Goal: Task Accomplishment & Management: Complete application form

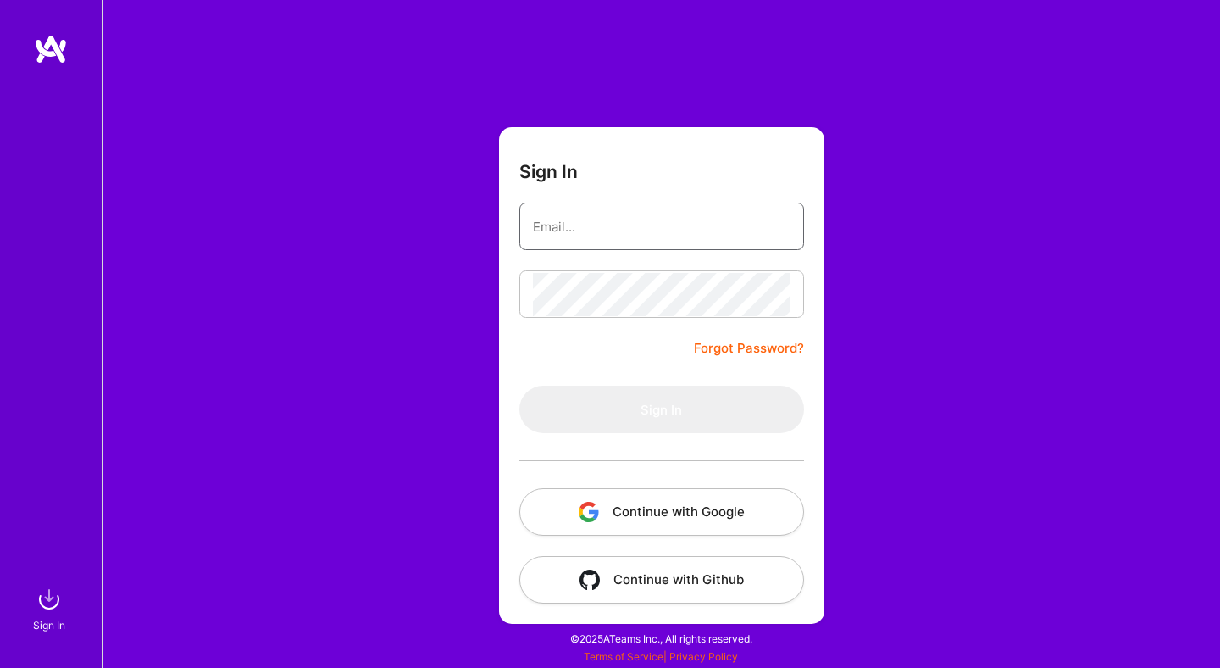
click at [586, 223] on input "email" at bounding box center [662, 226] width 258 height 43
type input "[EMAIL_ADDRESS][DOMAIN_NAME]"
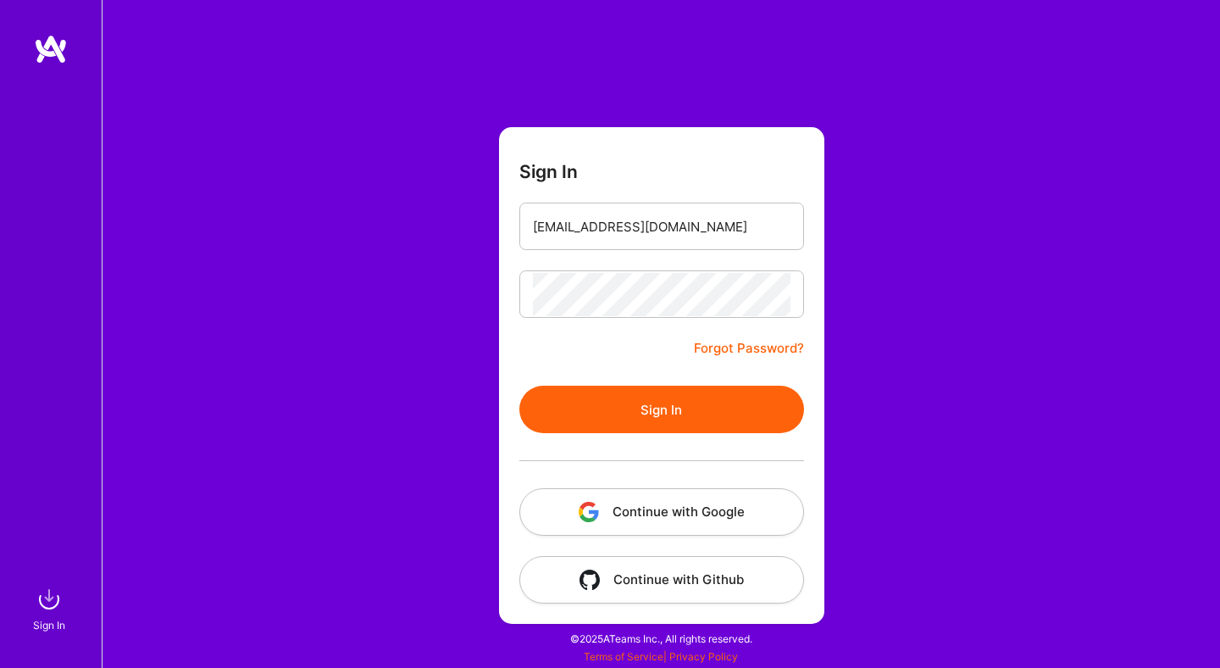
click at [675, 406] on button "Sign In" at bounding box center [661, 409] width 285 height 47
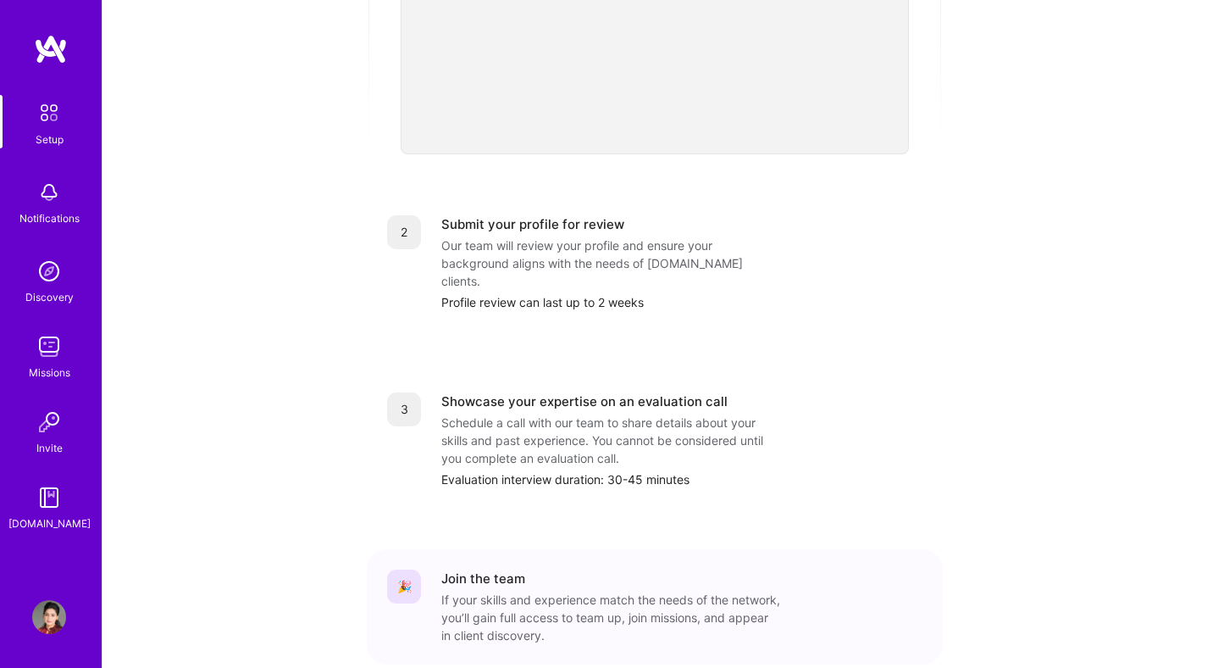
scroll to position [619, 0]
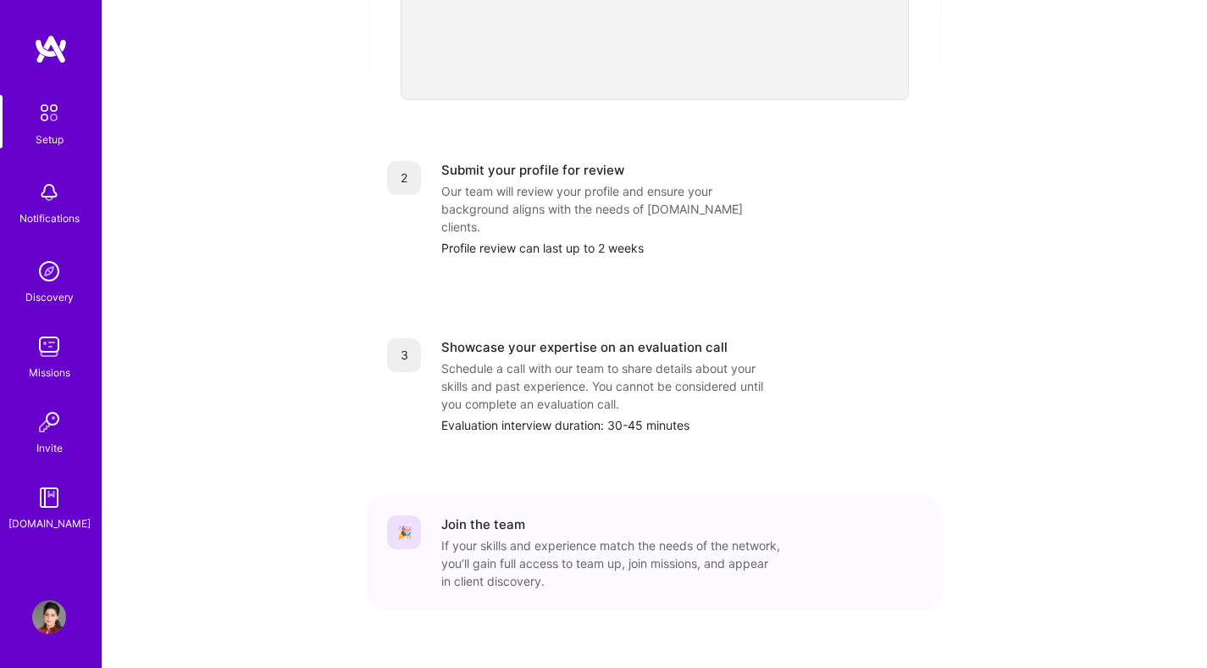
click at [47, 280] on img at bounding box center [49, 271] width 34 height 34
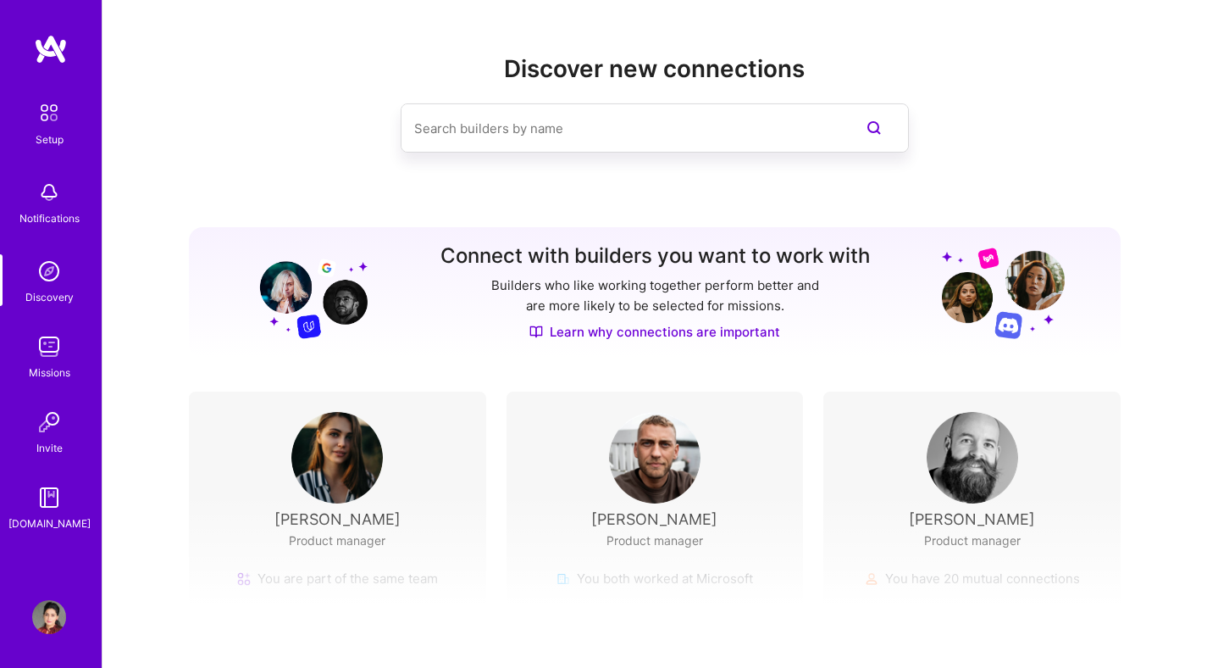
click at [519, 146] on input at bounding box center [620, 128] width 413 height 43
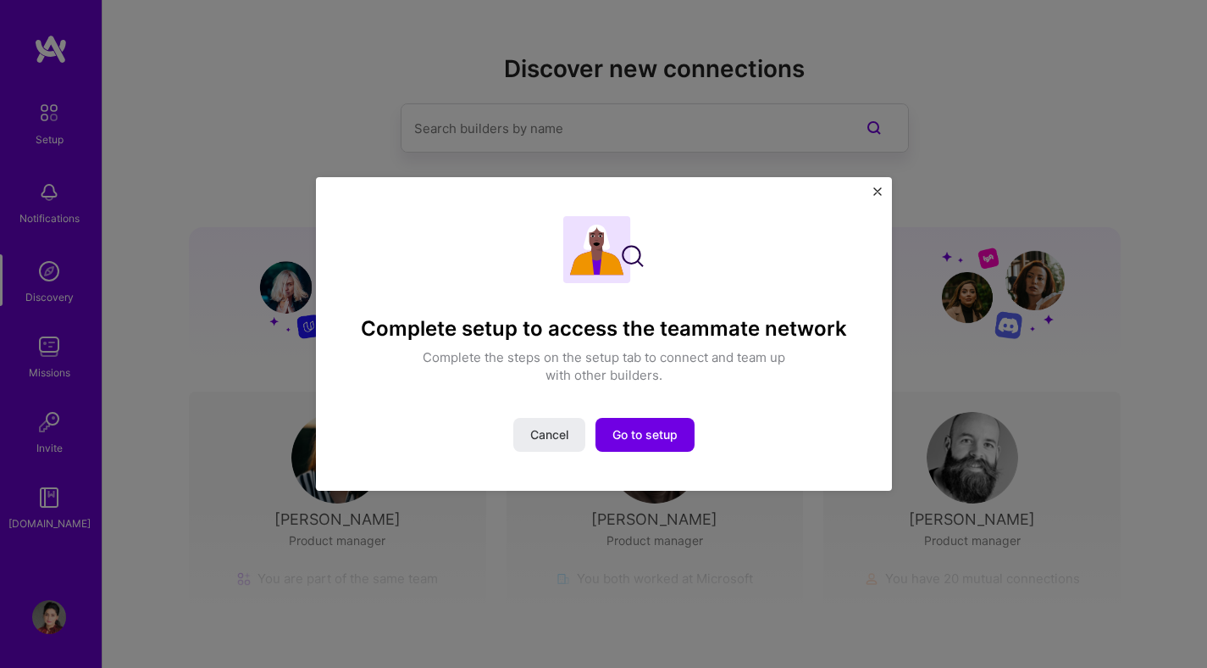
click at [878, 190] on img "Close" at bounding box center [878, 191] width 8 height 8
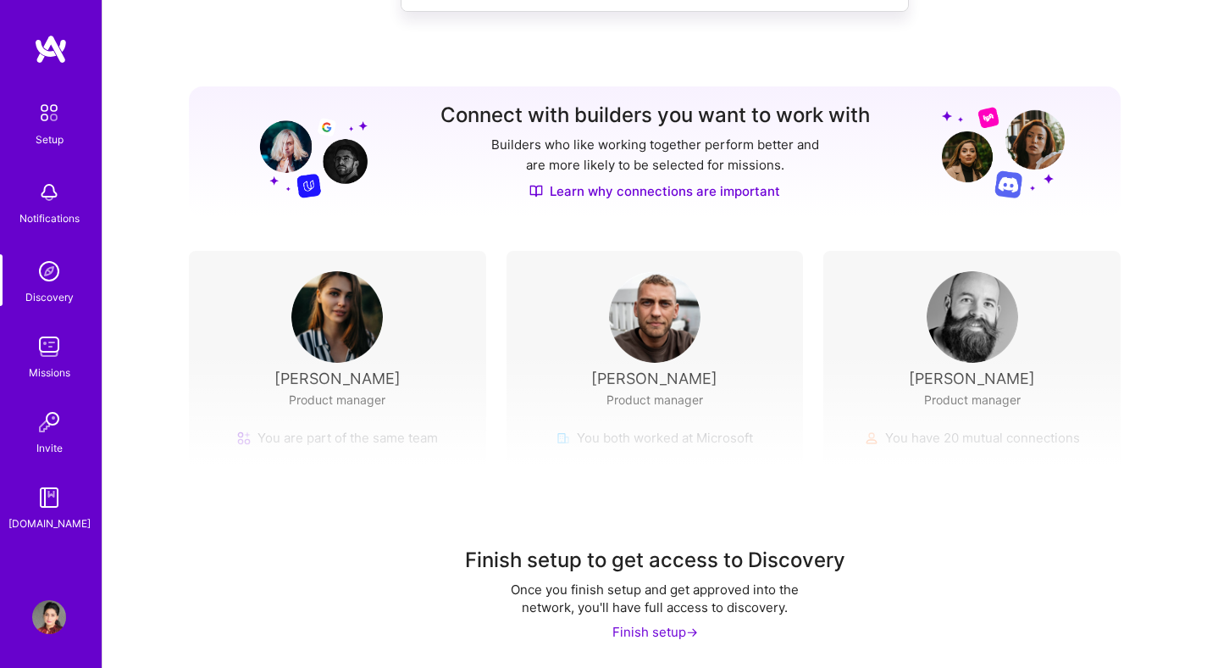
scroll to position [142, 0]
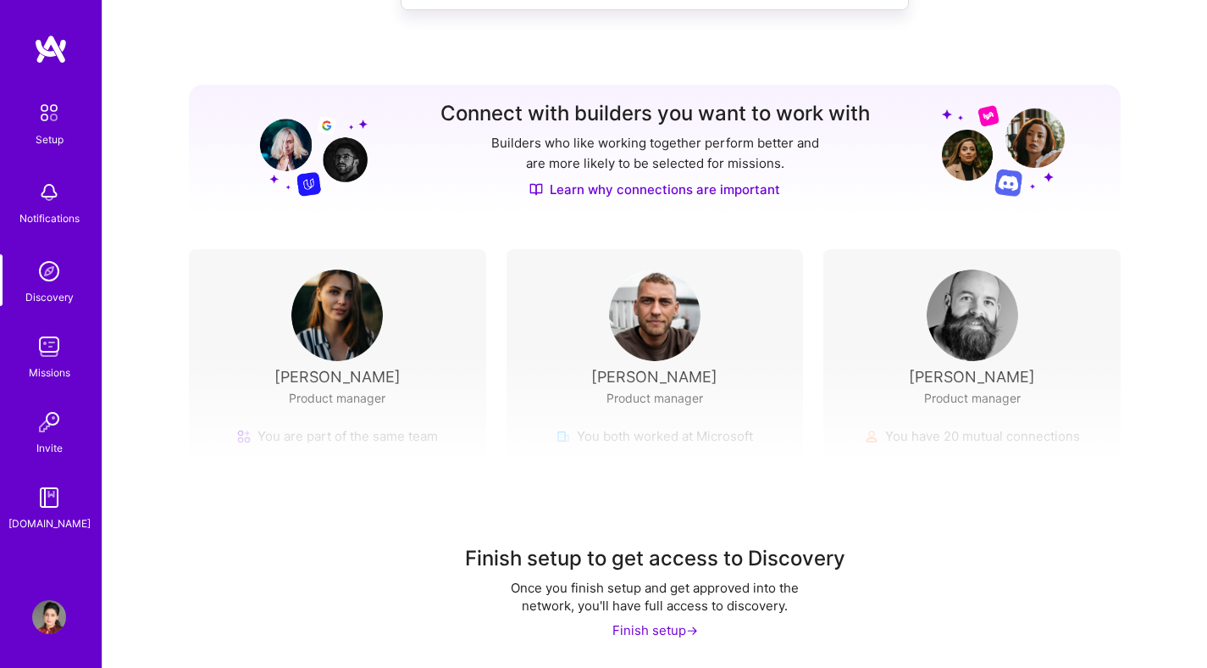
click at [36, 103] on img at bounding box center [49, 113] width 36 height 36
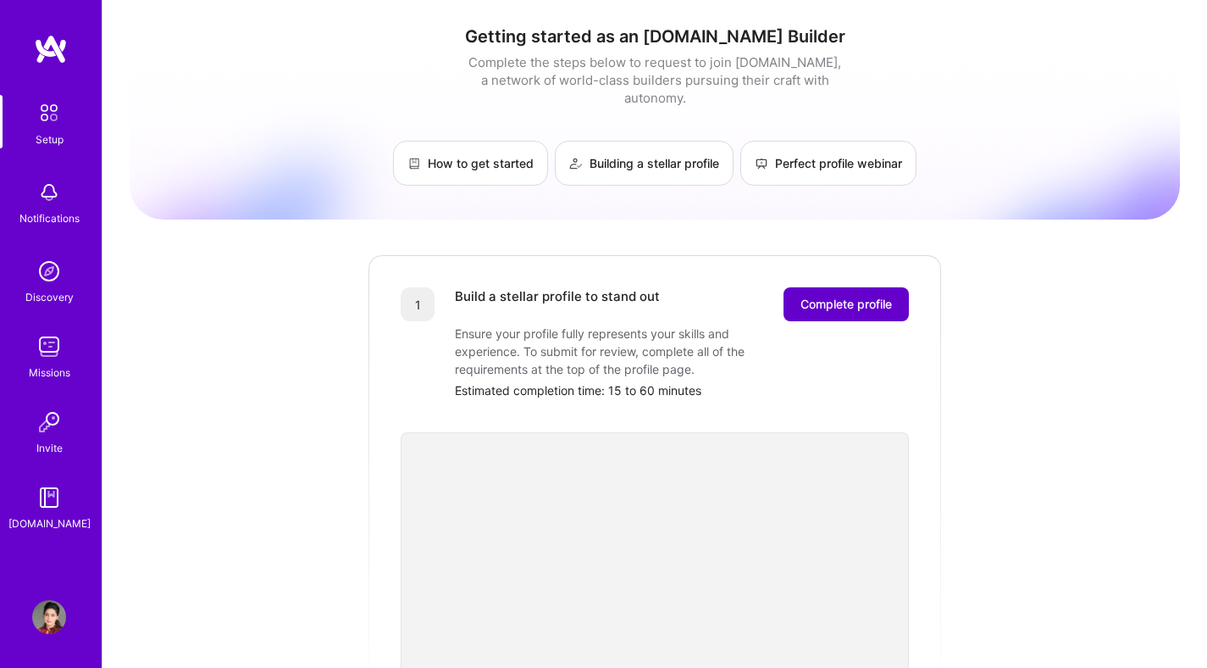
click at [830, 287] on button "Complete profile" at bounding box center [846, 304] width 125 height 34
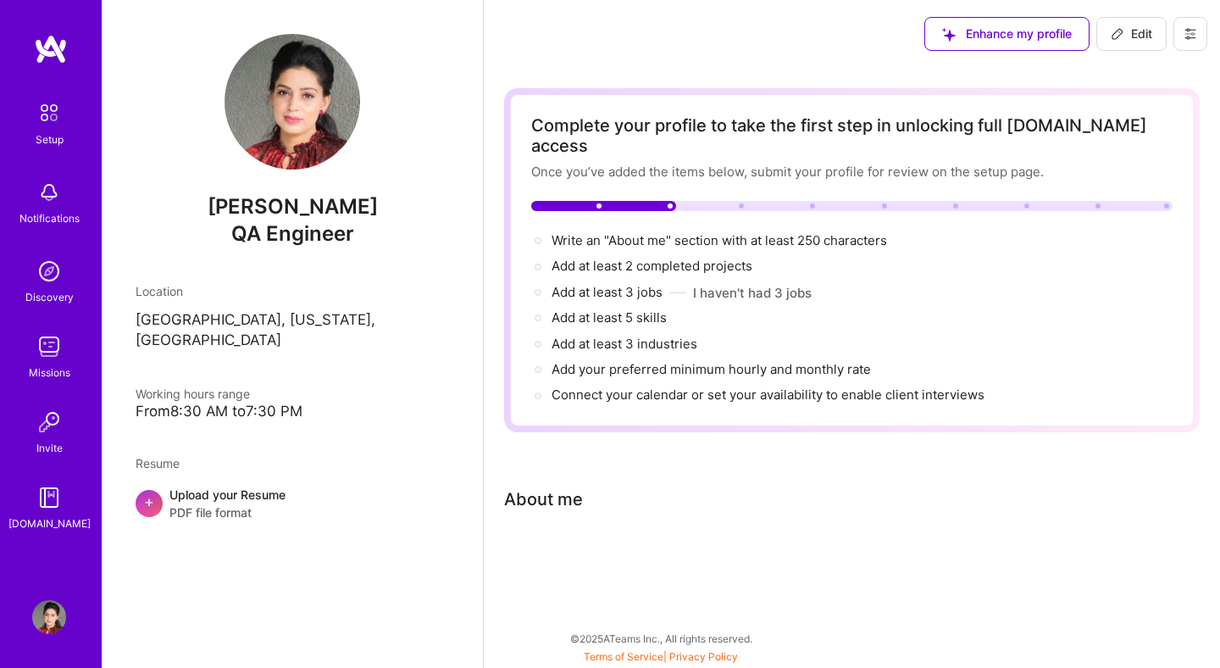
click at [540, 490] on div "About me" at bounding box center [543, 498] width 79 height 25
click at [157, 490] on div "+" at bounding box center [149, 503] width 27 height 27
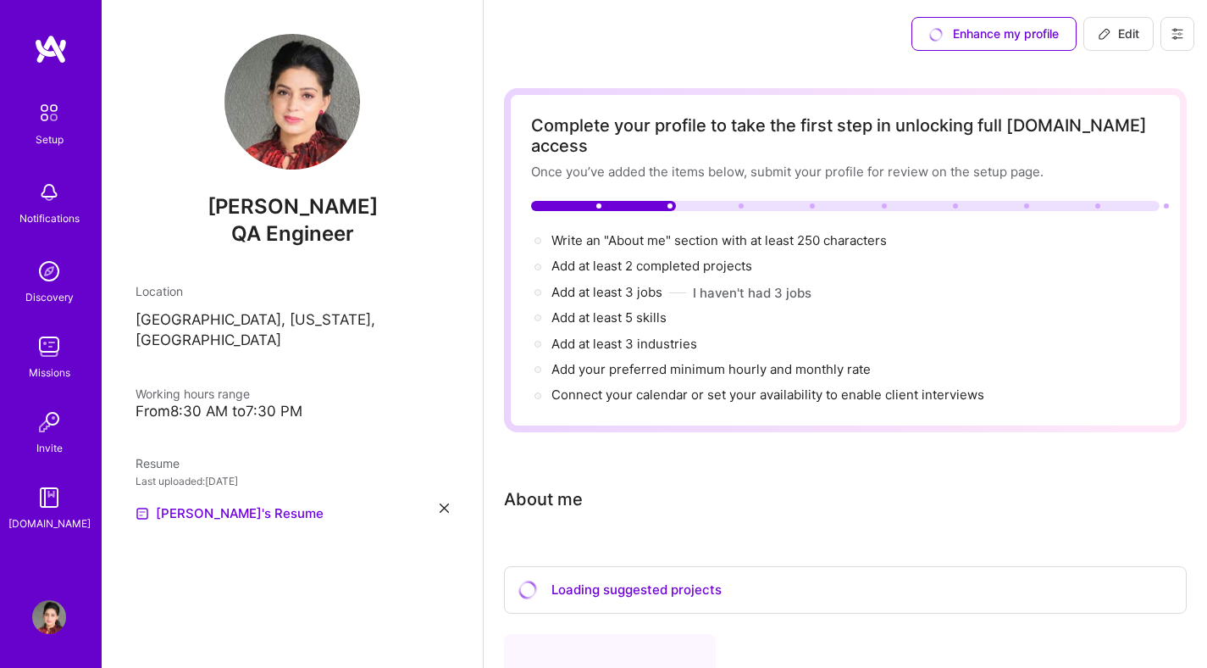
click at [45, 350] on img at bounding box center [49, 347] width 34 height 34
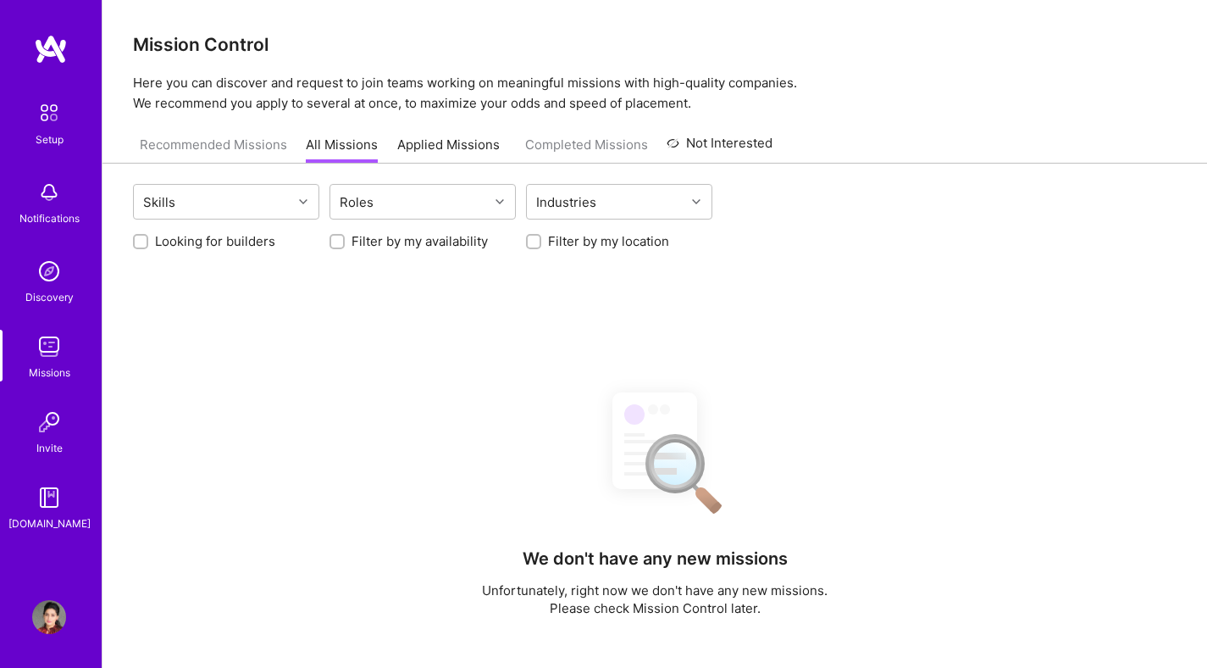
click at [43, 350] on img at bounding box center [49, 347] width 34 height 34
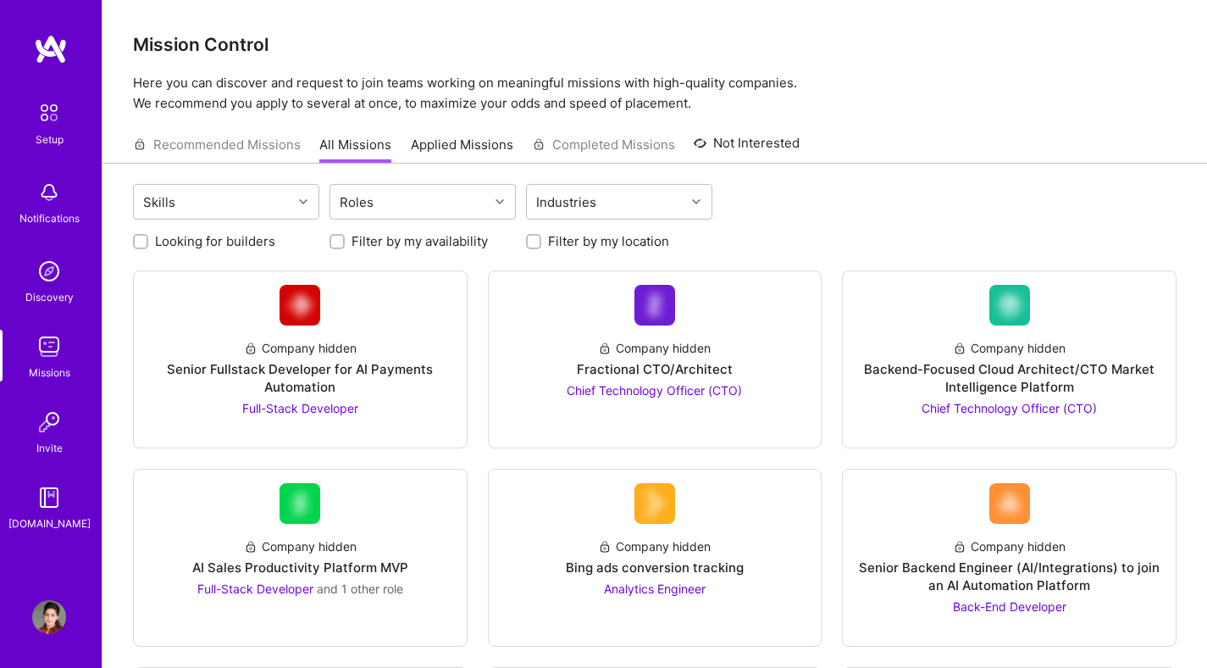
click at [49, 124] on img at bounding box center [49, 113] width 36 height 36
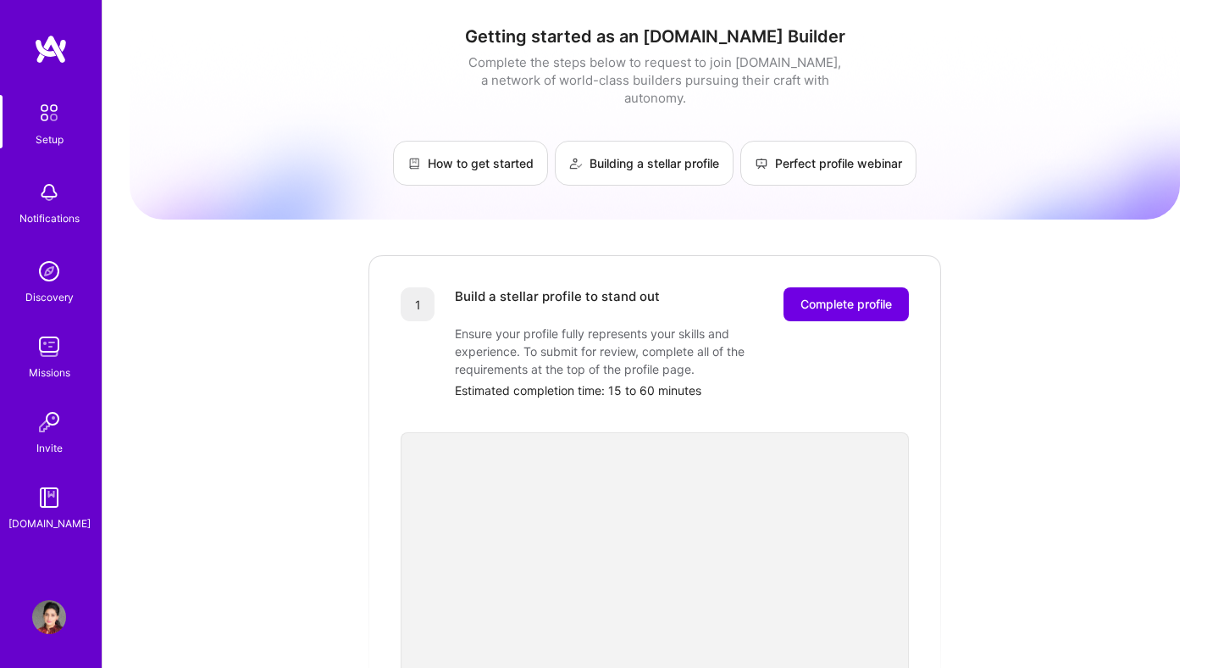
click at [36, 301] on div "Discovery" at bounding box center [49, 297] width 48 height 18
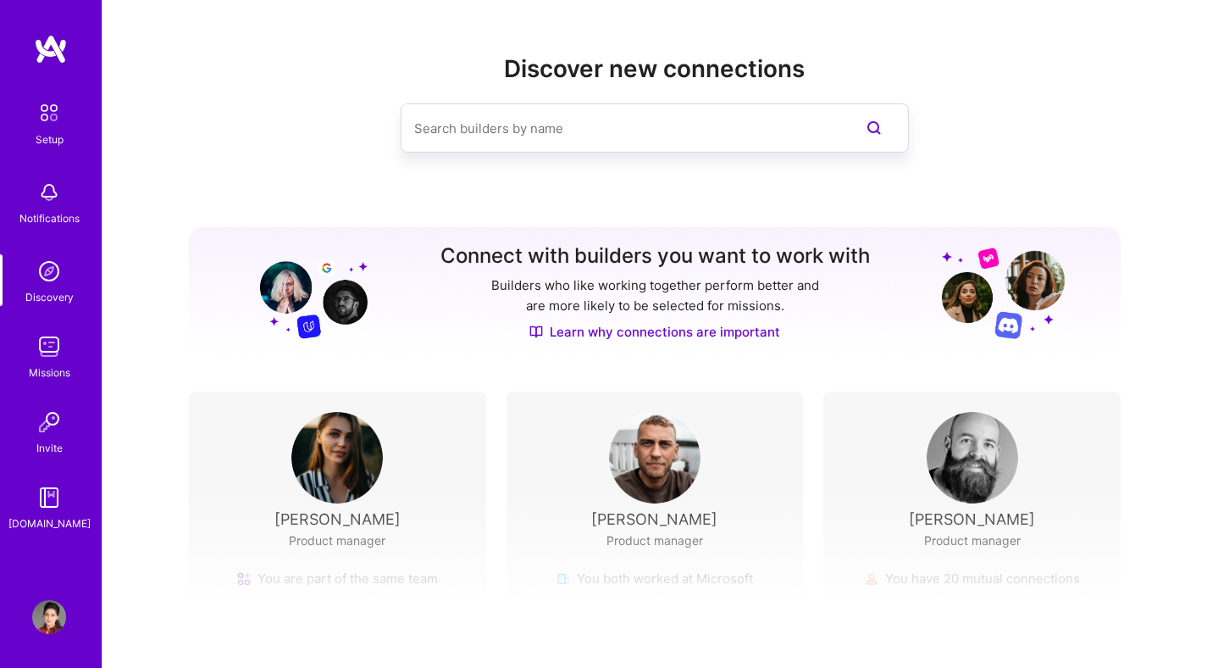
click at [50, 339] on img at bounding box center [49, 347] width 34 height 34
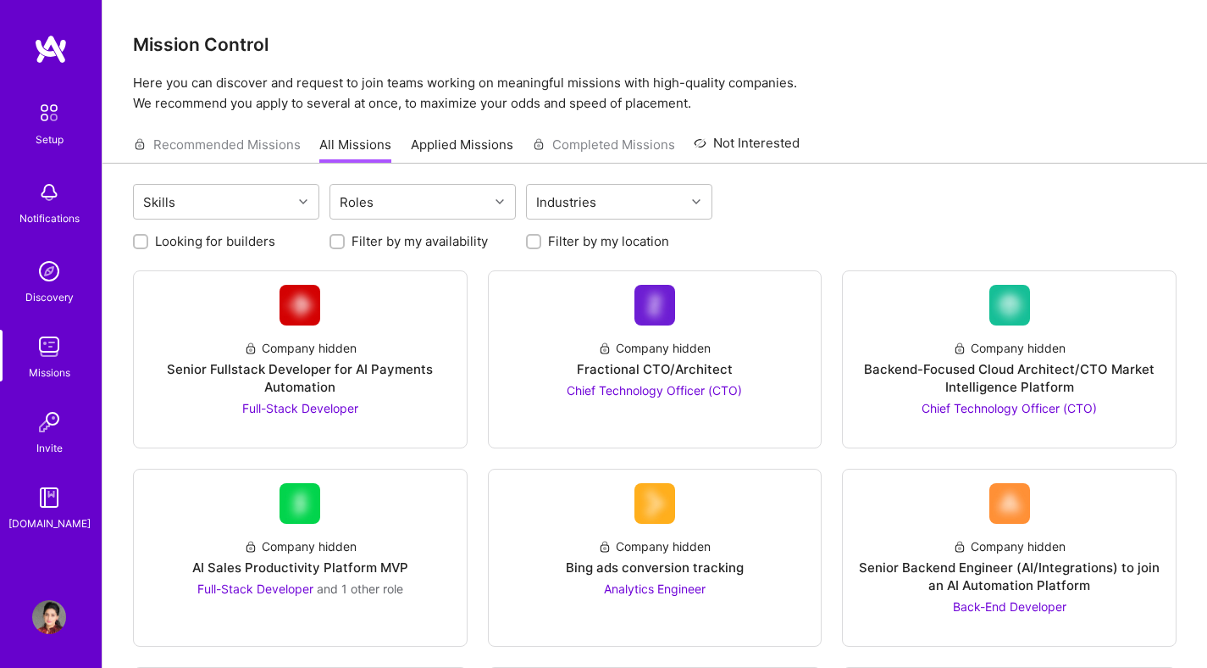
click at [58, 121] on img at bounding box center [49, 113] width 36 height 36
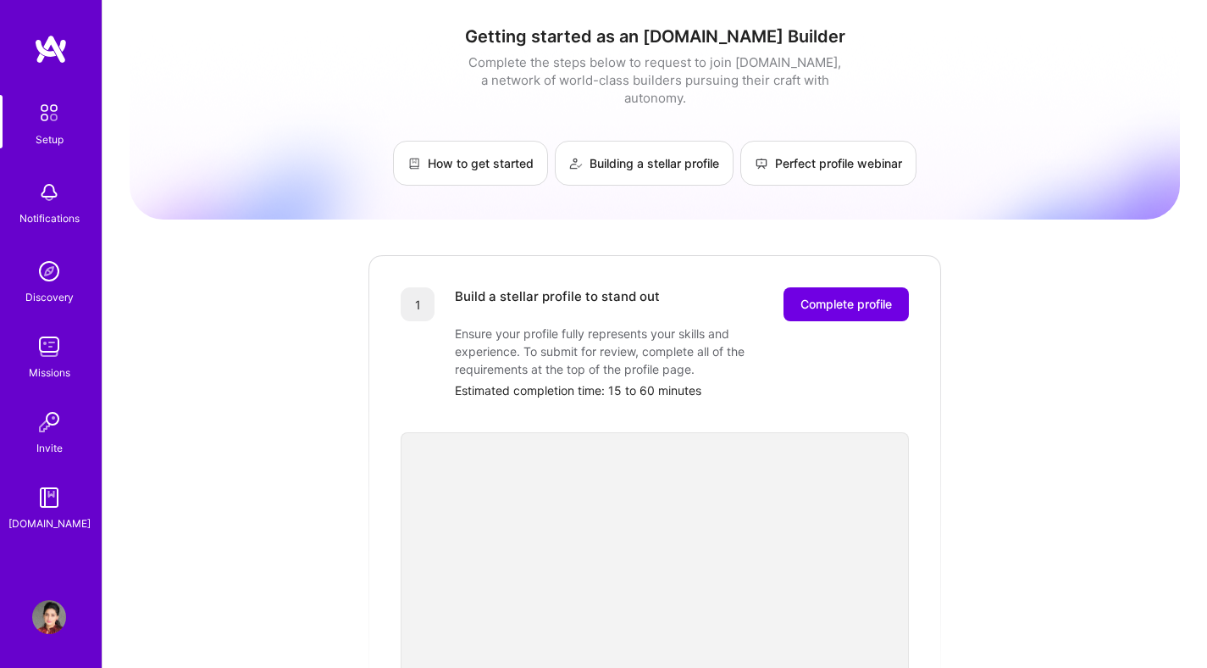
scroll to position [11, 0]
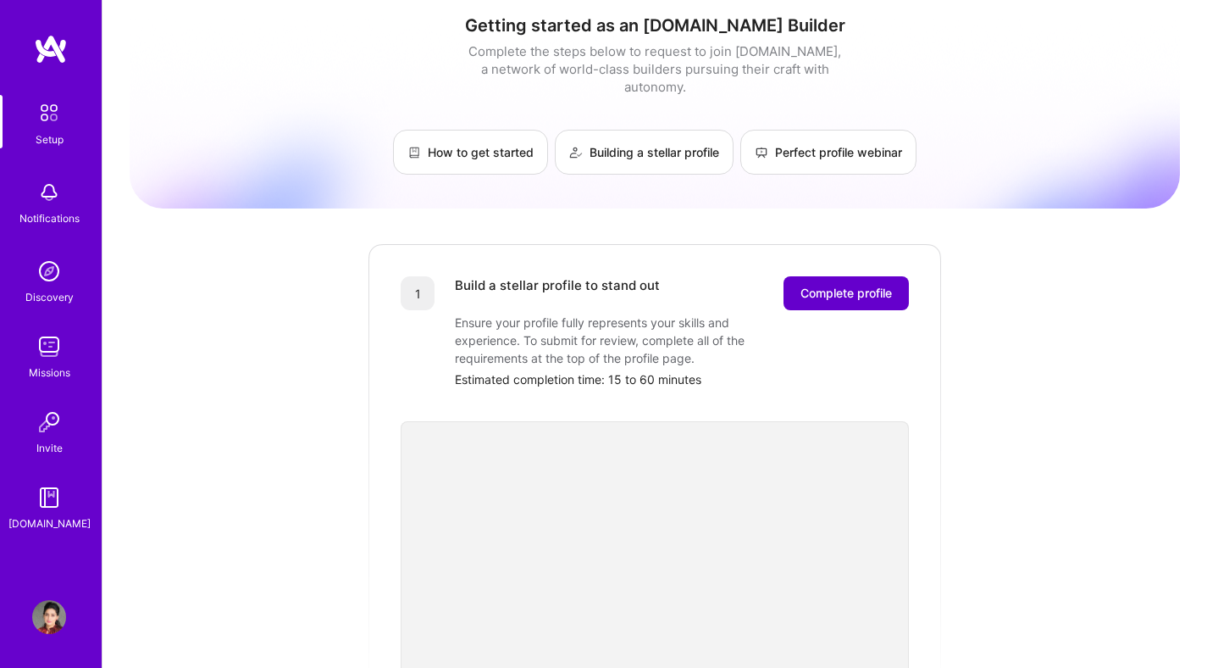
click at [882, 276] on button "Complete profile" at bounding box center [846, 293] width 125 height 34
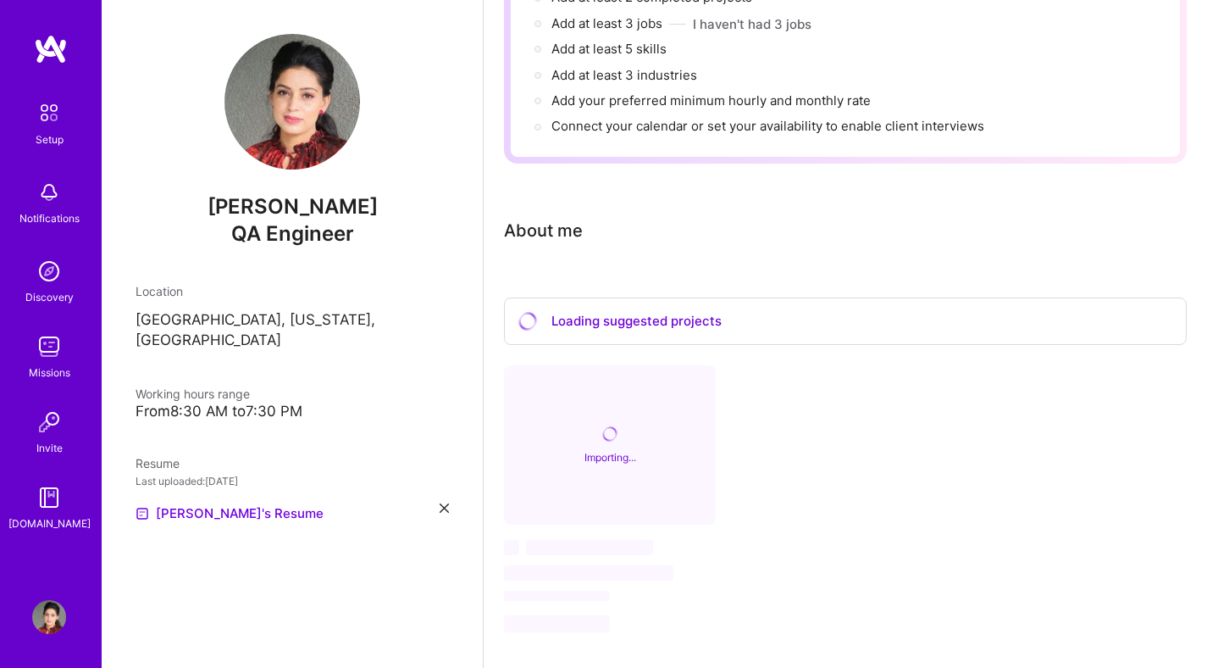
scroll to position [287, 0]
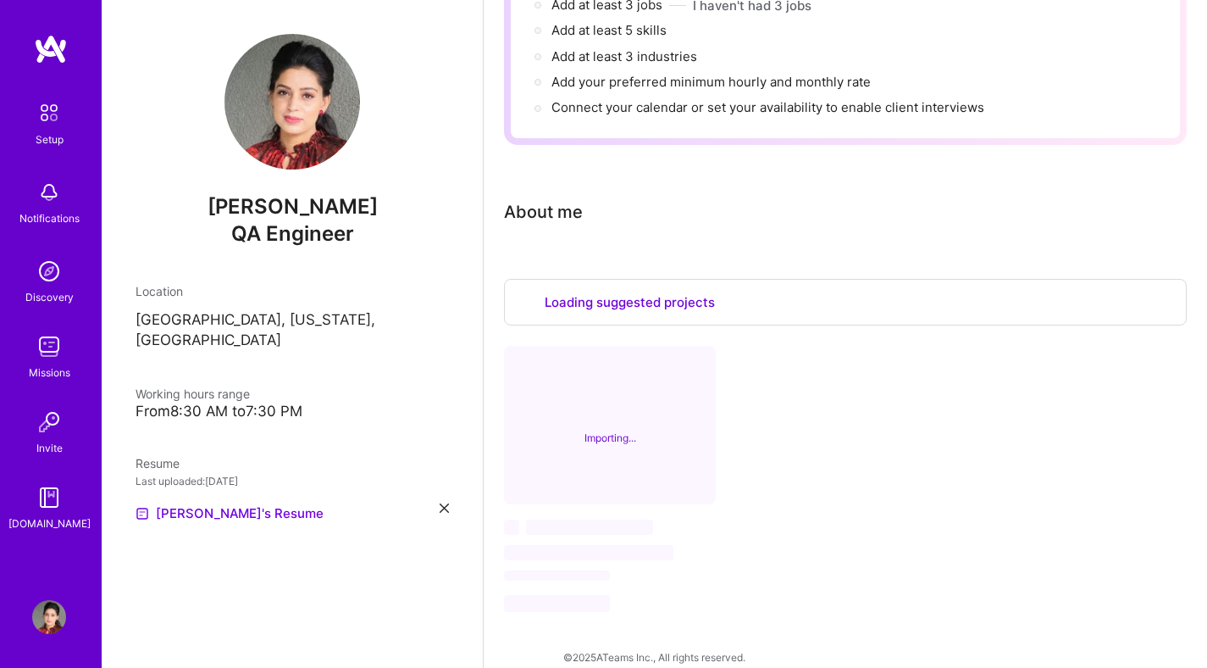
select select "US"
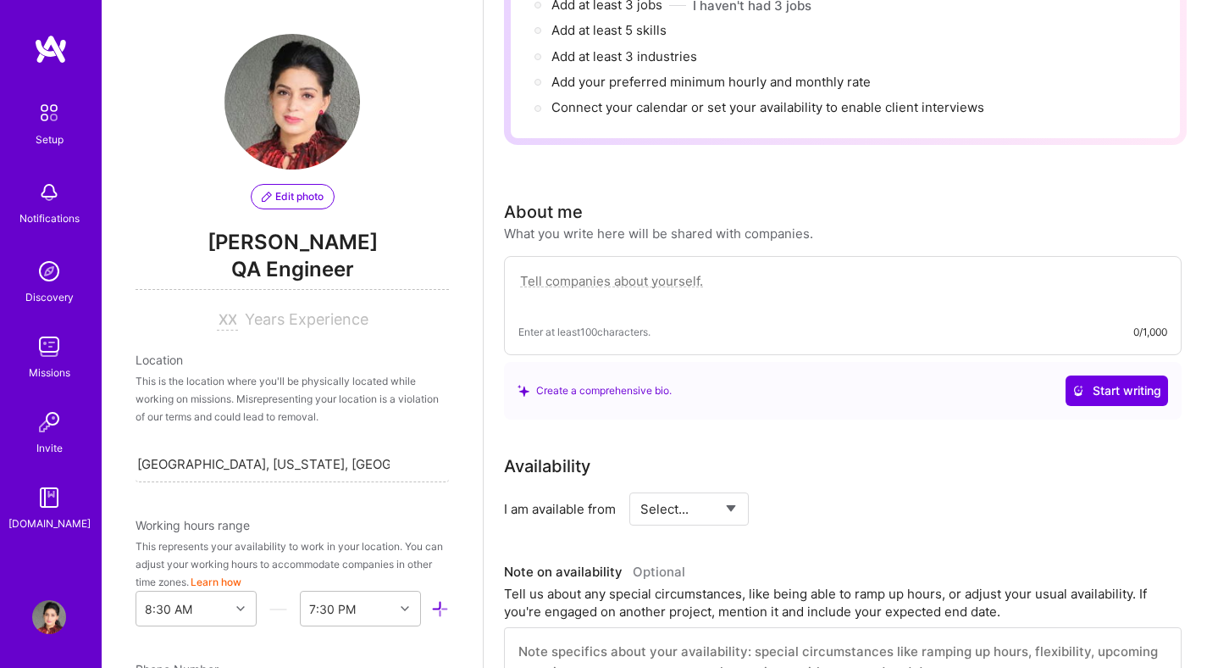
scroll to position [657, 0]
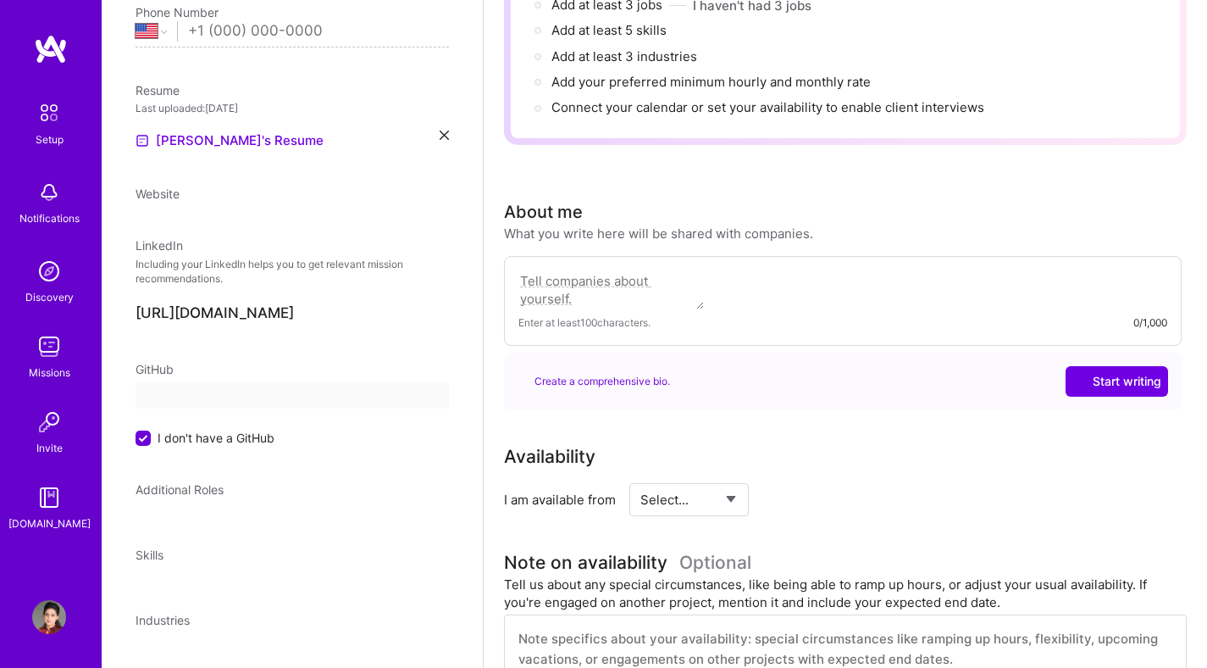
select select "US"
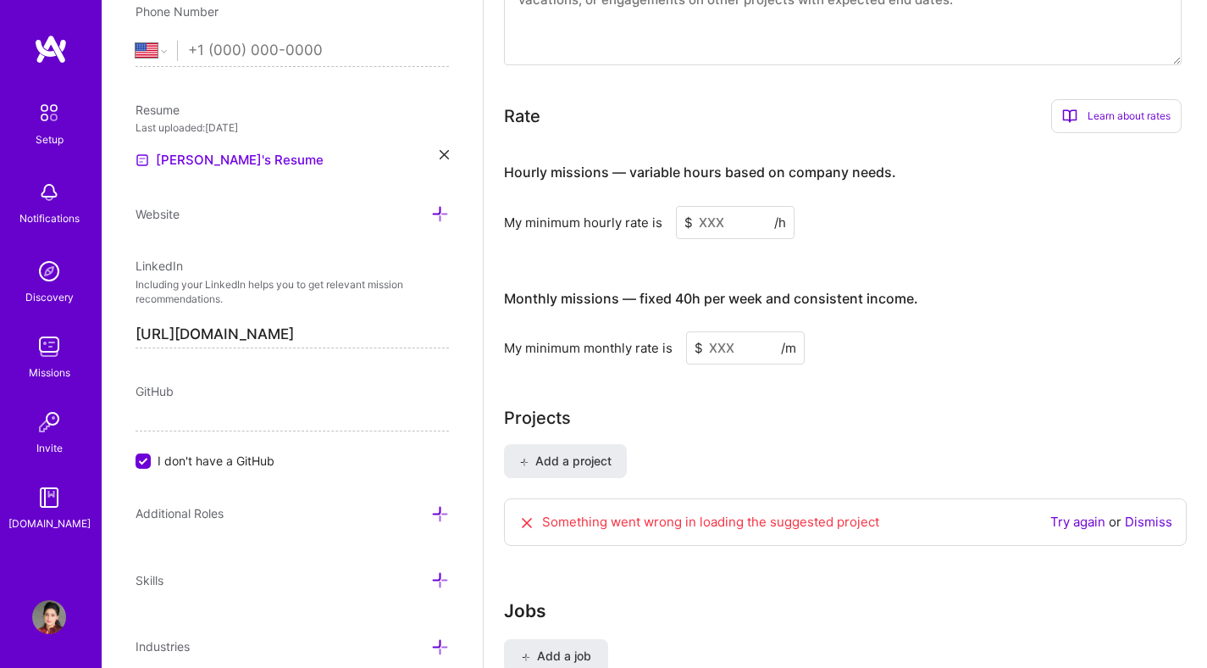
scroll to position [1026, 0]
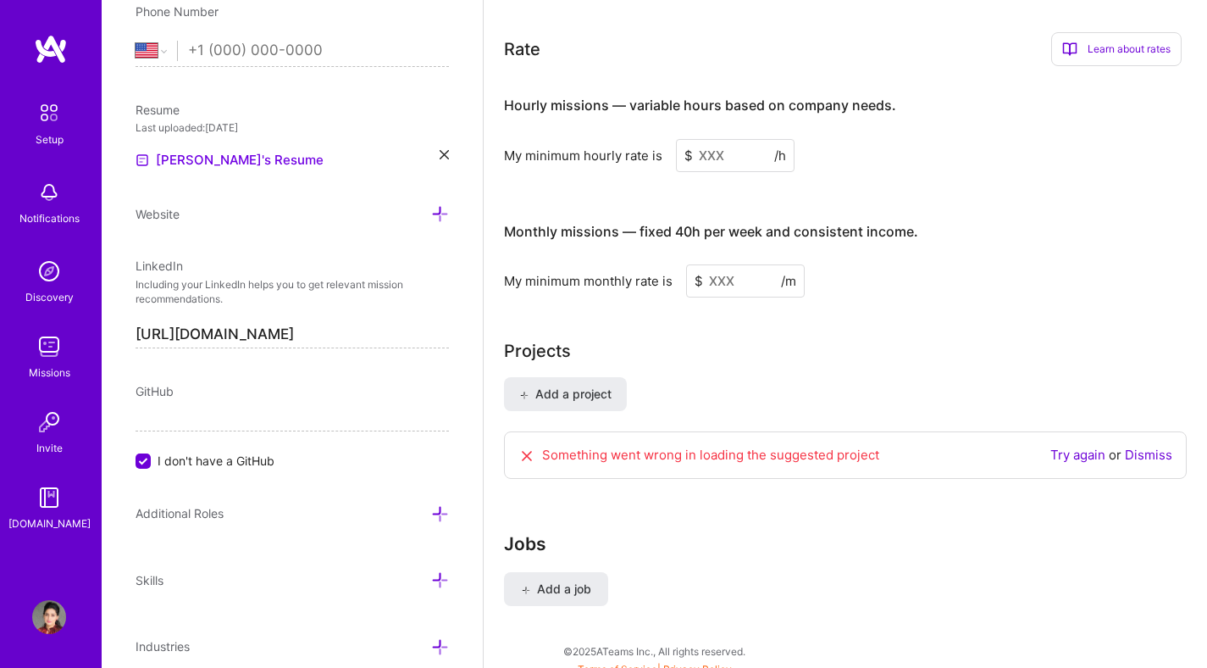
click at [1153, 447] on link "Dismiss" at bounding box center [1148, 455] width 47 height 16
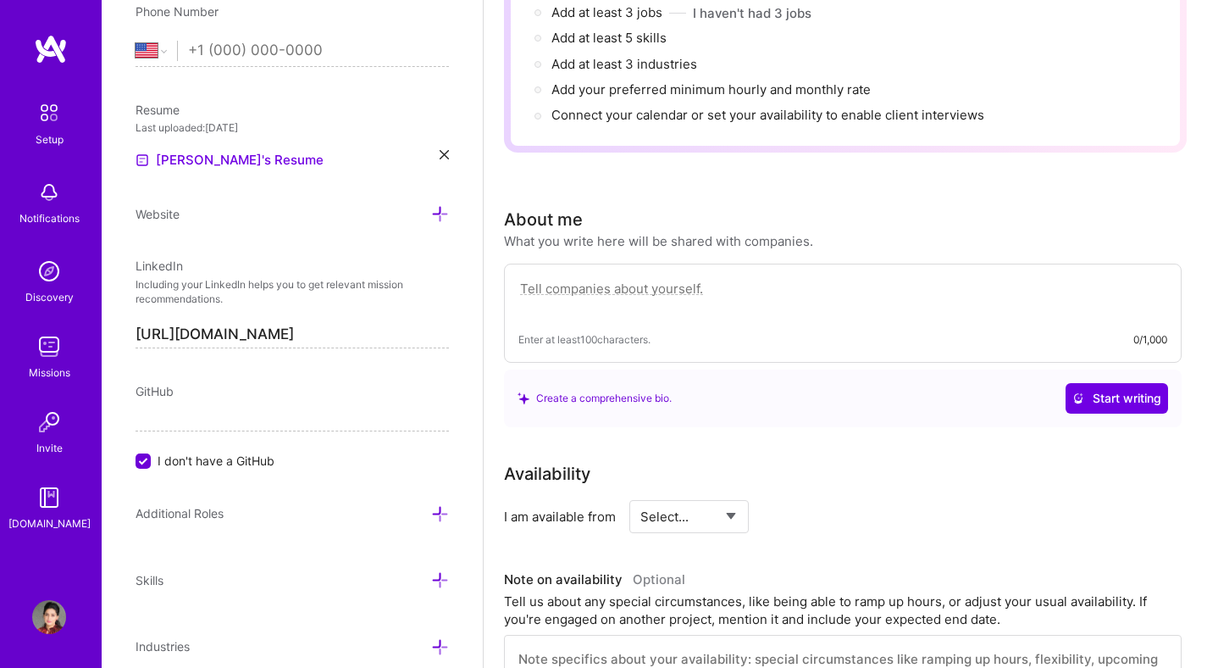
scroll to position [0, 0]
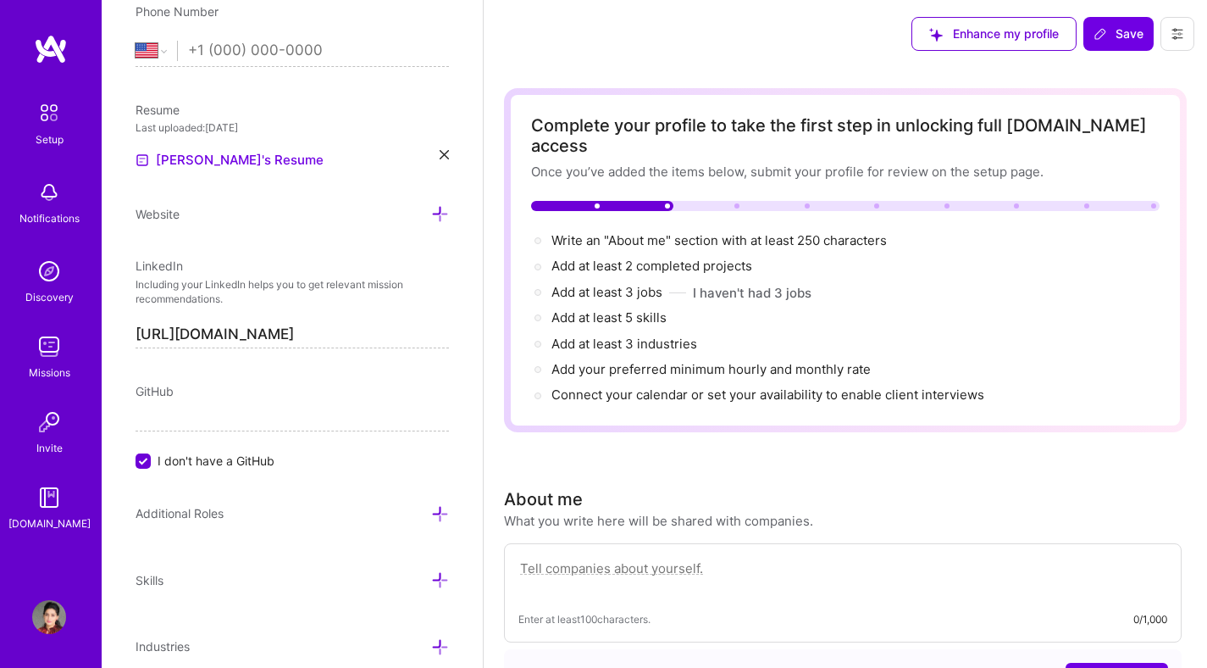
click at [440, 157] on icon at bounding box center [444, 154] width 9 height 9
click at [139, 143] on div "+" at bounding box center [149, 149] width 27 height 27
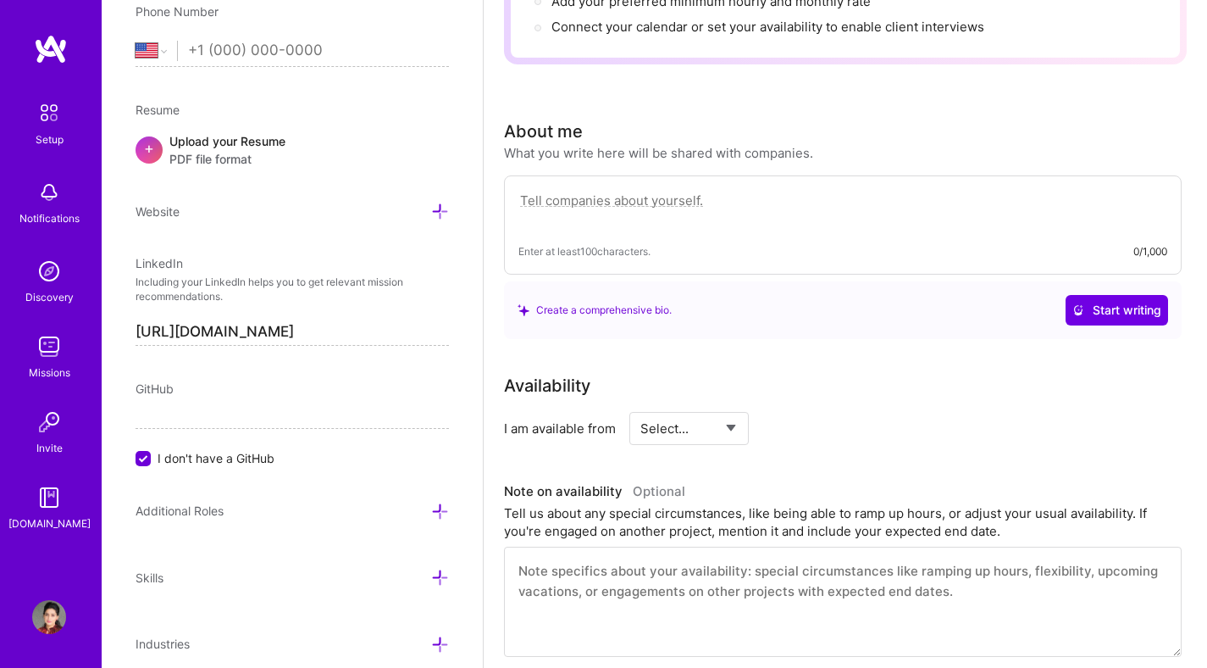
scroll to position [379, 0]
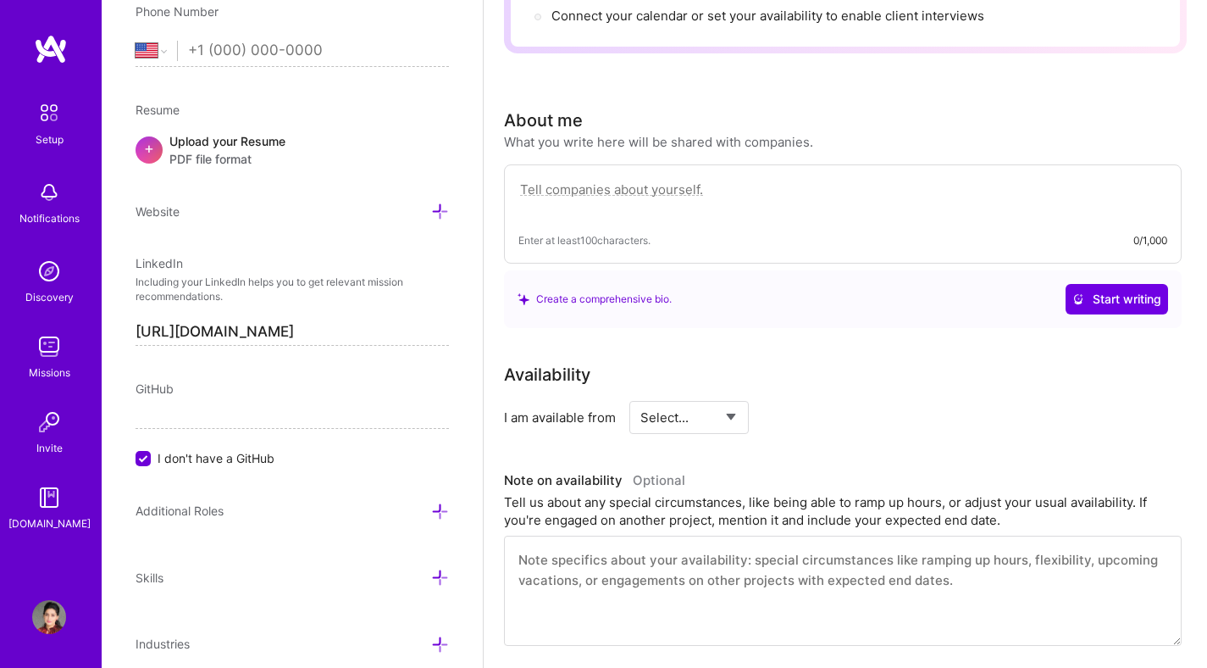
click at [729, 400] on select "Select... Right Now Future Date Not Available" at bounding box center [689, 417] width 97 height 43
select select "Right Now"
click at [641, 396] on select "Select... Right Now Future Date Not Available" at bounding box center [689, 417] width 97 height 43
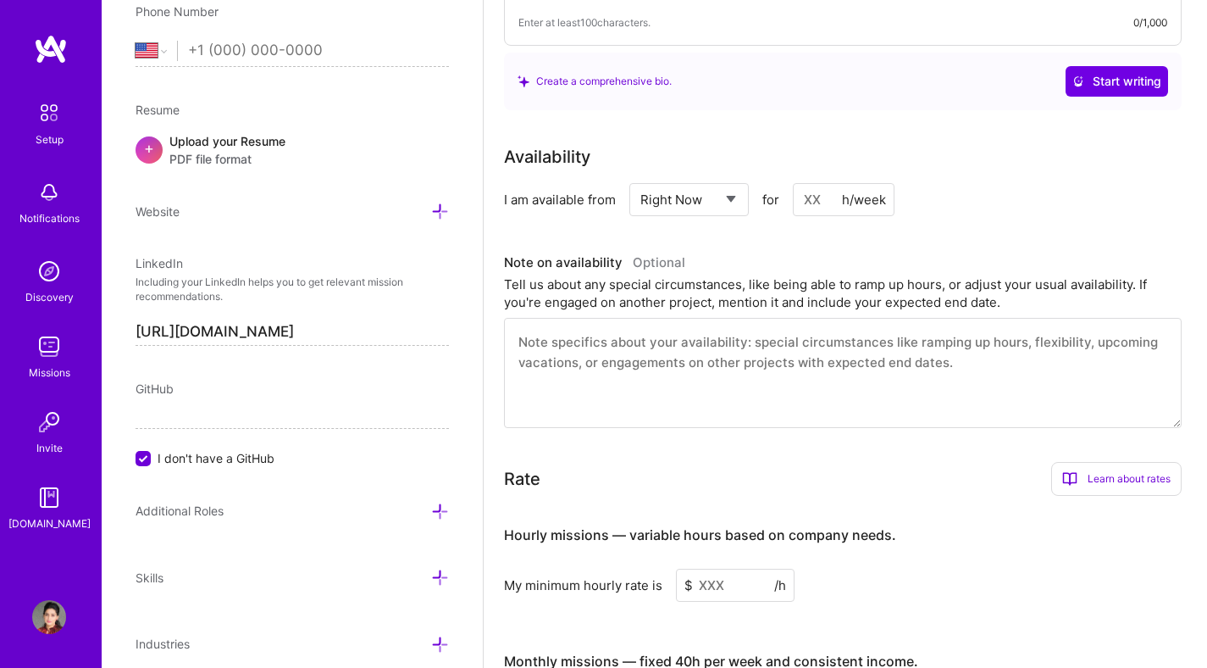
scroll to position [598, 0]
click at [815, 181] on input at bounding box center [844, 197] width 102 height 33
type input "40"
click at [688, 326] on textarea at bounding box center [843, 371] width 678 height 110
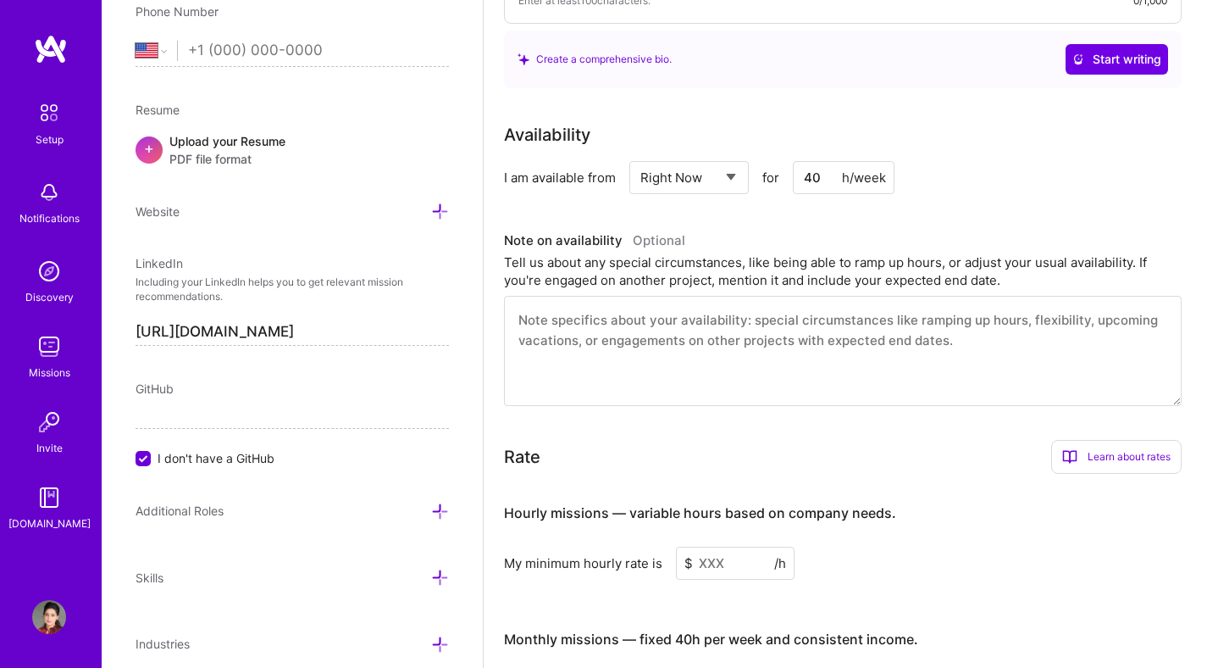
click at [734, 546] on input at bounding box center [735, 562] width 119 height 33
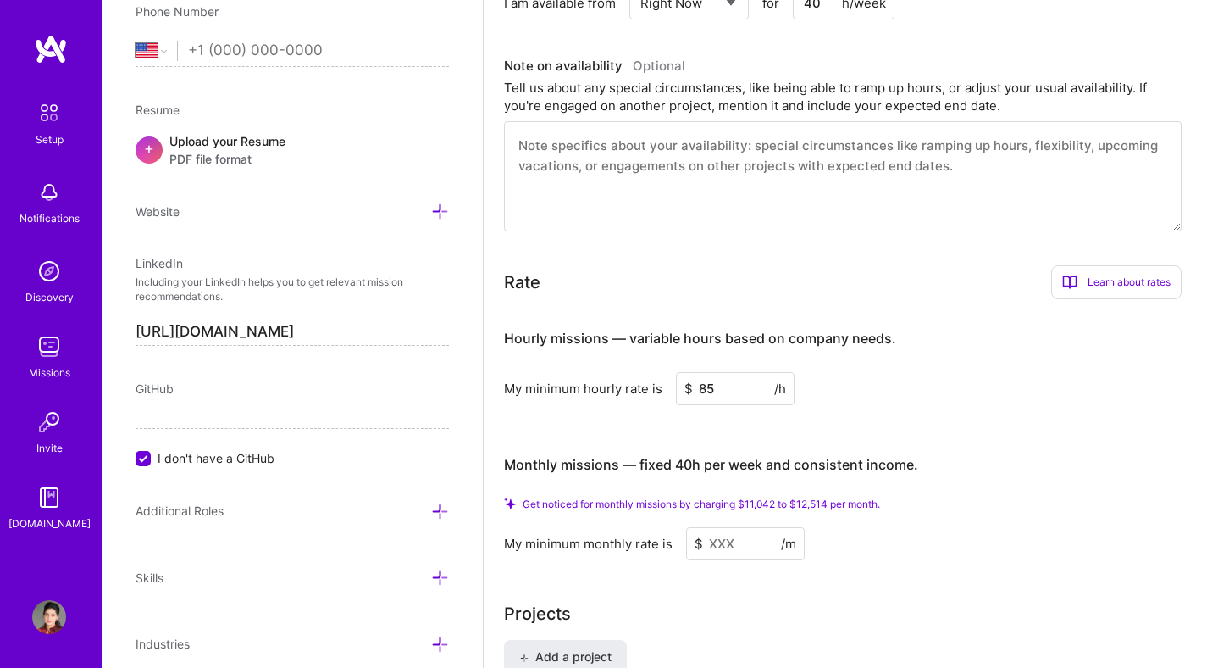
scroll to position [831, 0]
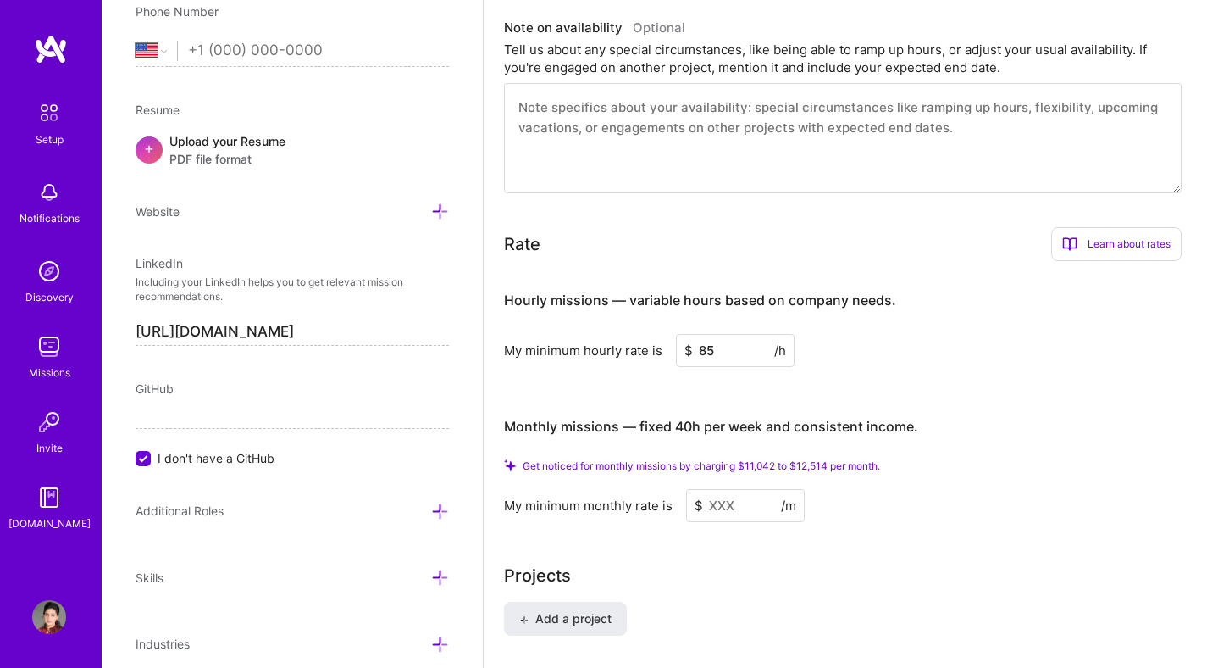
type input "85"
click at [750, 492] on input at bounding box center [745, 505] width 119 height 33
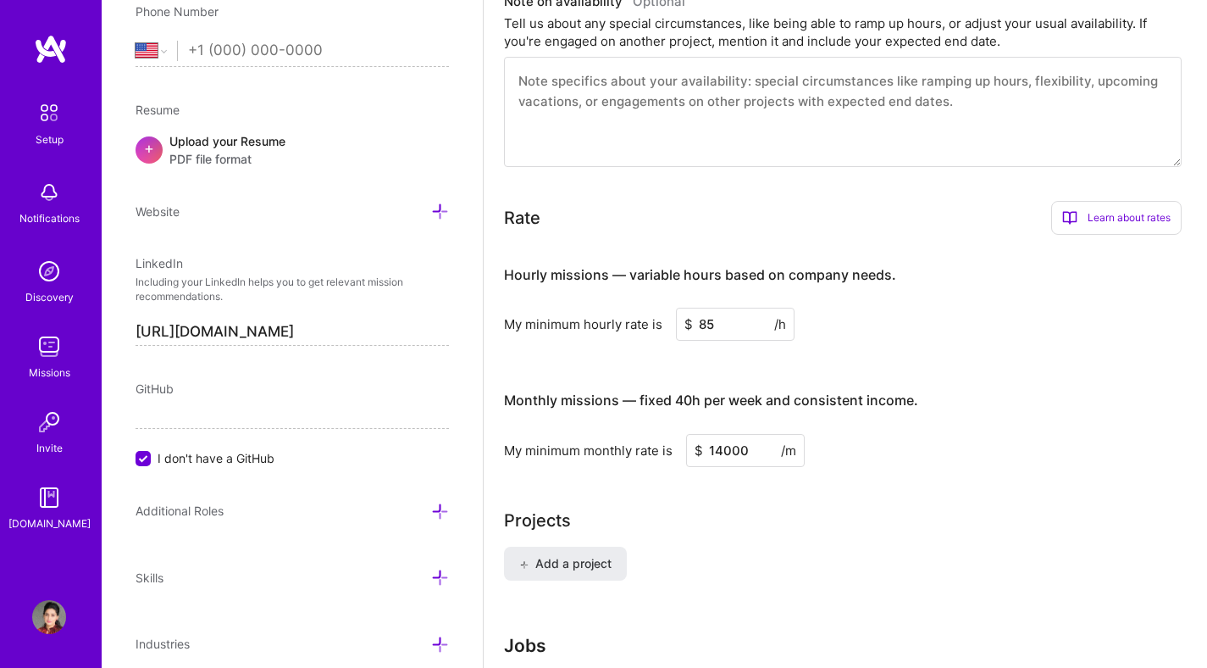
type input "14000"
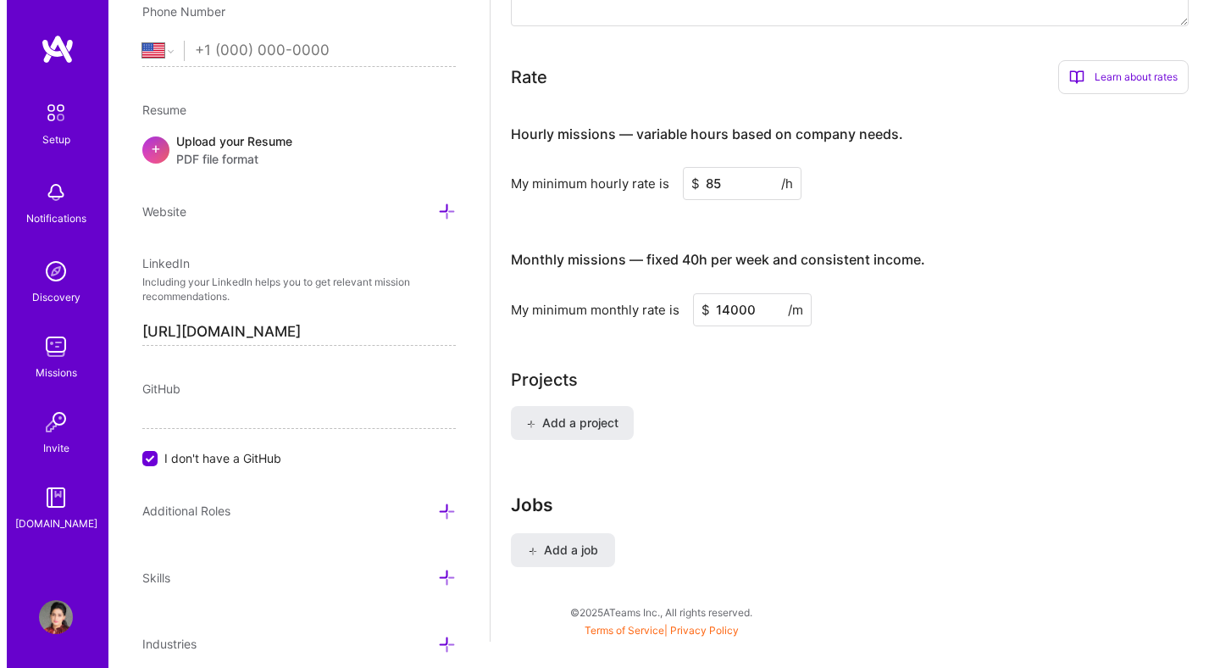
scroll to position [1000, 0]
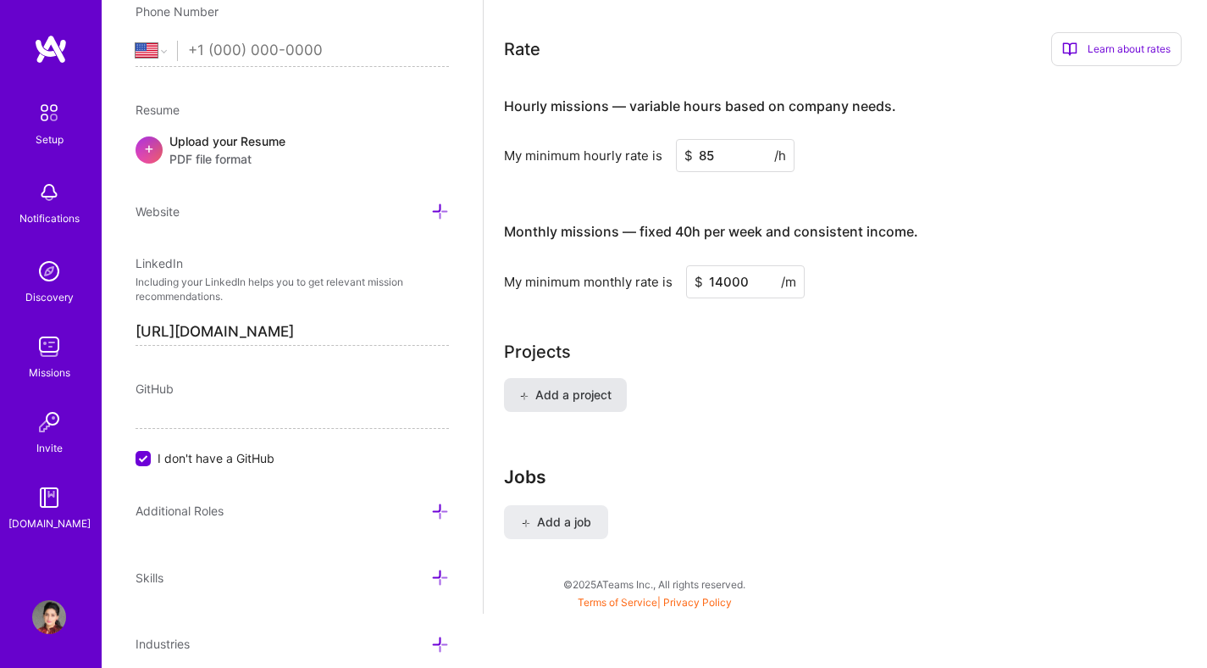
click at [558, 386] on span "Add a project" at bounding box center [565, 394] width 92 height 17
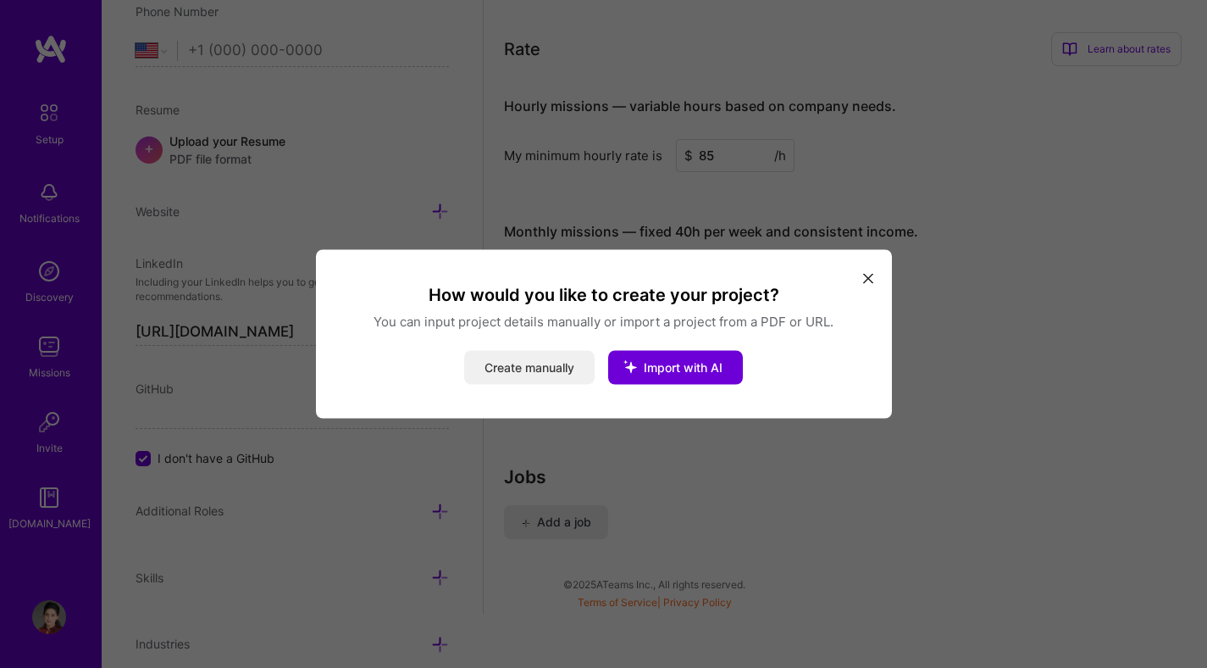
click at [558, 369] on button "Create manually" at bounding box center [529, 368] width 130 height 34
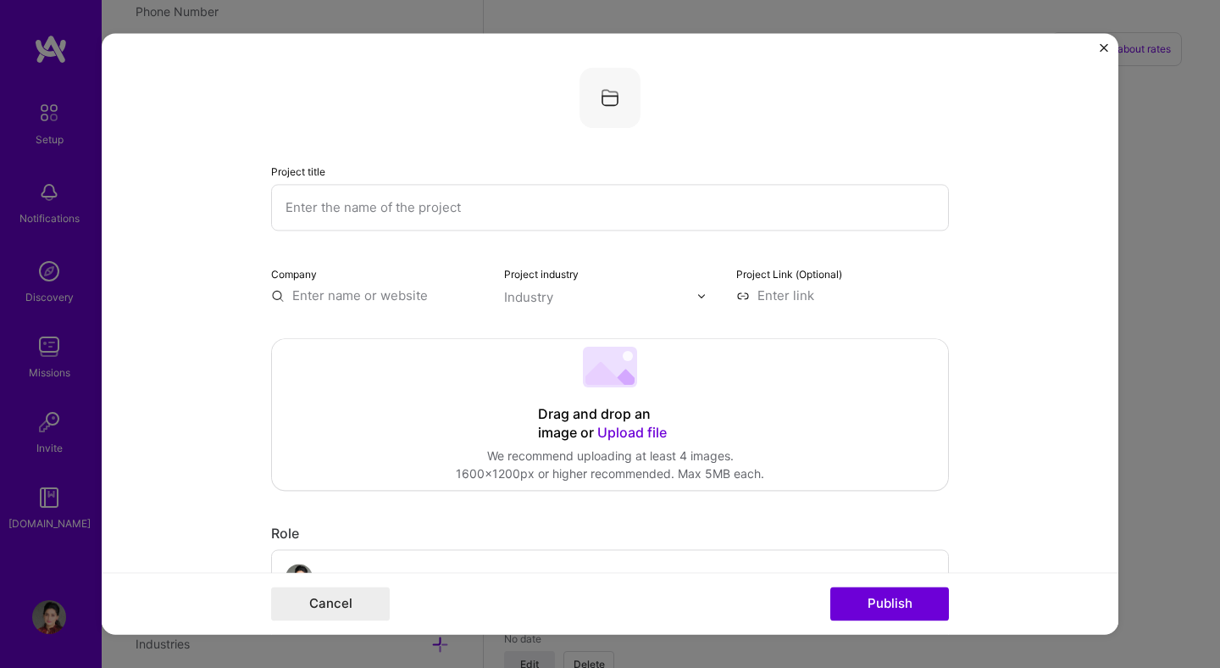
click at [325, 204] on input "text" at bounding box center [610, 207] width 678 height 47
type input "VoPay International Inc."
click at [309, 296] on input "text" at bounding box center [377, 295] width 213 height 18
type input "B"
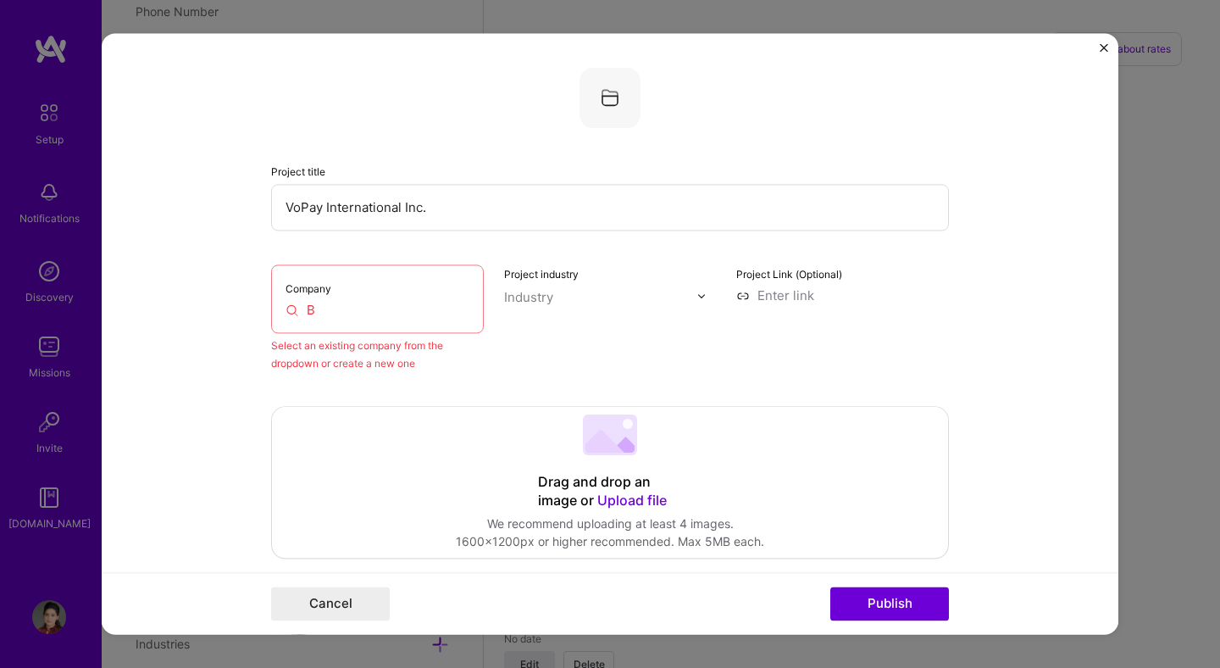
click at [318, 304] on input "B" at bounding box center [378, 310] width 184 height 18
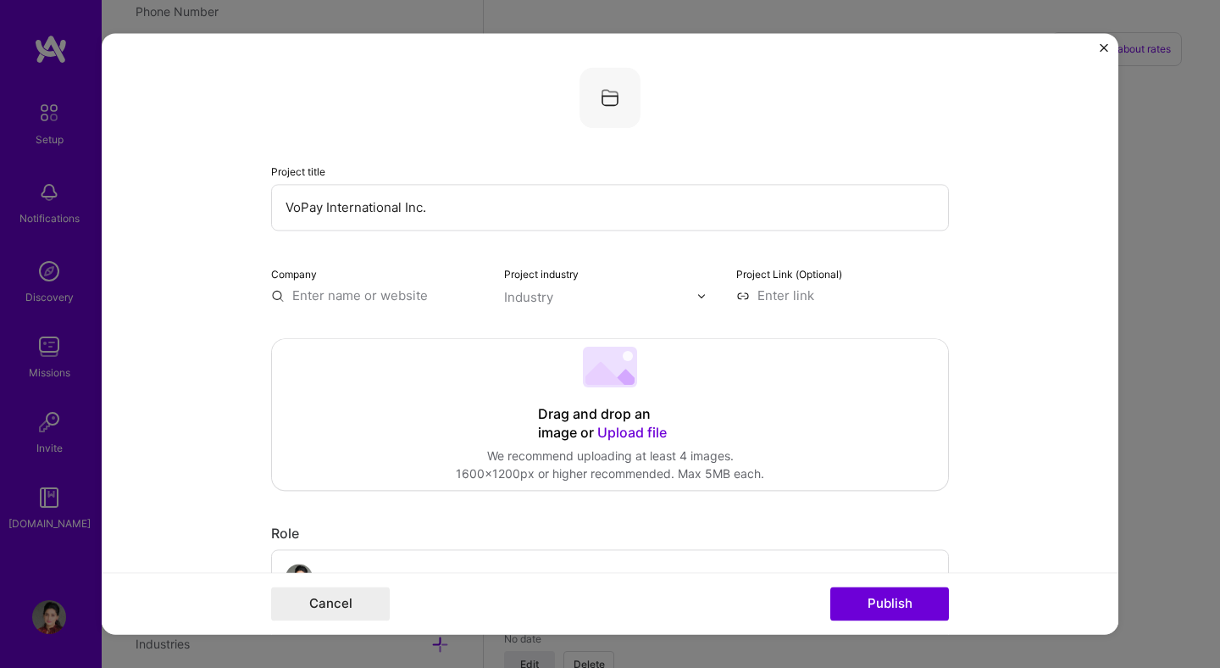
click at [318, 303] on input "text" at bounding box center [377, 295] width 213 height 18
paste input "[URL][DOMAIN_NAME]"
type input "[URL][DOMAIN_NAME]"
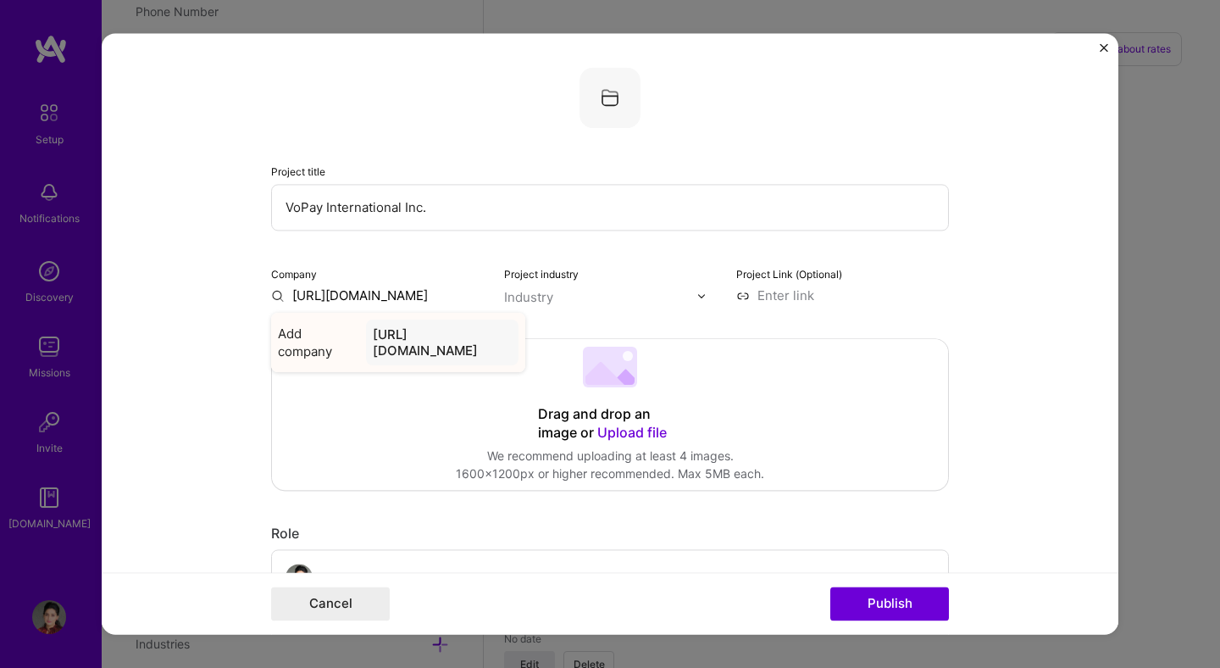
click at [375, 345] on div "[URL][DOMAIN_NAME]" at bounding box center [442, 342] width 153 height 46
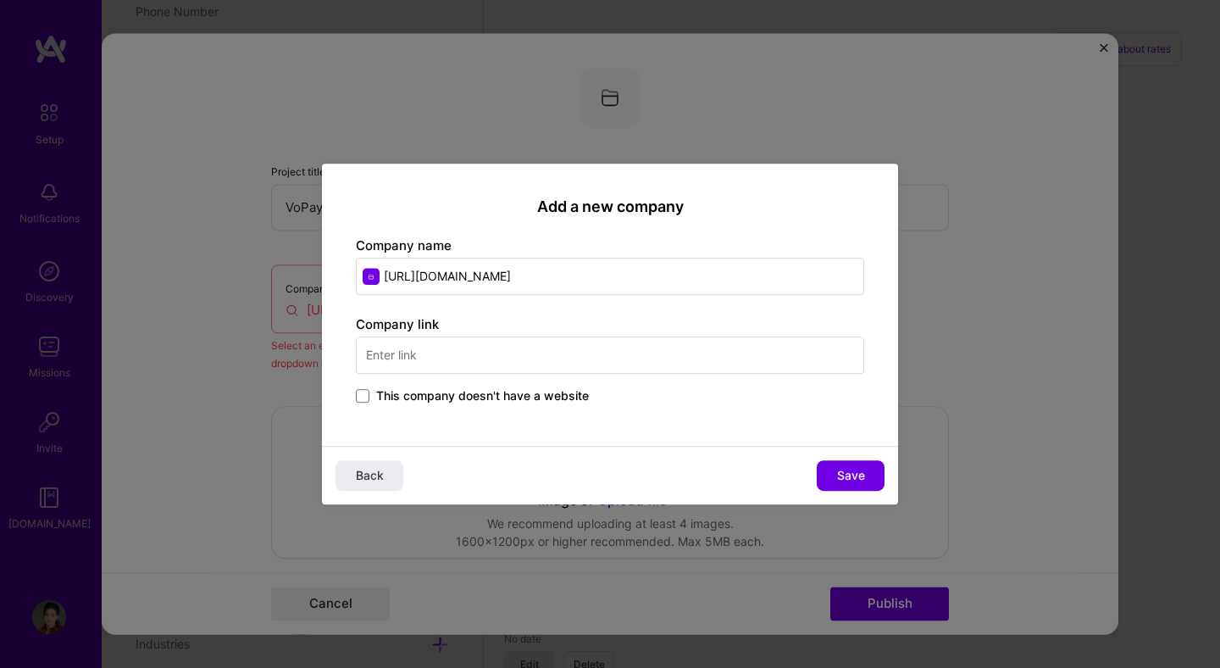
click at [429, 356] on input "text" at bounding box center [610, 354] width 508 height 37
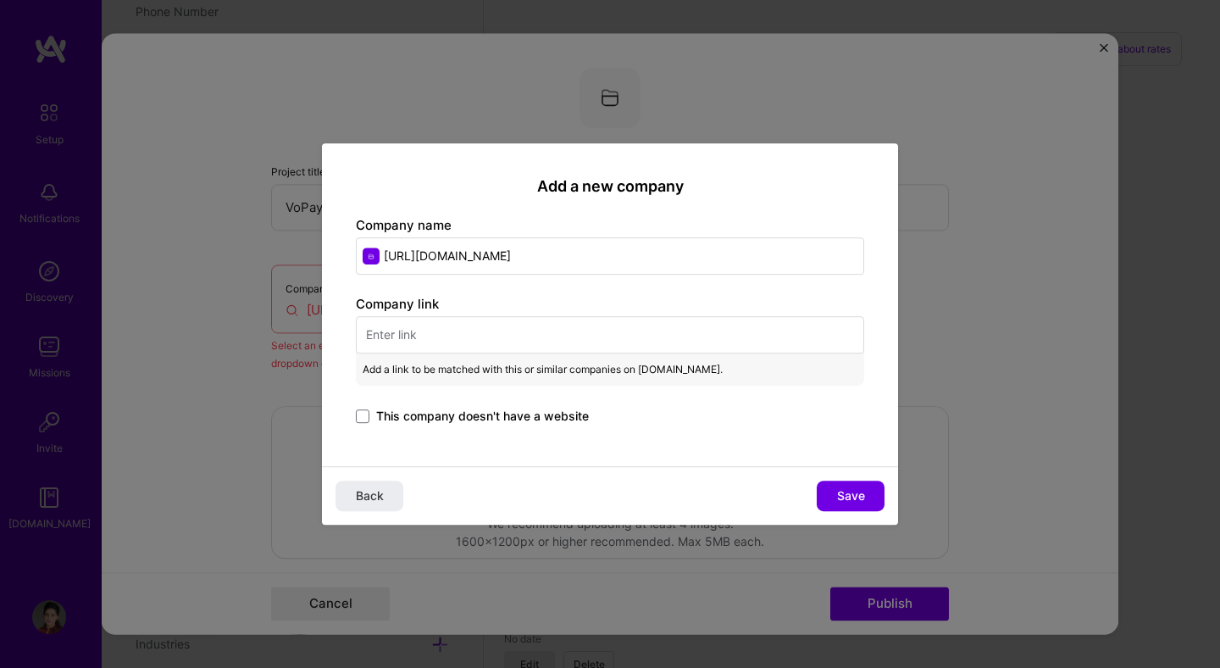
drag, startPoint x: 668, startPoint y: 258, endPoint x: 380, endPoint y: 263, distance: 288.1
click at [380, 263] on input "[URL][DOMAIN_NAME]" at bounding box center [610, 255] width 508 height 37
click at [430, 337] on input "text" at bounding box center [610, 334] width 508 height 37
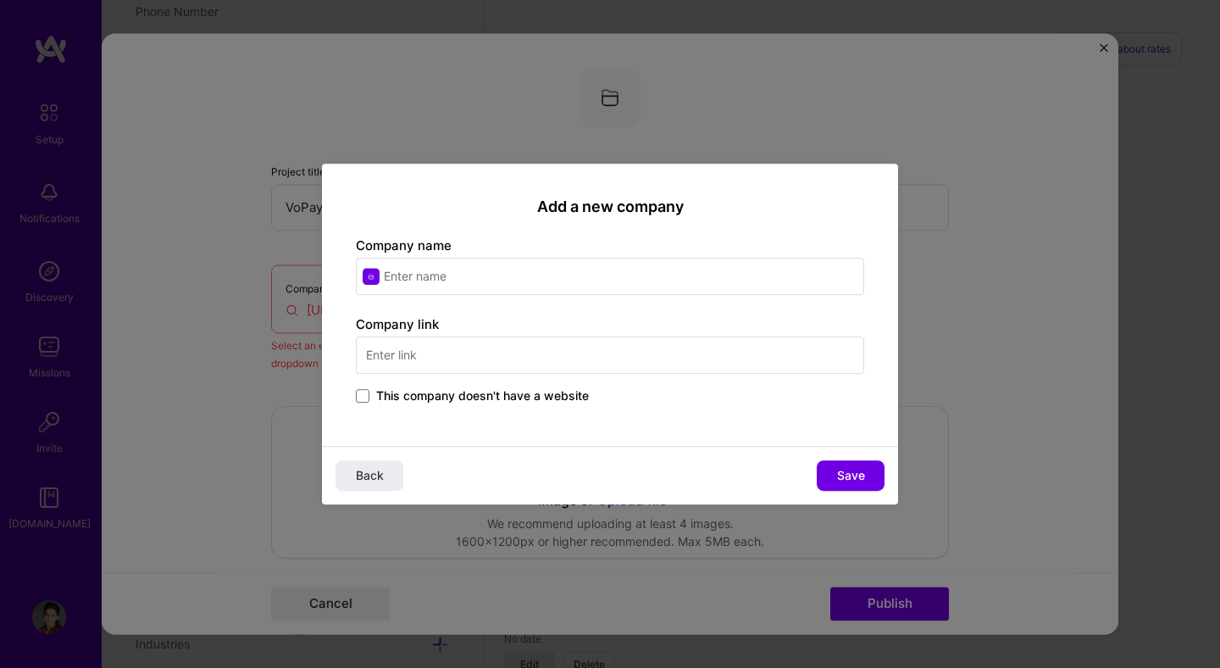
paste input "[URL][DOMAIN_NAME]"
drag, startPoint x: 668, startPoint y: 352, endPoint x: 471, endPoint y: 354, distance: 197.4
click at [471, 354] on input "[URL][DOMAIN_NAME]" at bounding box center [610, 354] width 508 height 37
type input "[URL][DOMAIN_NAME]"
click at [441, 275] on input "text" at bounding box center [610, 276] width 508 height 37
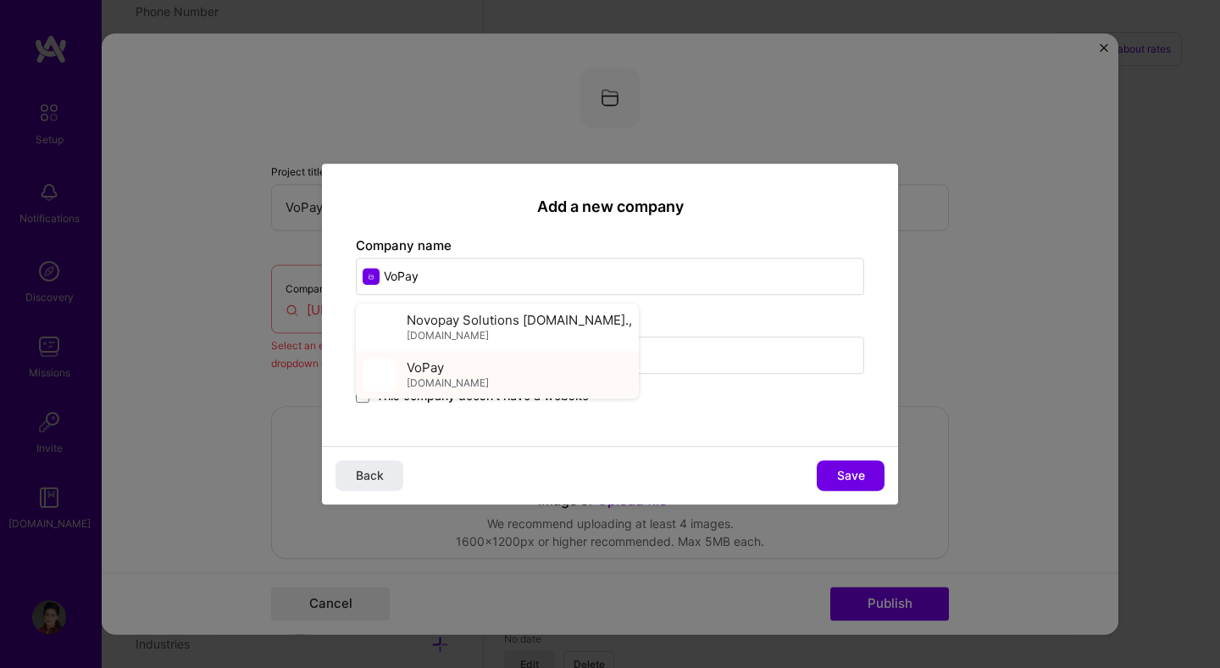
type input "VoPay"
click at [423, 382] on span "[DOMAIN_NAME]" at bounding box center [448, 383] width 82 height 14
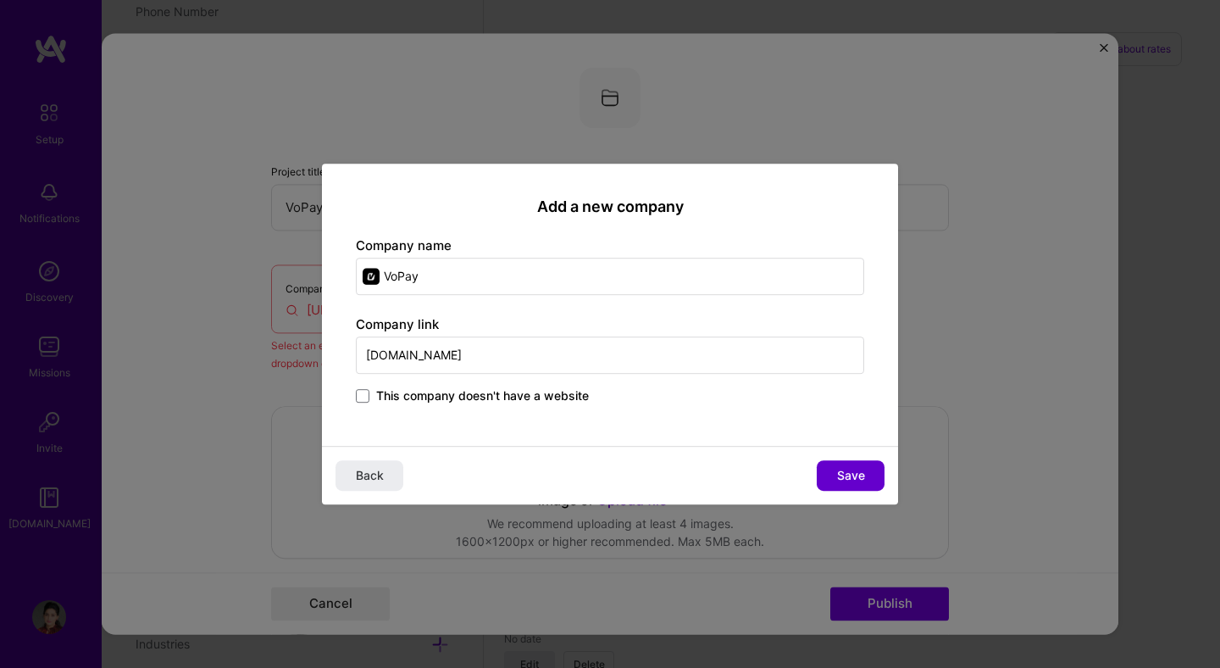
click at [848, 473] on span "Save" at bounding box center [851, 475] width 28 height 17
type input "VoPay"
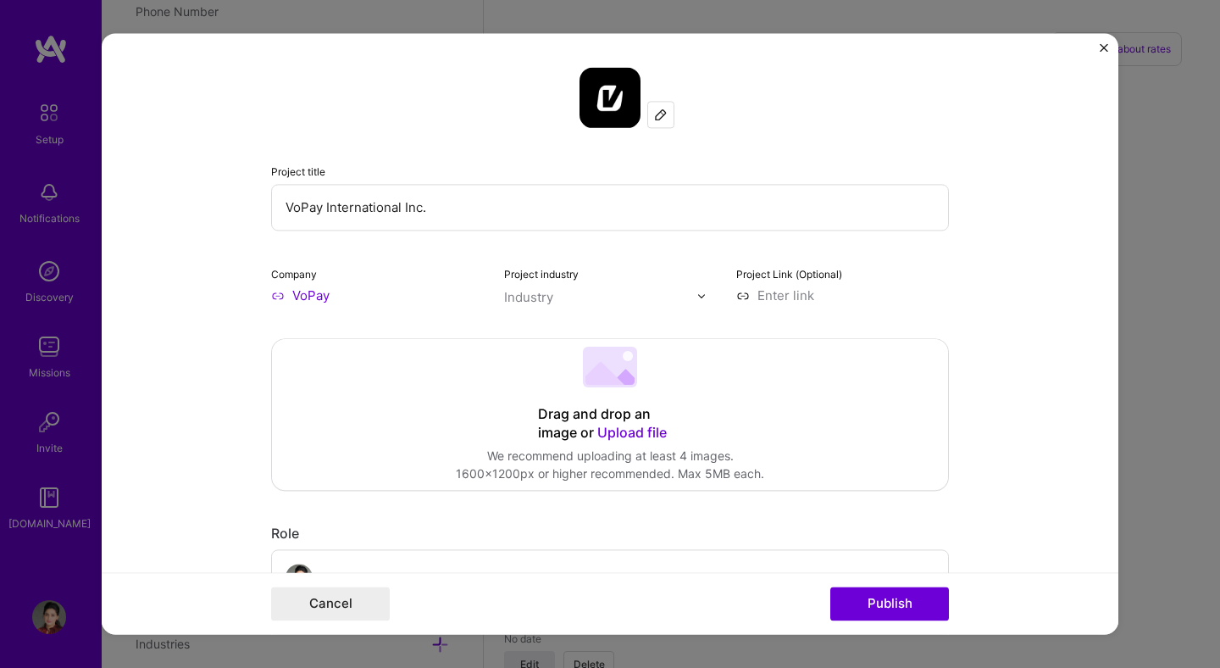
drag, startPoint x: 435, startPoint y: 208, endPoint x: 267, endPoint y: 191, distance: 169.5
click at [271, 191] on input "VoPay International Inc." at bounding box center [610, 207] width 678 height 47
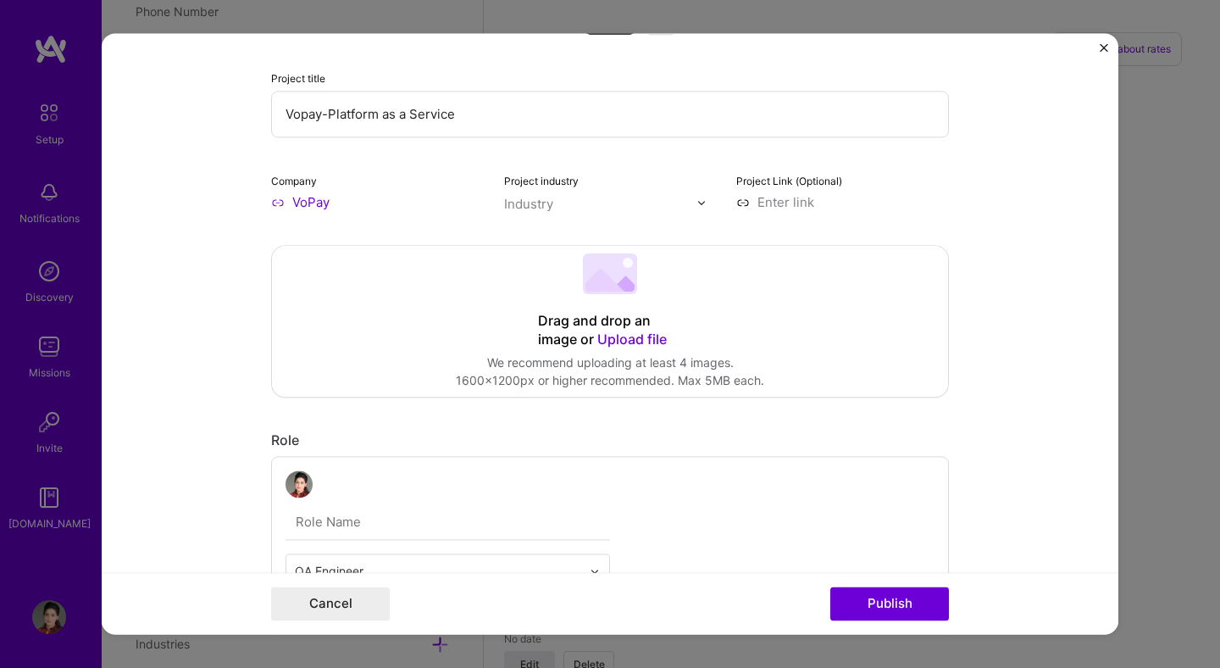
scroll to position [117, 0]
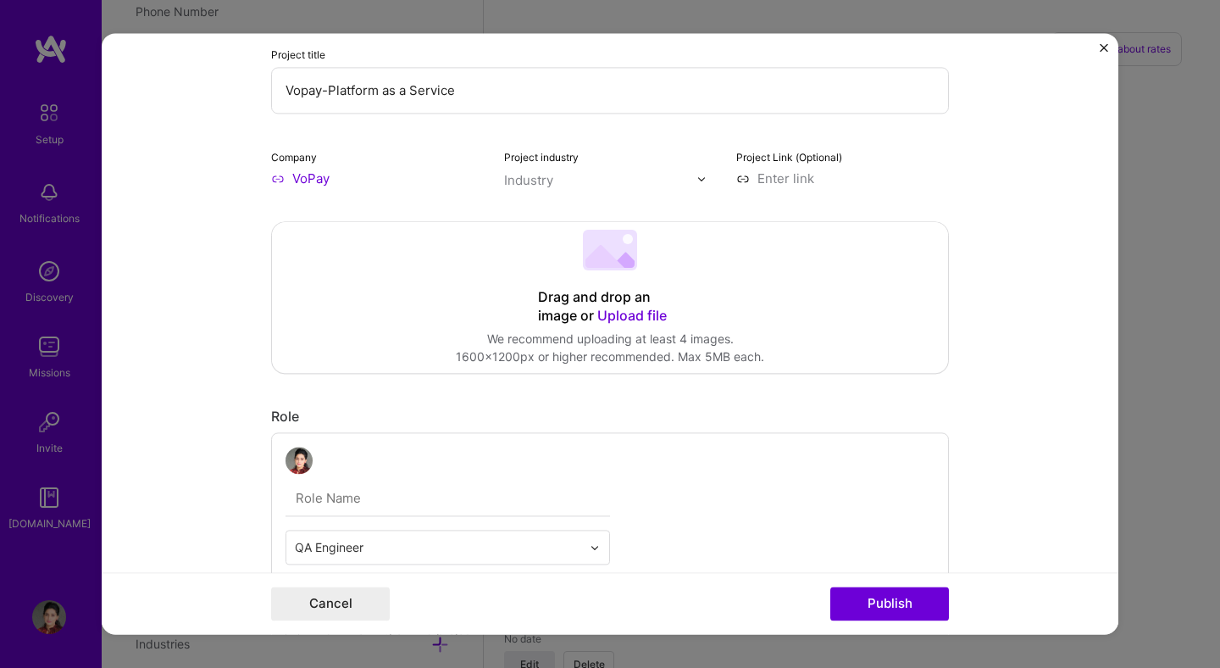
type input "Vopay-Platform as a Service"
click at [577, 184] on input "text" at bounding box center [600, 180] width 193 height 18
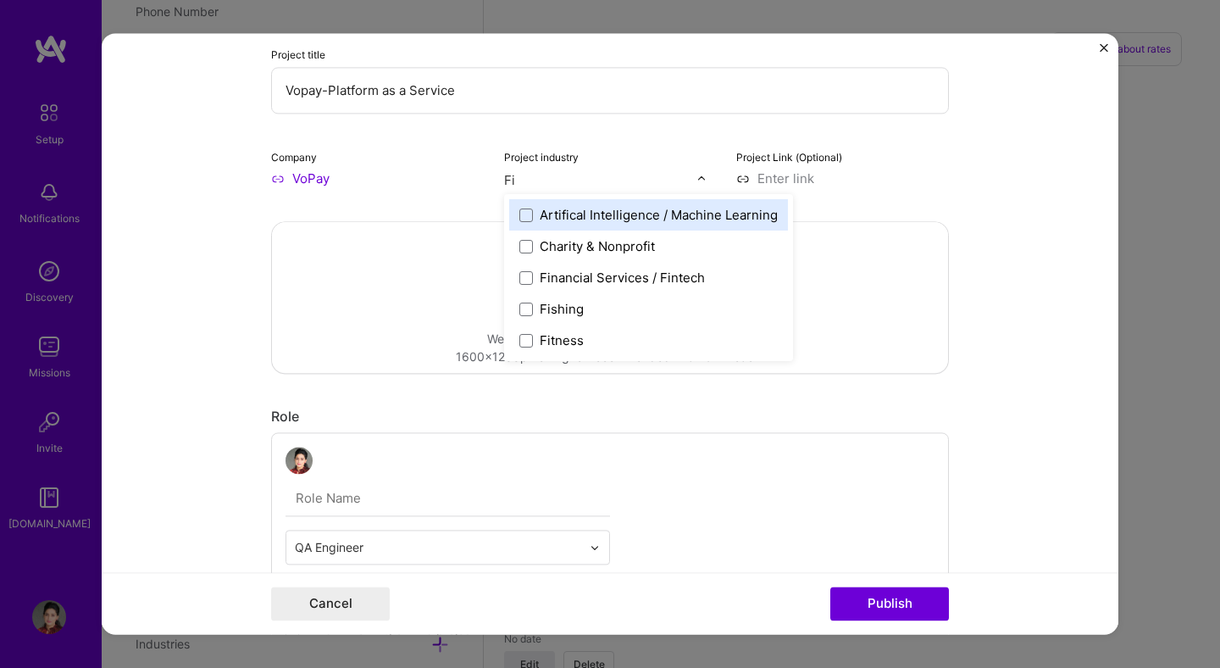
type input "Fin"
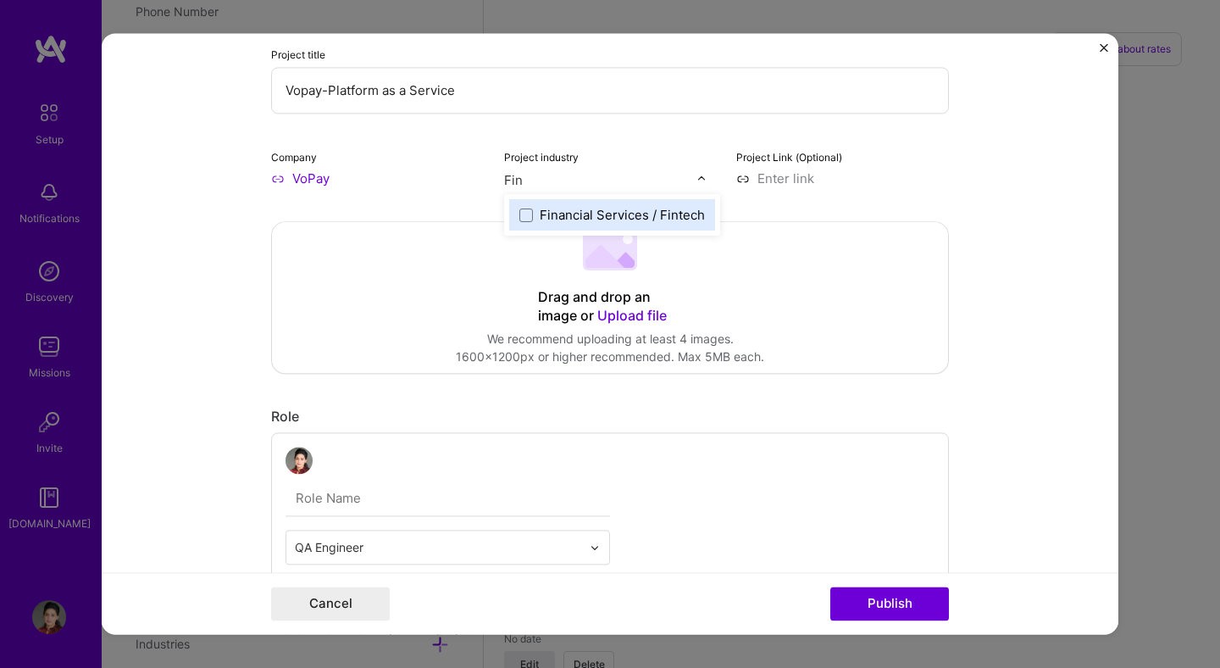
click at [601, 214] on div "Financial Services / Fintech" at bounding box center [622, 215] width 165 height 18
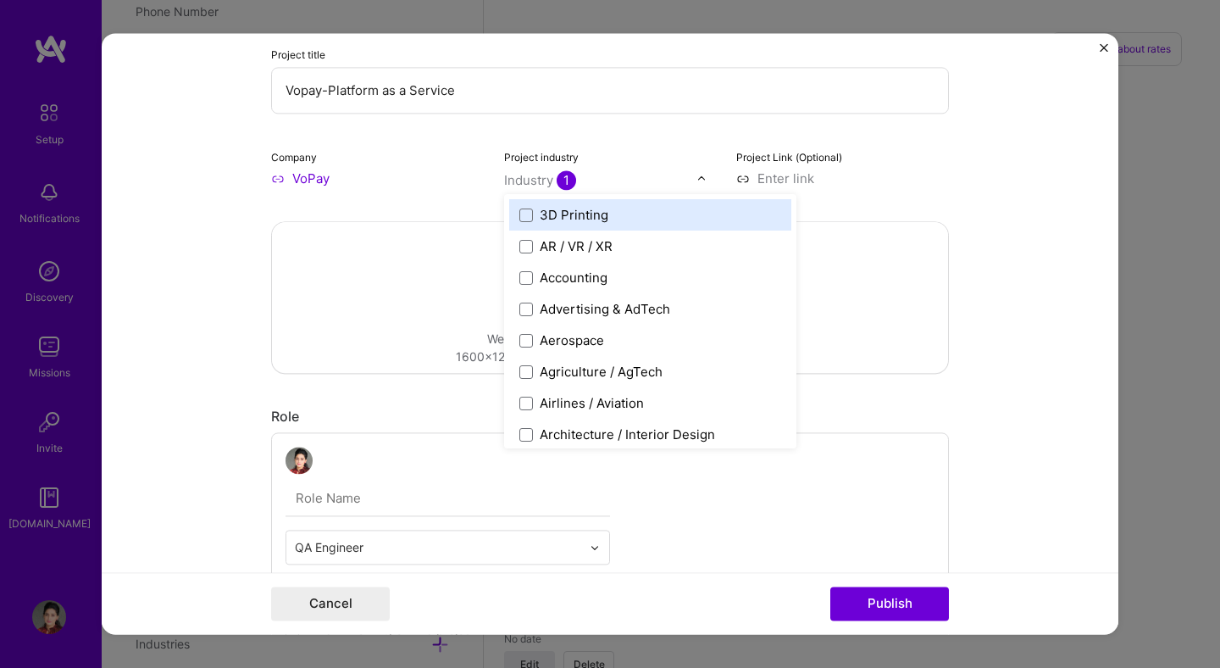
click at [779, 177] on input at bounding box center [842, 178] width 213 height 18
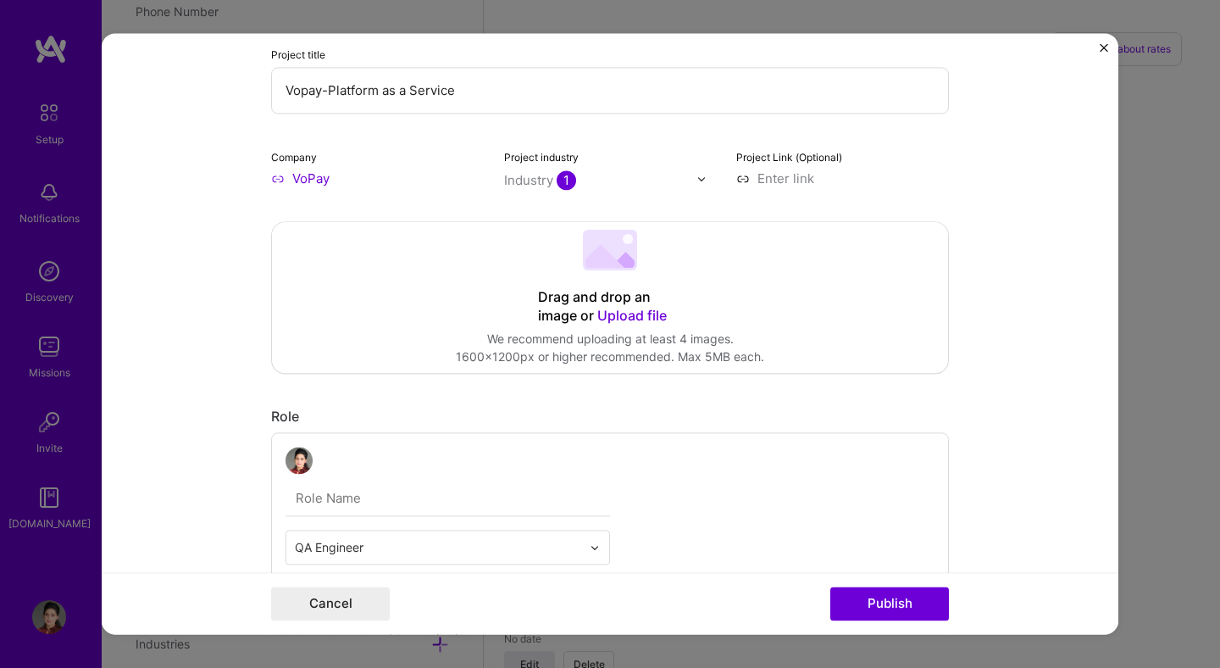
drag, startPoint x: 480, startPoint y: 99, endPoint x: 320, endPoint y: 92, distance: 160.3
click at [320, 92] on input "Vopay-Platform as a Service" at bounding box center [610, 90] width 678 height 47
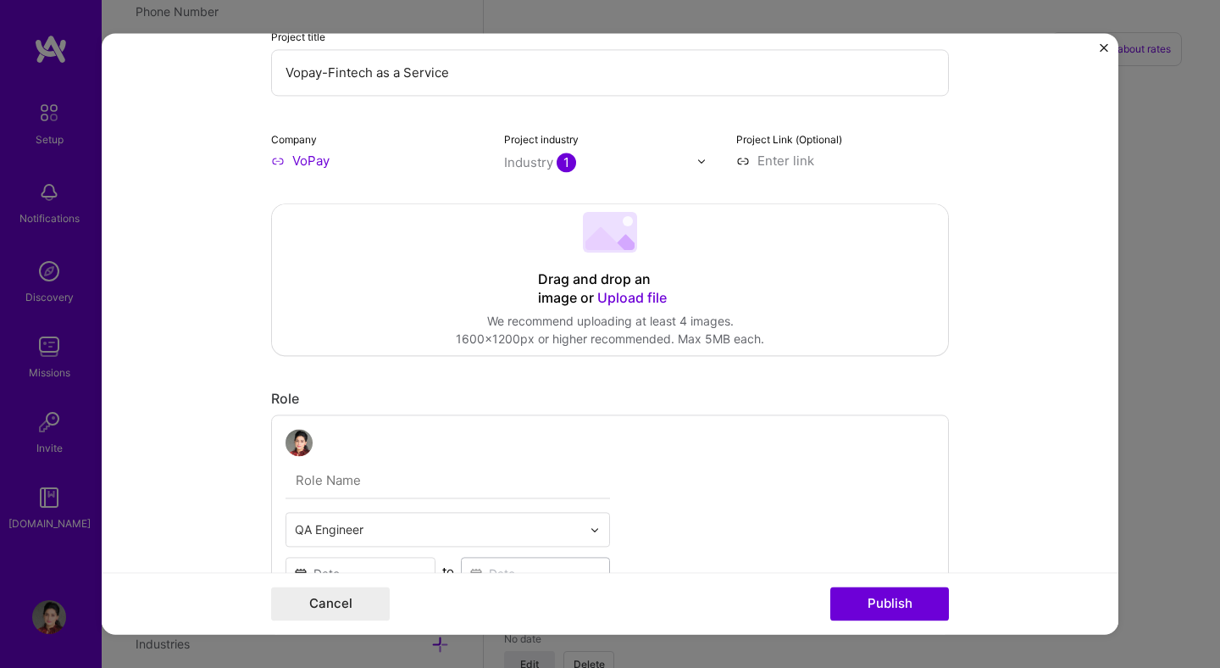
scroll to position [149, 0]
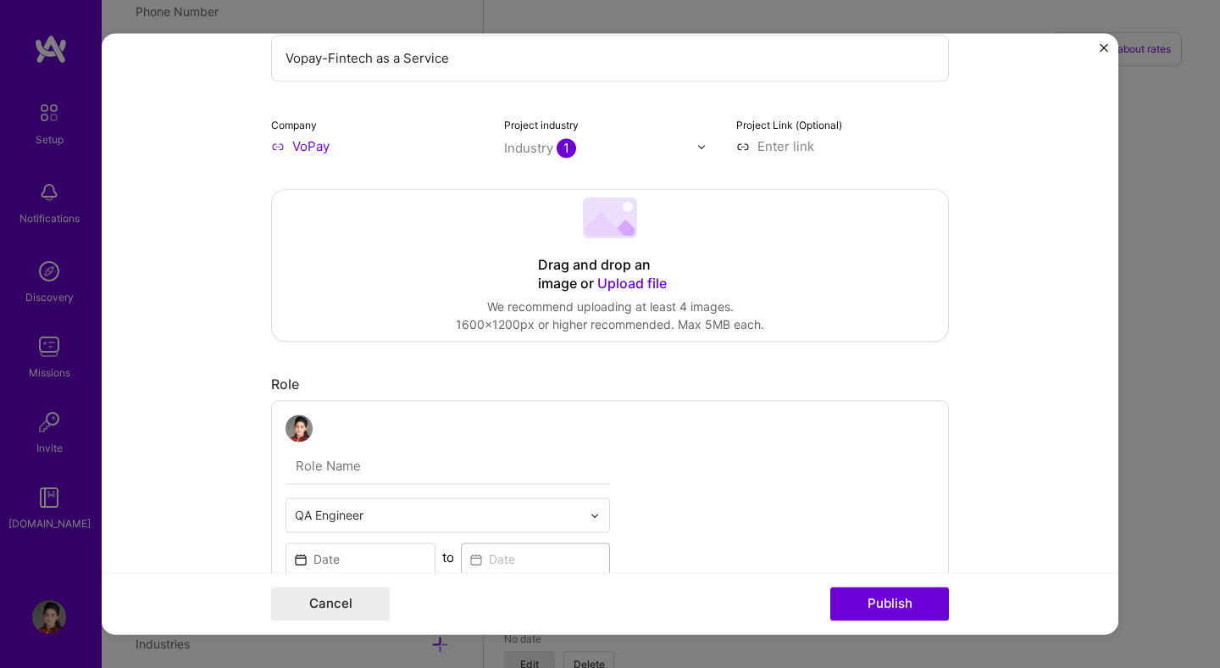
type input "Vopay-Fintech as a Service"
click at [768, 143] on input at bounding box center [842, 146] width 213 height 18
click at [795, 149] on input at bounding box center [842, 146] width 213 height 18
click at [763, 141] on input at bounding box center [842, 146] width 213 height 18
paste input "[URL][DOMAIN_NAME]"
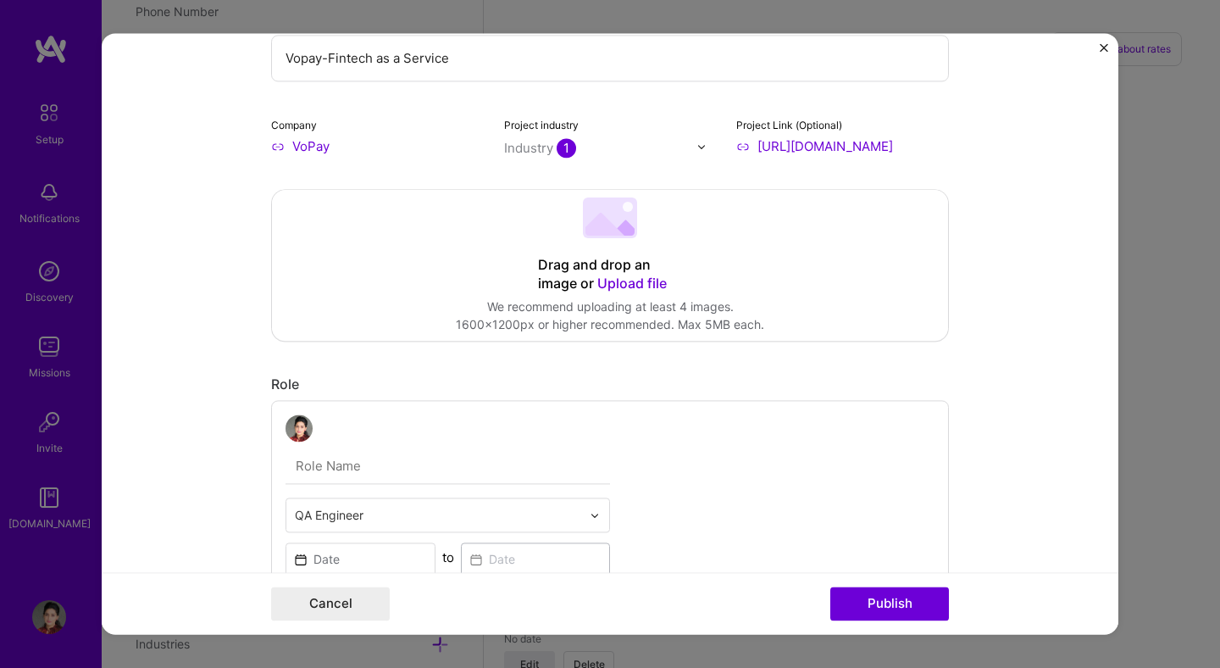
scroll to position [0, 107]
type input "[URL][DOMAIN_NAME]"
click at [830, 587] on button "Publish" at bounding box center [889, 604] width 119 height 34
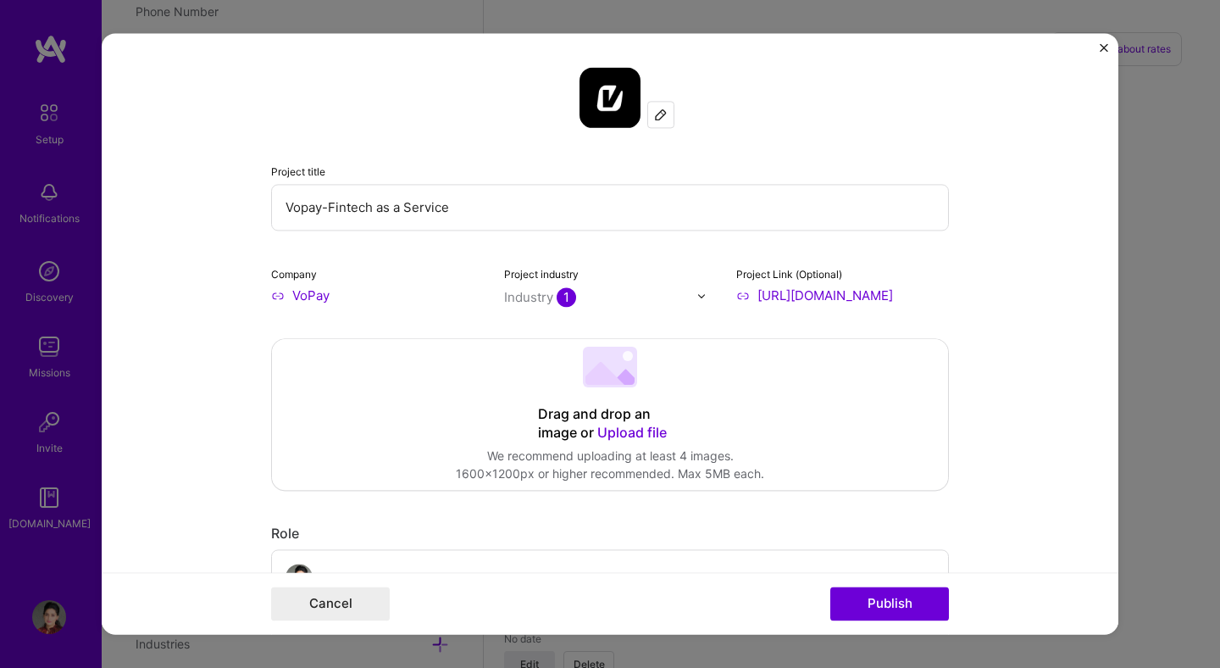
scroll to position [0, 0]
drag, startPoint x: 471, startPoint y: 203, endPoint x: 354, endPoint y: 197, distance: 117.1
click at [354, 197] on input "Vopay-Fintech as a Service" at bounding box center [610, 207] width 678 height 47
click at [477, 229] on input "Vopay-Fintech as a Service" at bounding box center [610, 207] width 678 height 47
click at [370, 214] on input "Vopay-Fintech as a Service" at bounding box center [610, 207] width 678 height 47
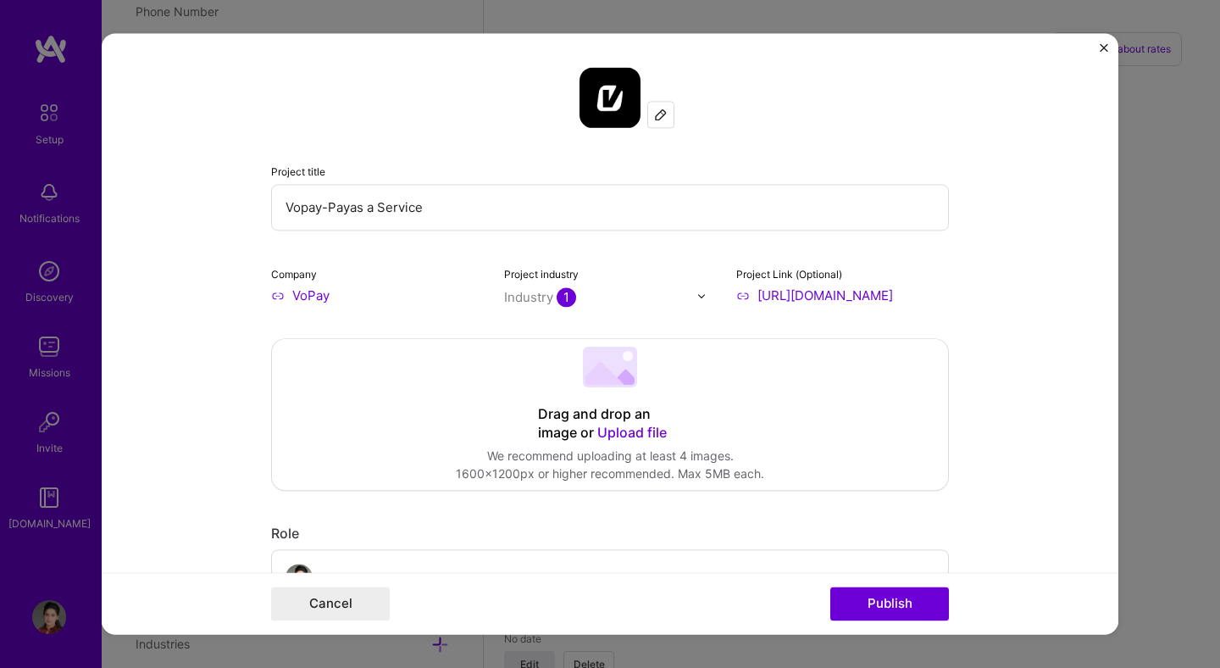
click at [487, 219] on input "Vopay-Payas a Service" at bounding box center [610, 207] width 678 height 47
type input "Vopay-Payments as a Service"
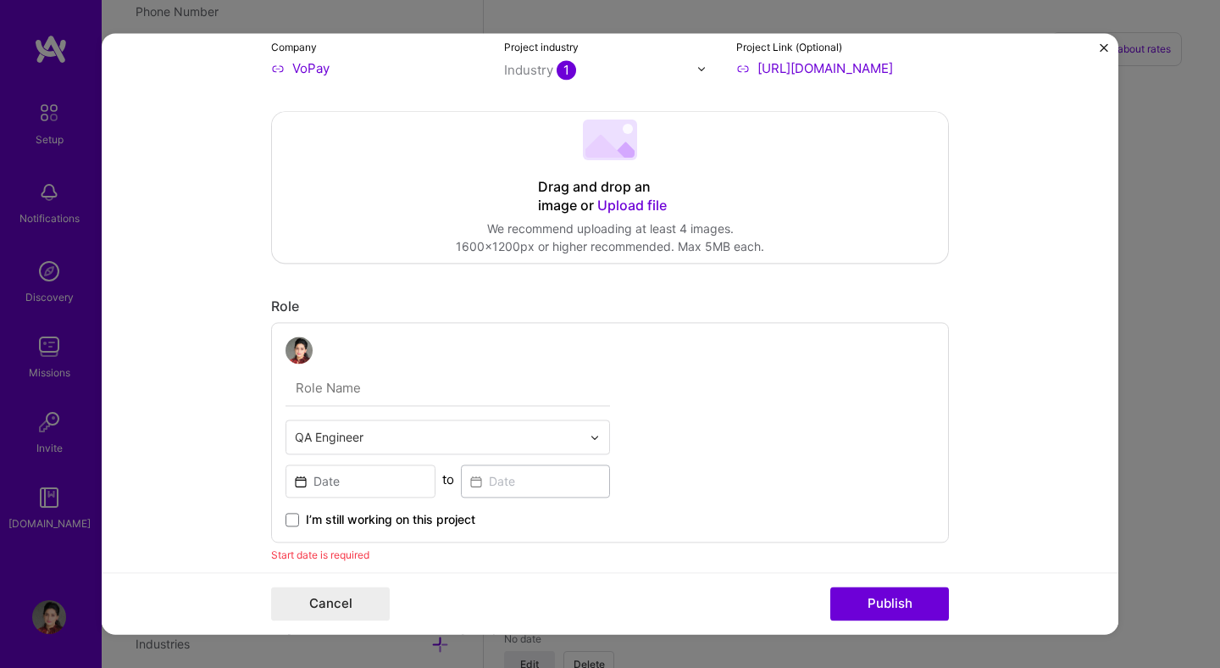
scroll to position [241, 0]
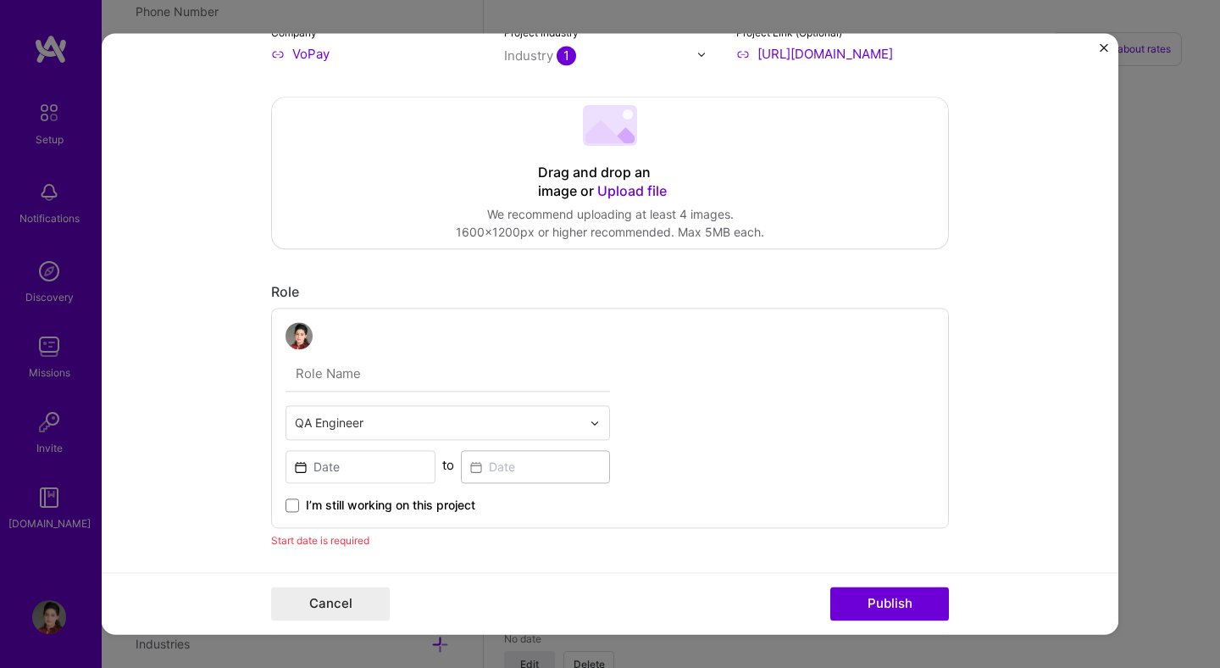
click at [621, 186] on span "Upload file" at bounding box center [631, 190] width 69 height 17
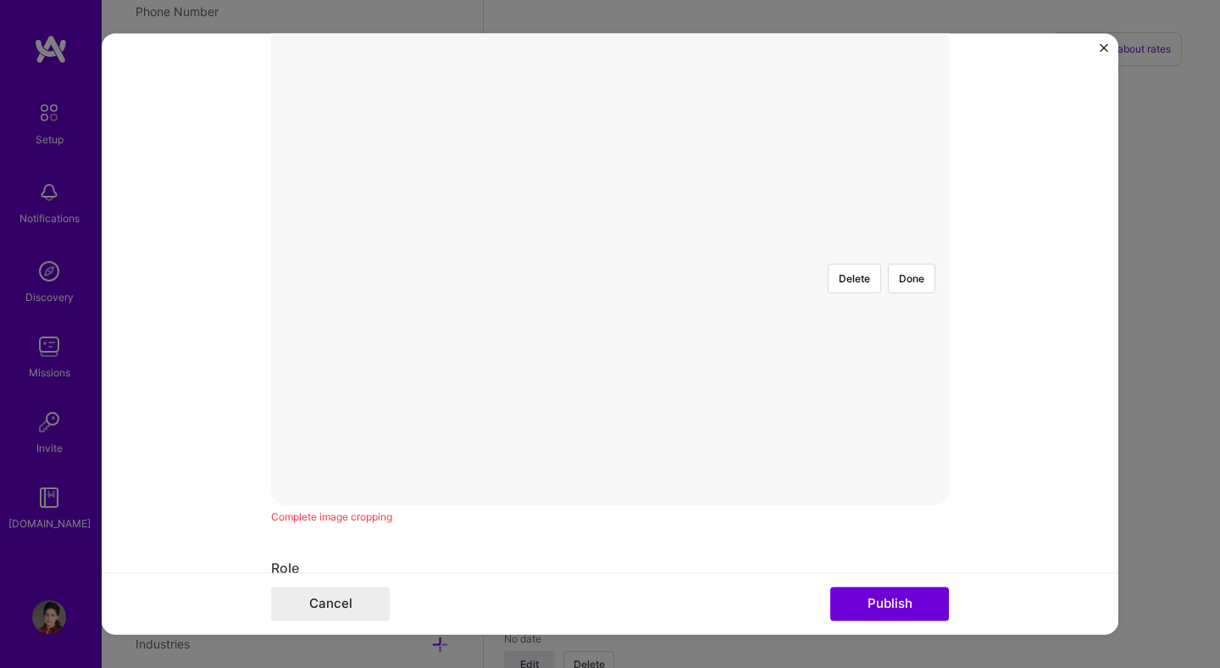
scroll to position [363, 0]
click at [610, 229] on div at bounding box center [610, 229] width 0 height 0
click at [904, 242] on button "Done" at bounding box center [911, 257] width 47 height 30
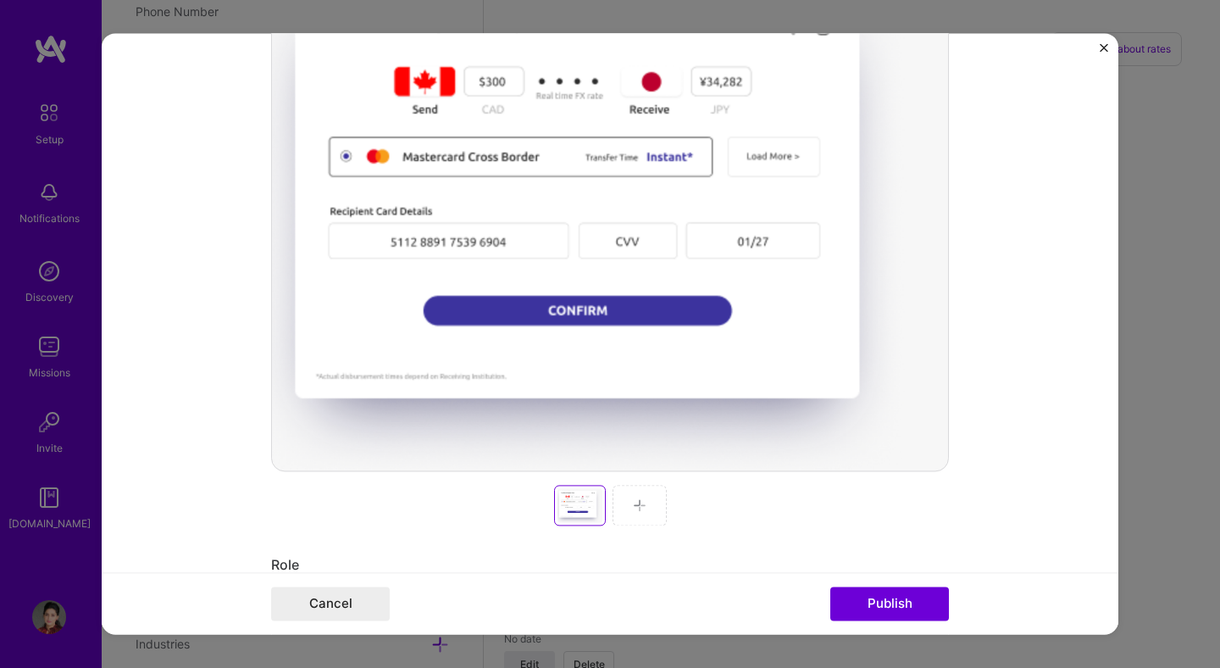
scroll to position [424, 0]
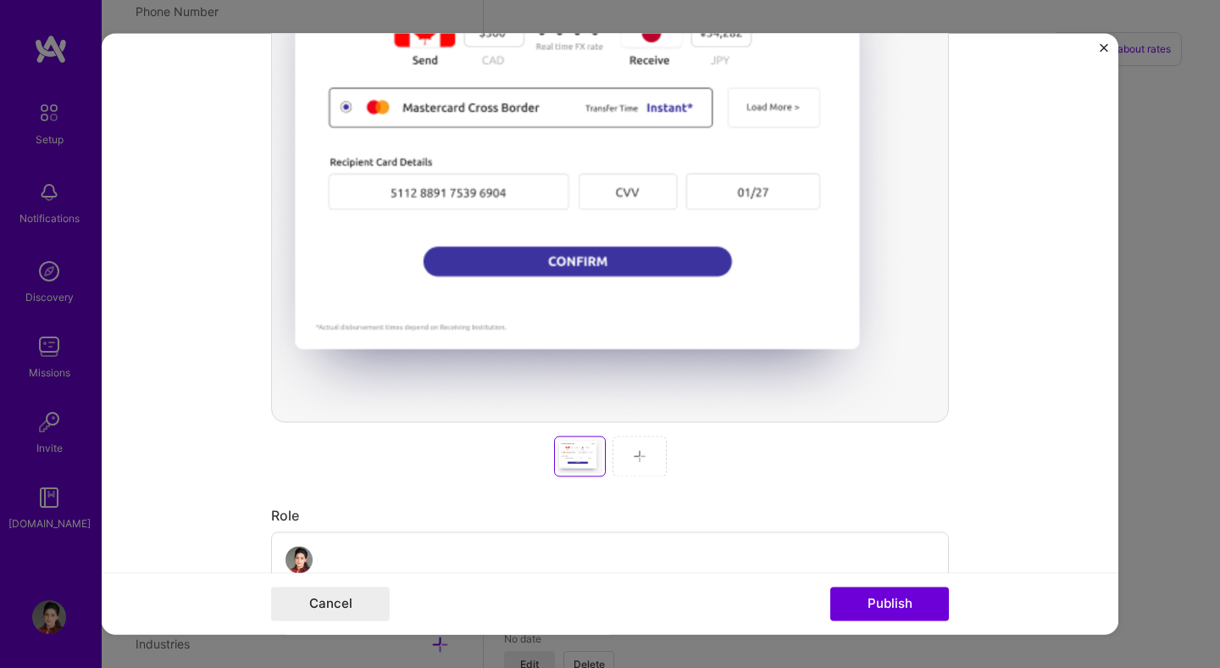
click at [633, 453] on img at bounding box center [640, 456] width 14 height 14
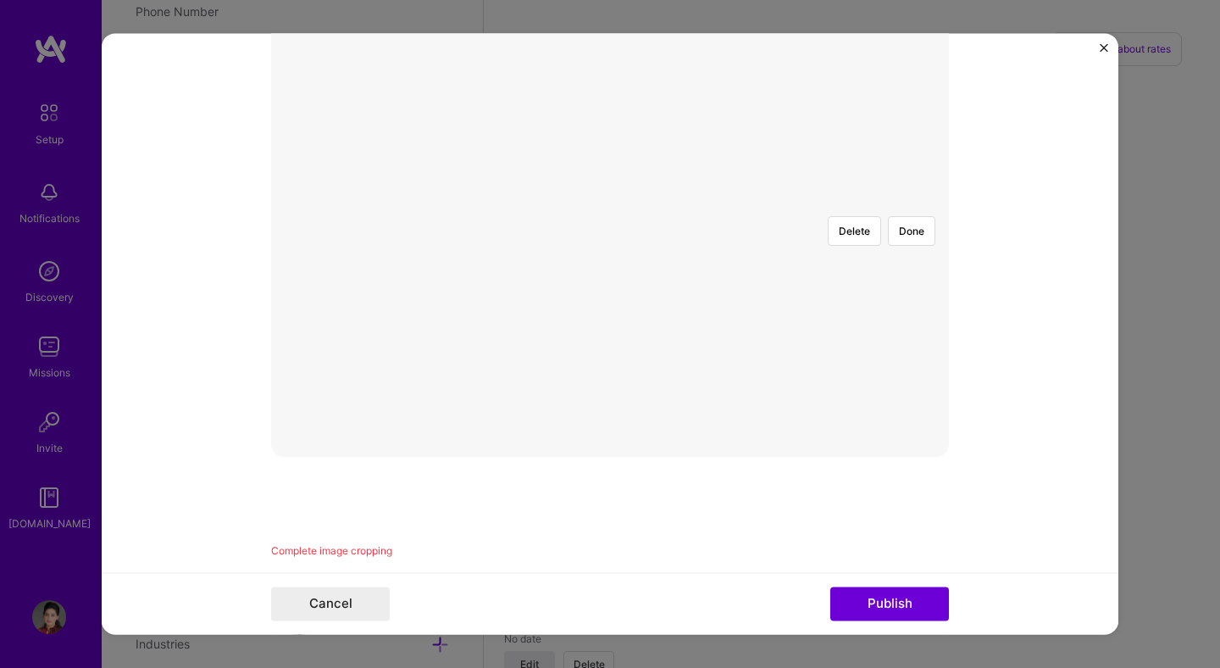
scroll to position [363, 0]
click at [1217, 411] on div "Project title Vopay-Payments as a Service Company VoPay Project industry Indust…" at bounding box center [610, 334] width 1220 height 668
click at [969, 331] on form "Project title Vopay-Payments as a Service Company VoPay Project industry Indust…" at bounding box center [610, 333] width 1017 height 601
click at [916, 599] on button "Publish" at bounding box center [889, 604] width 119 height 34
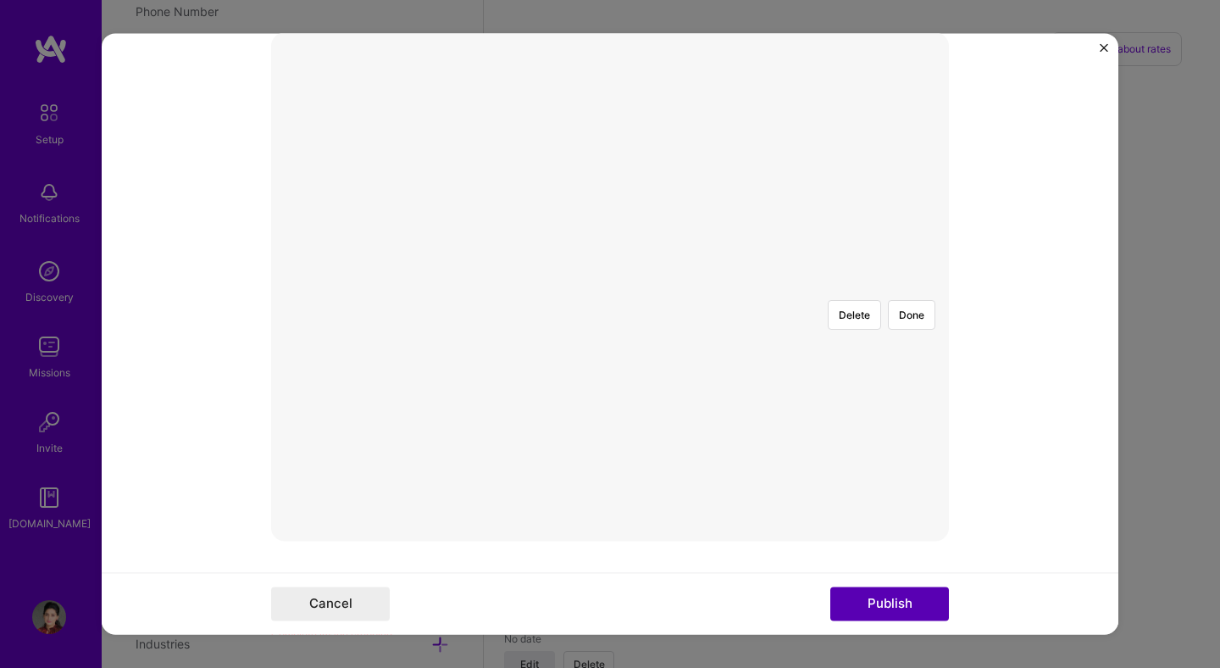
click at [878, 607] on button "Publish" at bounding box center [889, 604] width 119 height 34
click at [886, 602] on button "Publish" at bounding box center [889, 604] width 119 height 34
click at [890, 300] on button "Done" at bounding box center [911, 315] width 47 height 30
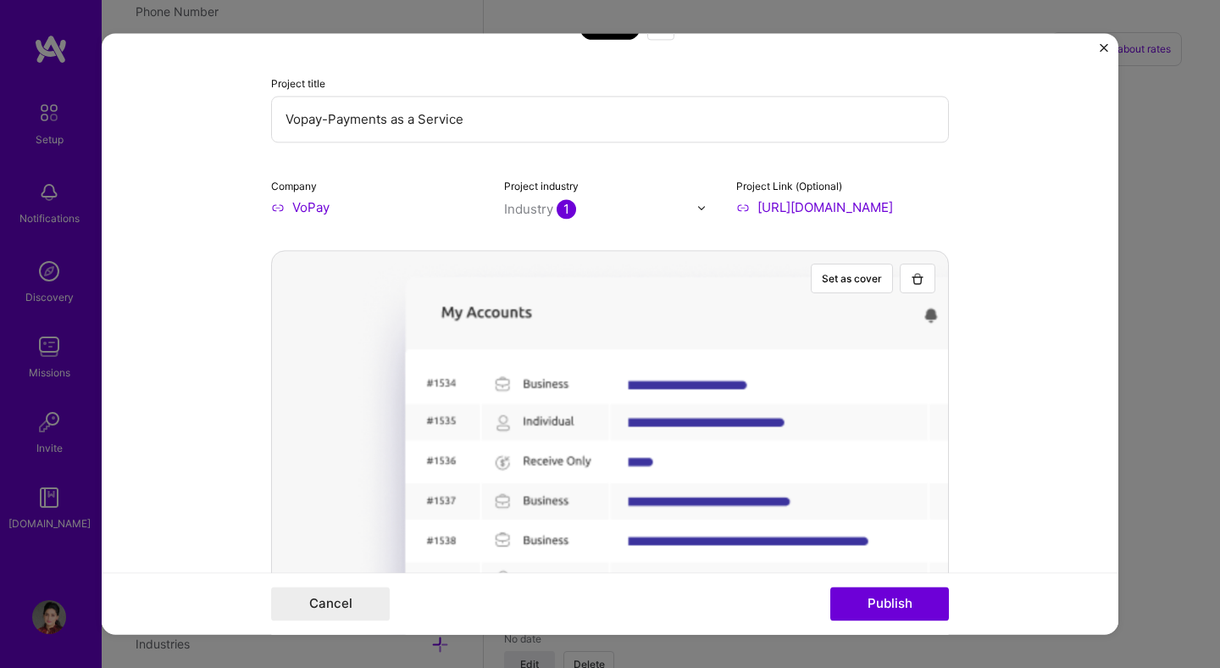
scroll to position [50, 0]
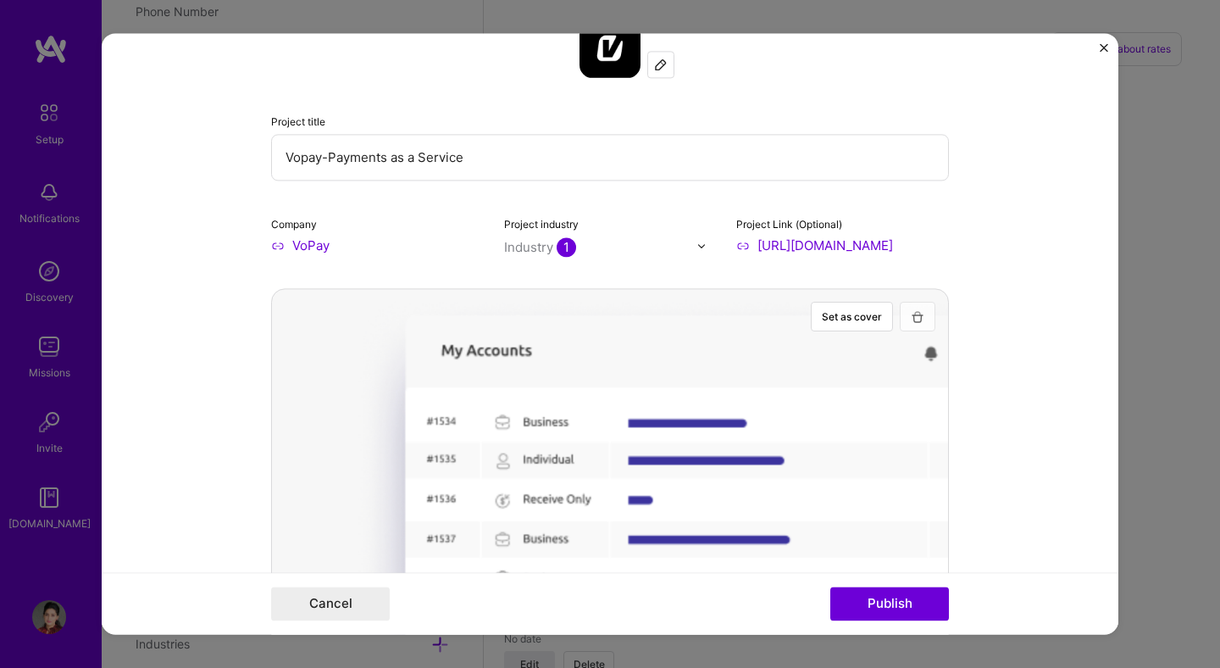
click at [913, 319] on img "button" at bounding box center [918, 317] width 14 height 14
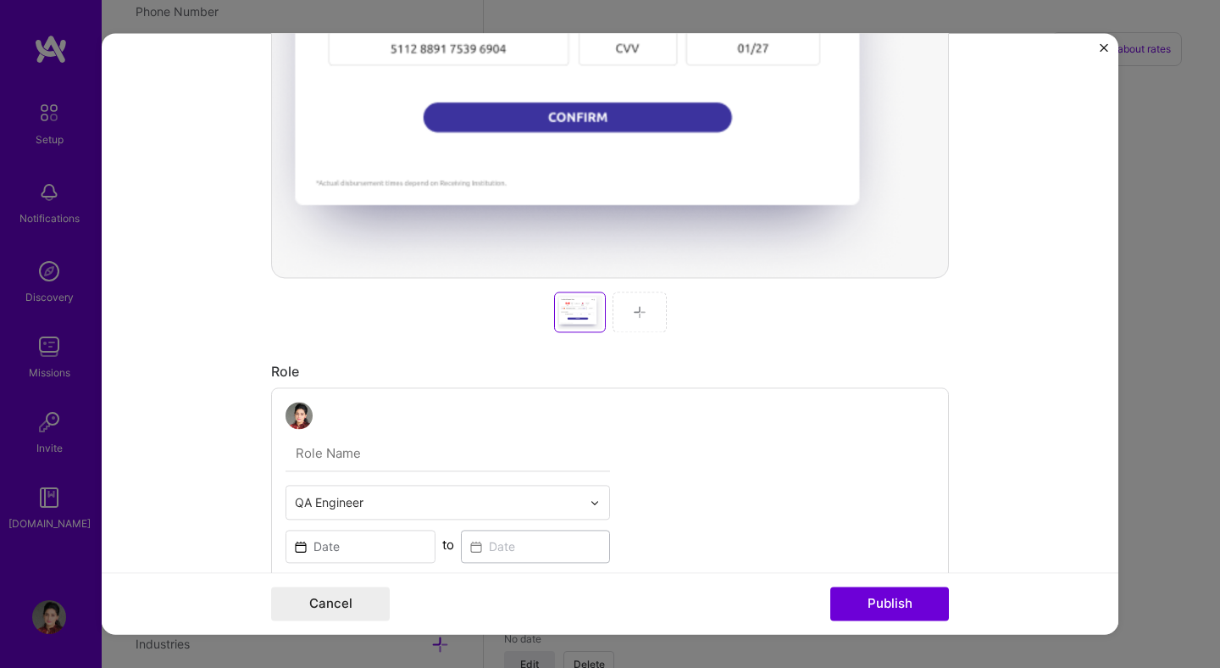
scroll to position [663, 0]
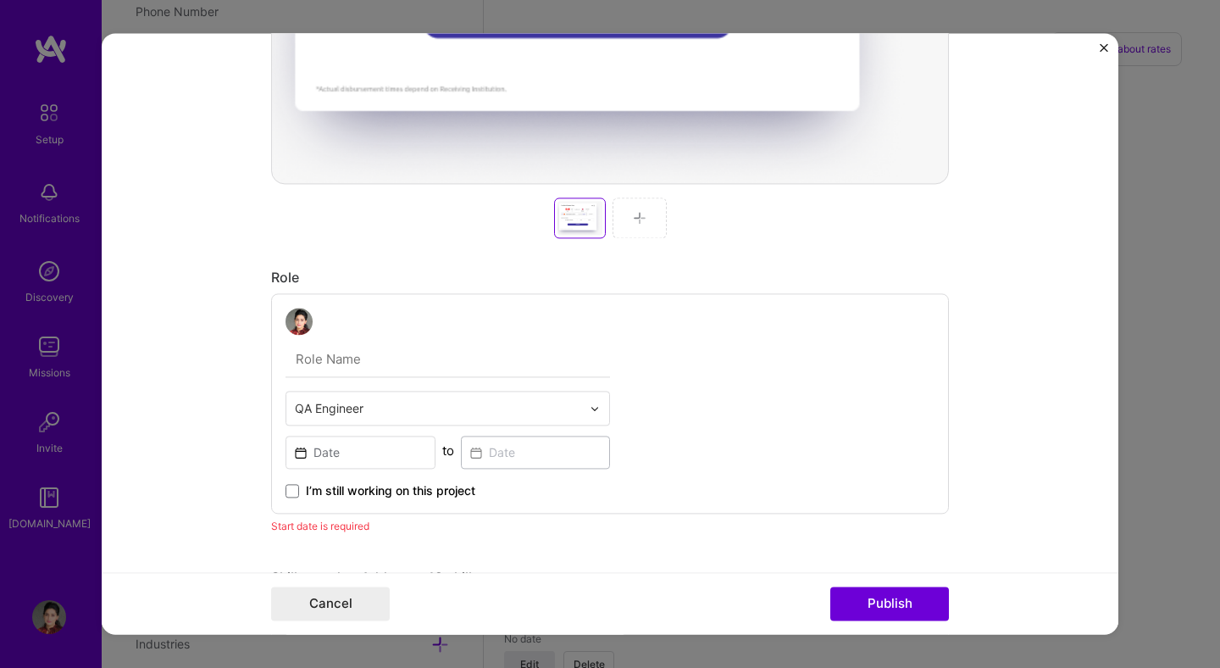
click at [635, 219] on img at bounding box center [640, 218] width 14 height 14
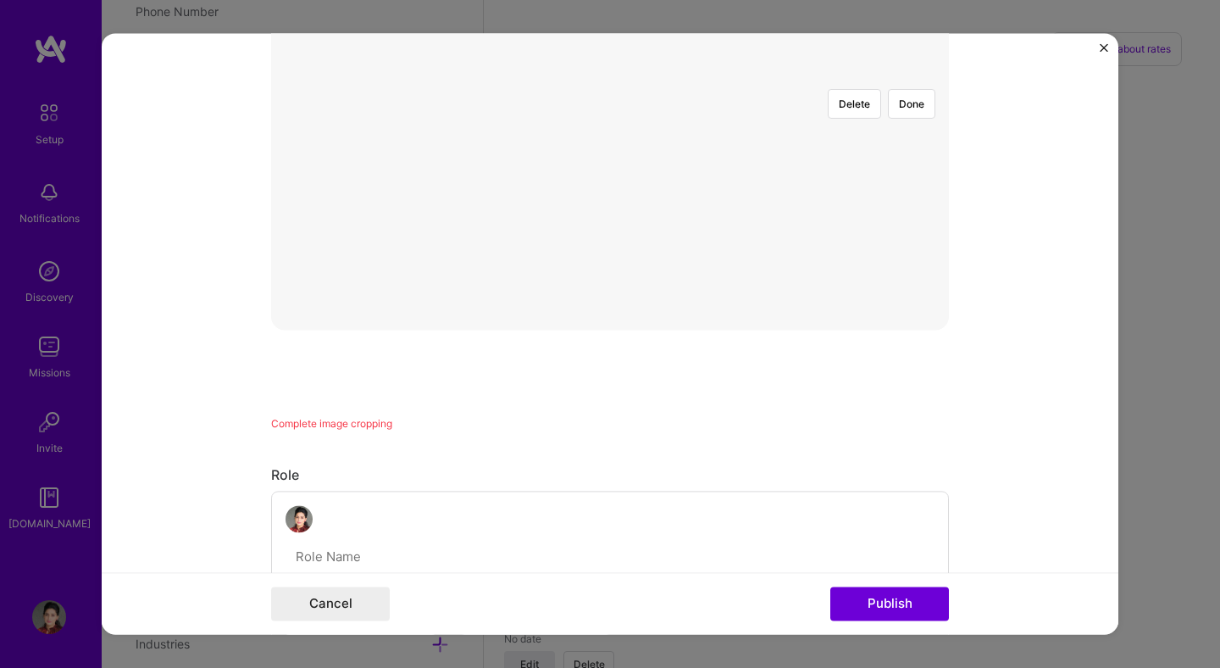
scroll to position [449, 0]
click at [963, 281] on form "Project title Vopay-Payments as a Service Company VoPay Project industry Indust…" at bounding box center [610, 333] width 1017 height 601
click at [1128, 459] on div "Project title Vopay-Payments as a Service Company VoPay Project industry Indust…" at bounding box center [610, 334] width 1220 height 668
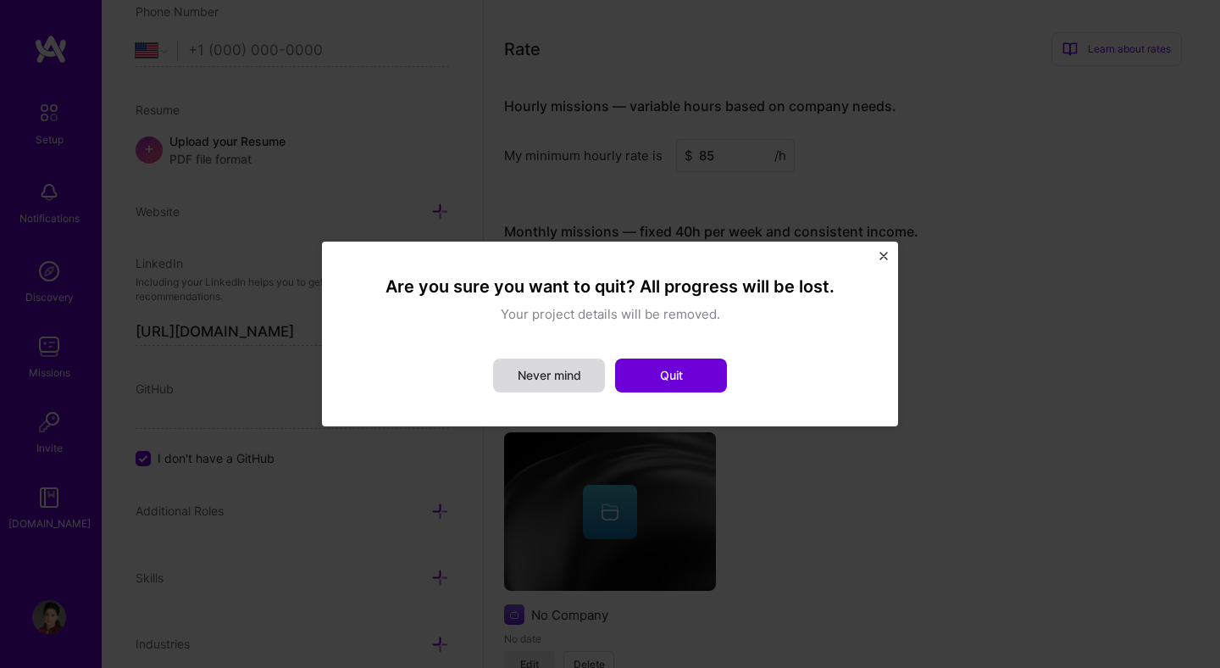
click at [563, 380] on button "Never mind" at bounding box center [549, 375] width 112 height 34
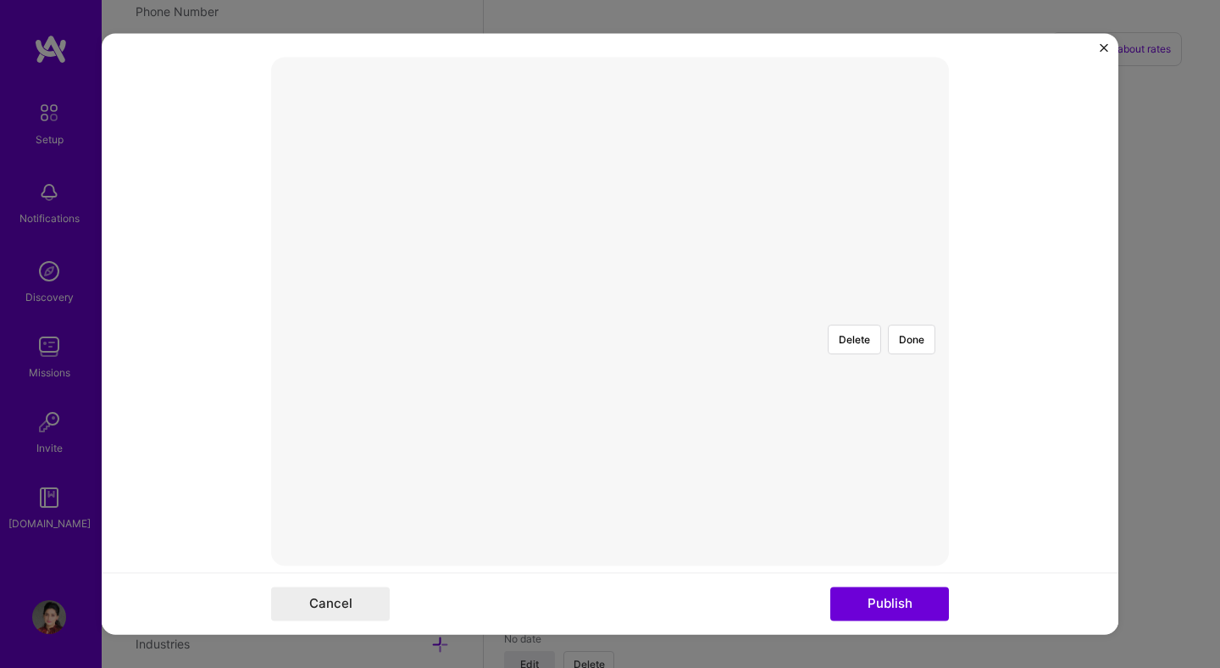
scroll to position [287, 0]
click at [562, 466] on div "Delete Done" at bounding box center [610, 305] width 678 height 508
click at [903, 602] on button "Publish" at bounding box center [889, 604] width 119 height 34
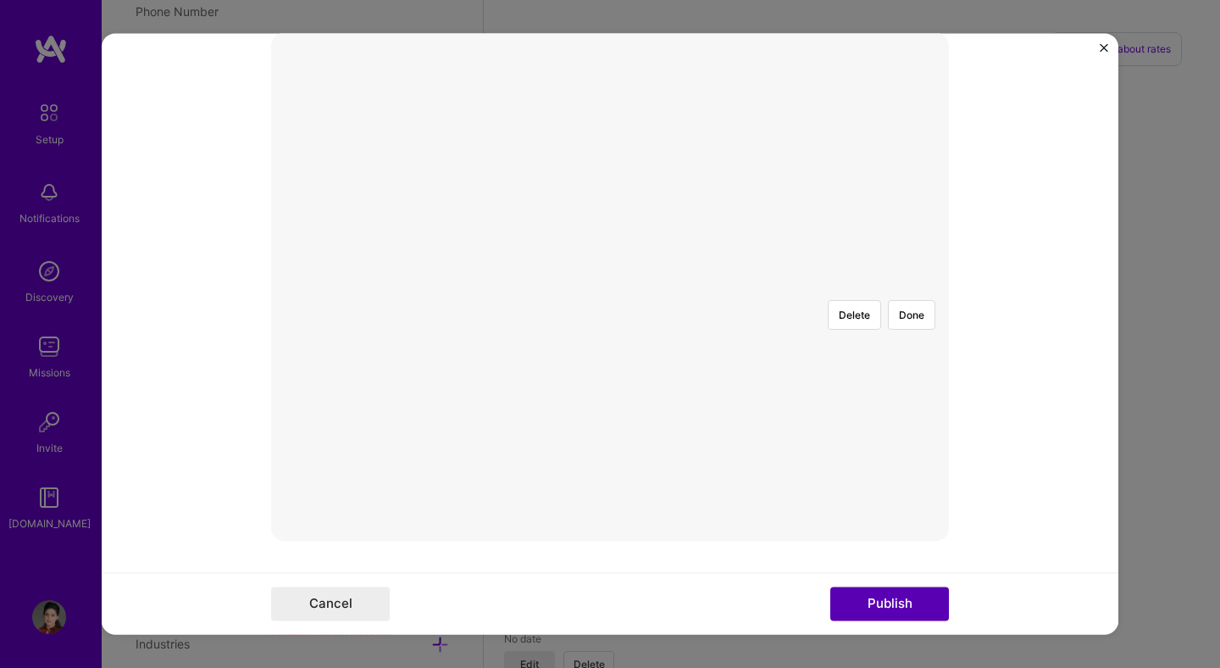
click at [903, 602] on button "Publish" at bounding box center [889, 604] width 119 height 34
click at [888, 615] on button "Publish" at bounding box center [889, 604] width 119 height 34
click at [884, 604] on button "Publish" at bounding box center [889, 604] width 119 height 34
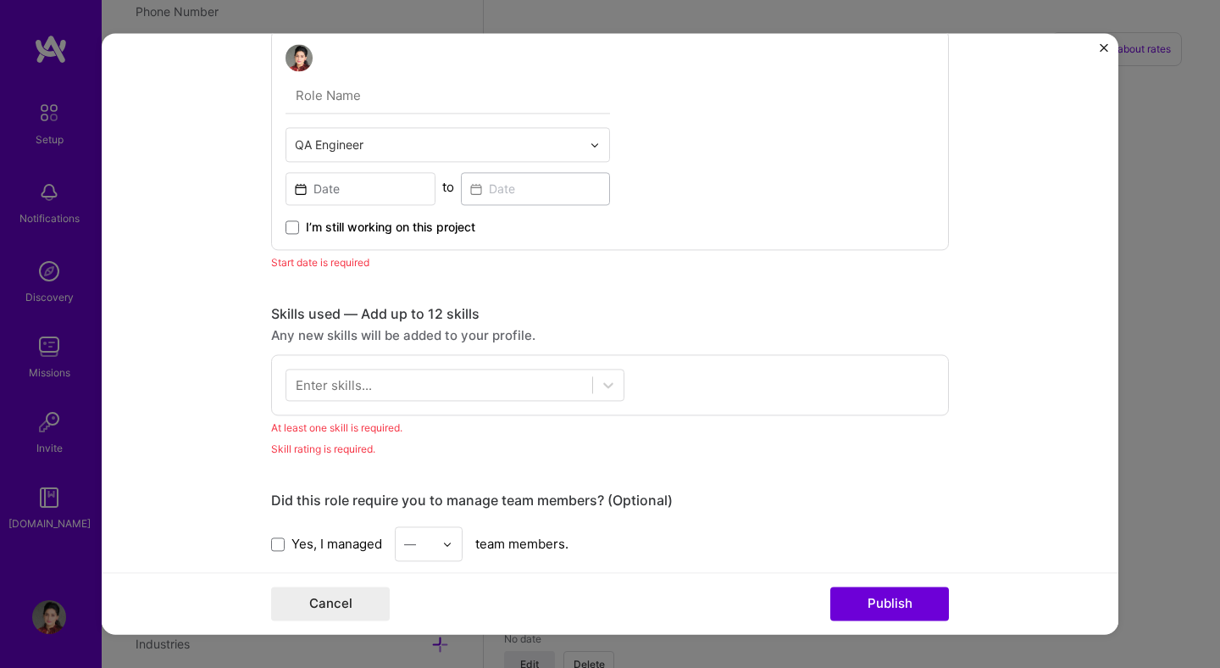
scroll to position [868, 0]
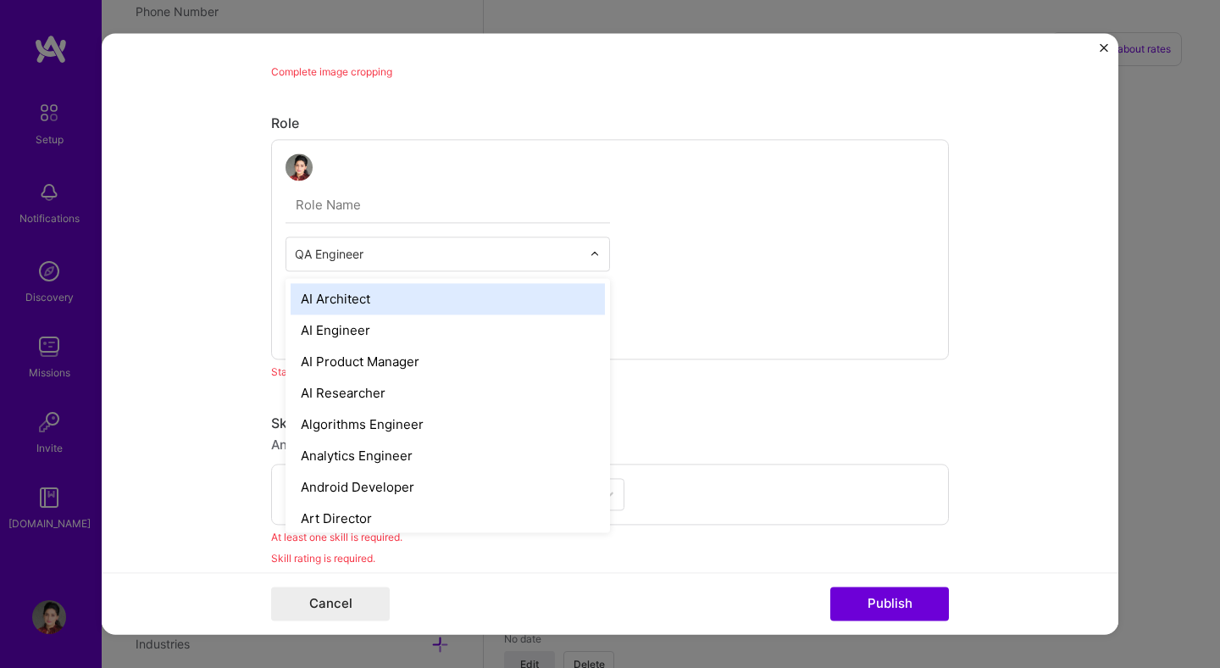
click at [370, 258] on input "text" at bounding box center [438, 254] width 286 height 18
drag, startPoint x: 370, startPoint y: 258, endPoint x: 272, endPoint y: 246, distance: 99.1
click at [272, 247] on div "option AI Architect focused, 1 of 70. 69 results available. Use Up and Down to …" at bounding box center [610, 249] width 678 height 220
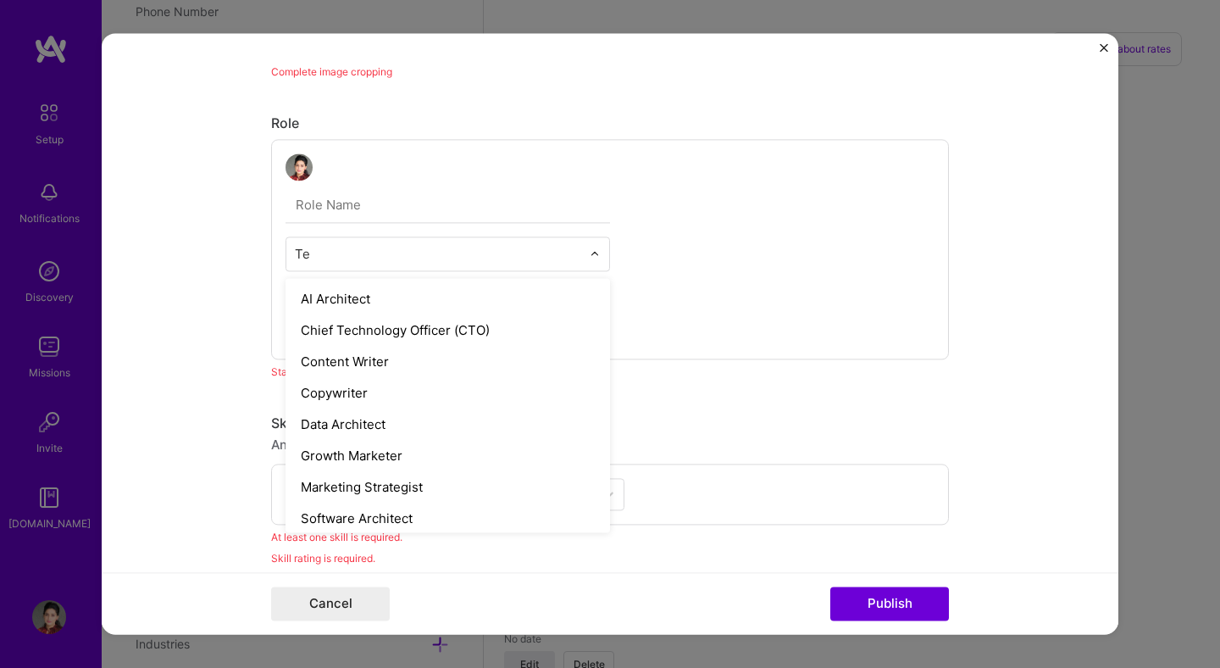
type input "T"
type input "SD"
click at [273, 246] on div "option Systems Test Engineer focused, 65 of 70. 35 results available for search…" at bounding box center [610, 249] width 678 height 220
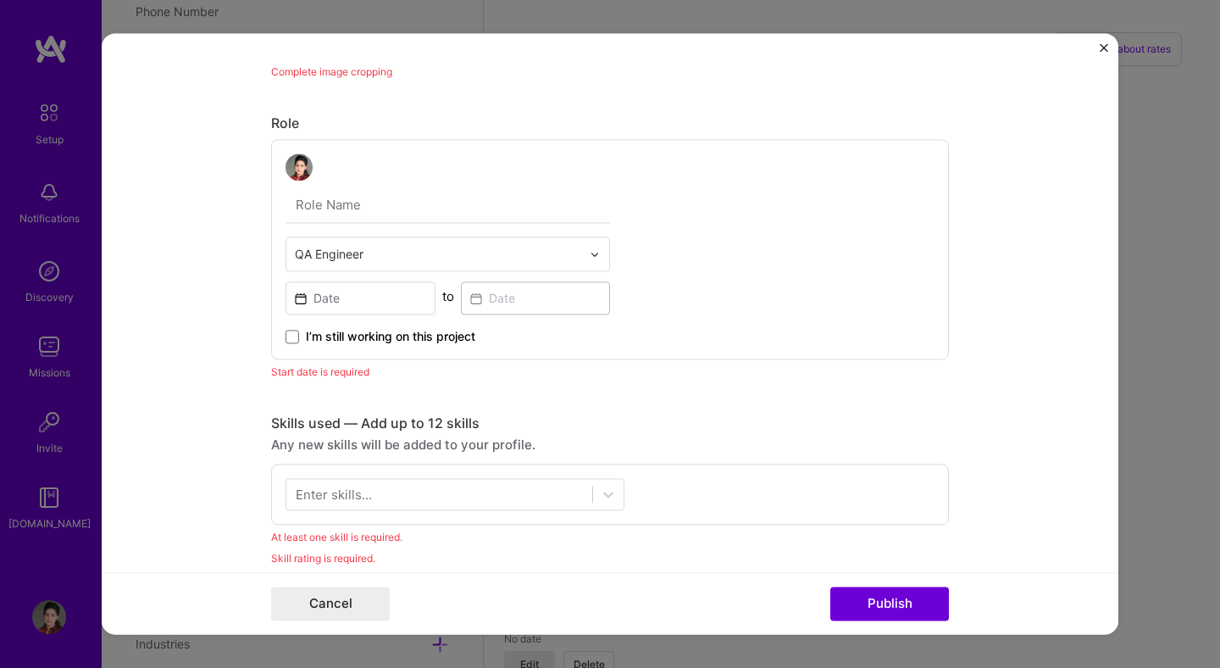
click at [273, 246] on div "QA Engineer to I’m still working on this project" at bounding box center [610, 249] width 678 height 220
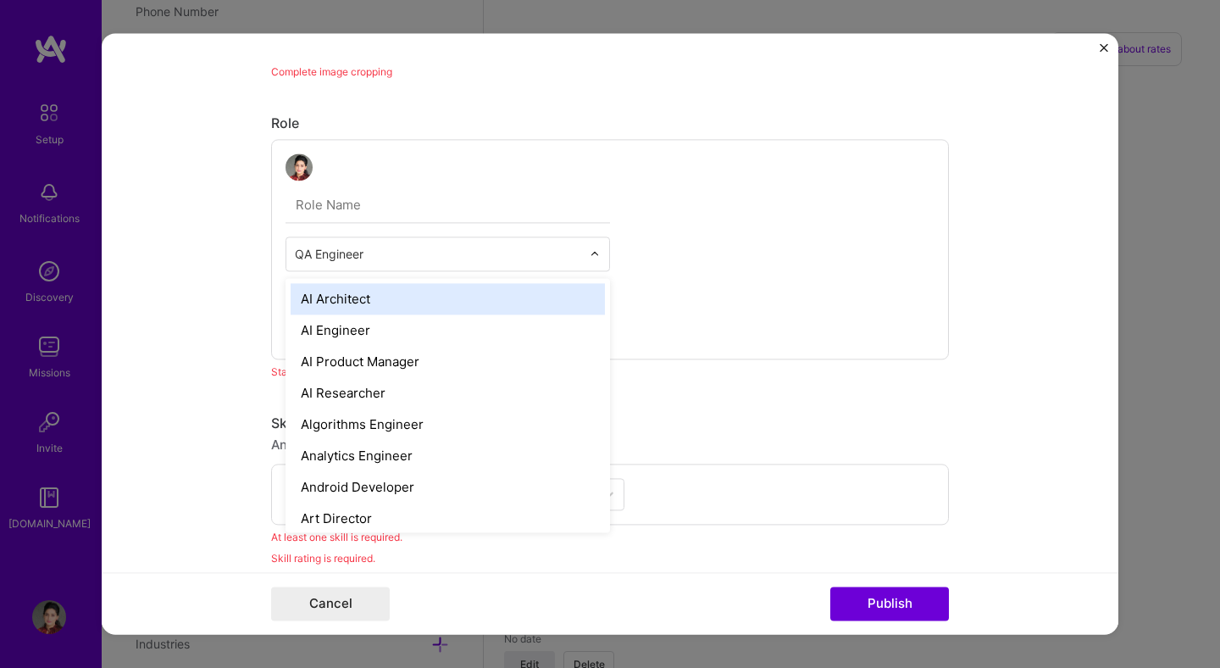
click at [380, 258] on input "text" at bounding box center [438, 254] width 286 height 18
drag, startPoint x: 379, startPoint y: 258, endPoint x: 236, endPoint y: 245, distance: 142.9
click at [237, 246] on form "Project title Vopay-Payments as a Service Company VoPay Project industry Indust…" at bounding box center [610, 333] width 1017 height 601
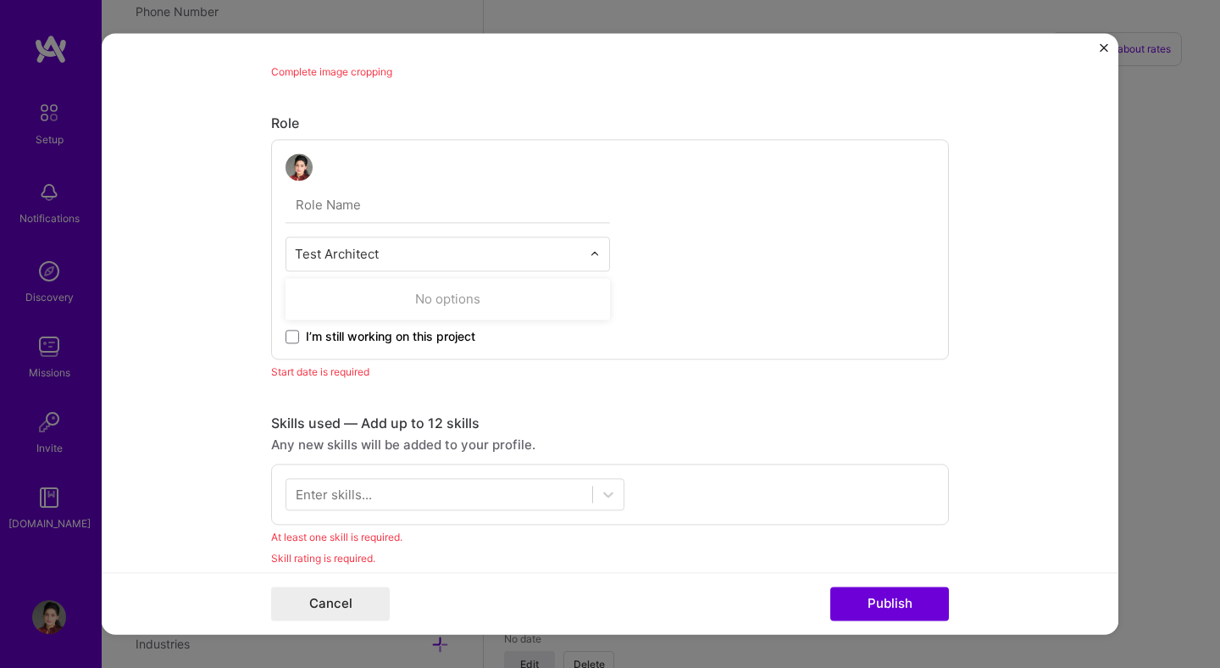
click at [295, 258] on input "Test Architect" at bounding box center [438, 254] width 286 height 18
click at [355, 257] on input "SDET Test Architect" at bounding box center [438, 254] width 286 height 18
type input "SDET Automation Architect"
click at [657, 301] on div "QA Engineer to I’m still working on this project" at bounding box center [610, 249] width 678 height 220
click at [469, 257] on input "text" at bounding box center [438, 254] width 286 height 18
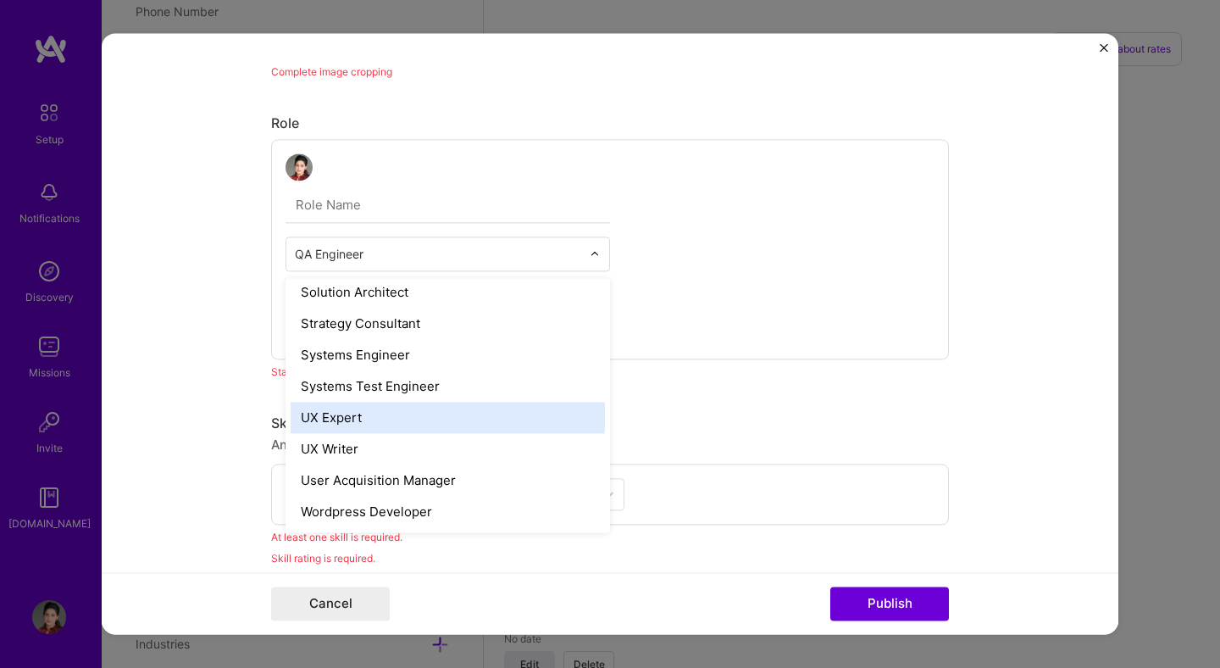
scroll to position [1919, 0]
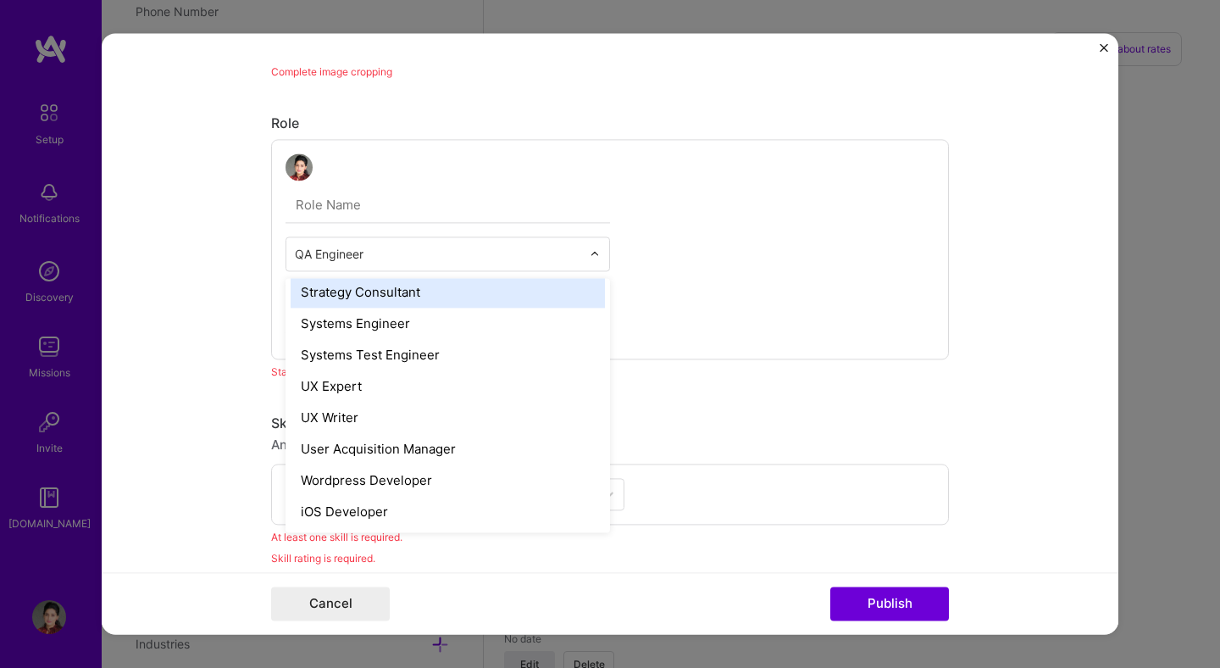
click at [369, 250] on input "text" at bounding box center [438, 254] width 286 height 18
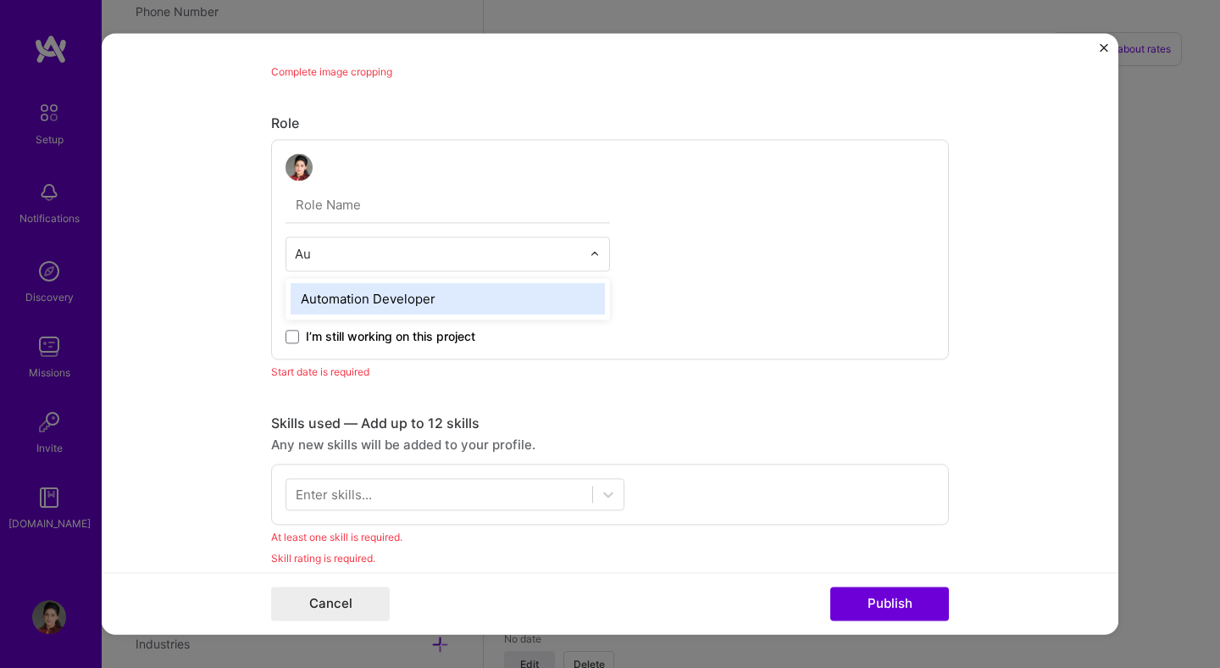
scroll to position [0, 0]
type input "Aut"
click at [415, 295] on div "Automation Developer" at bounding box center [448, 298] width 314 height 31
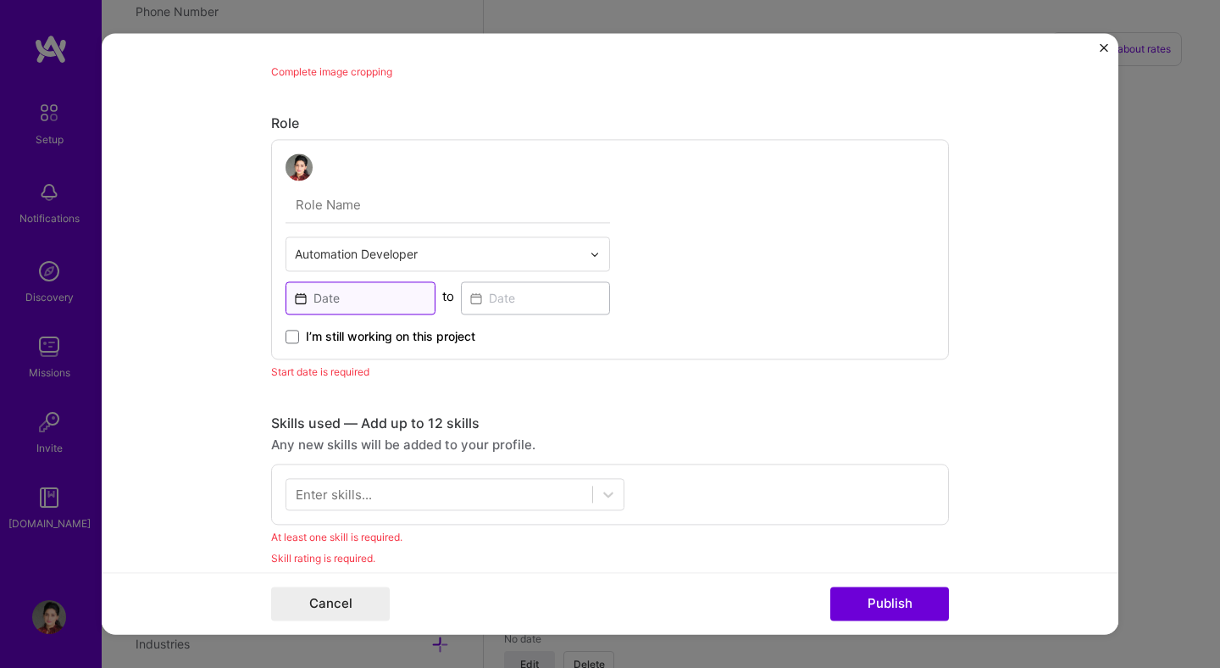
click at [359, 294] on input at bounding box center [361, 297] width 150 height 33
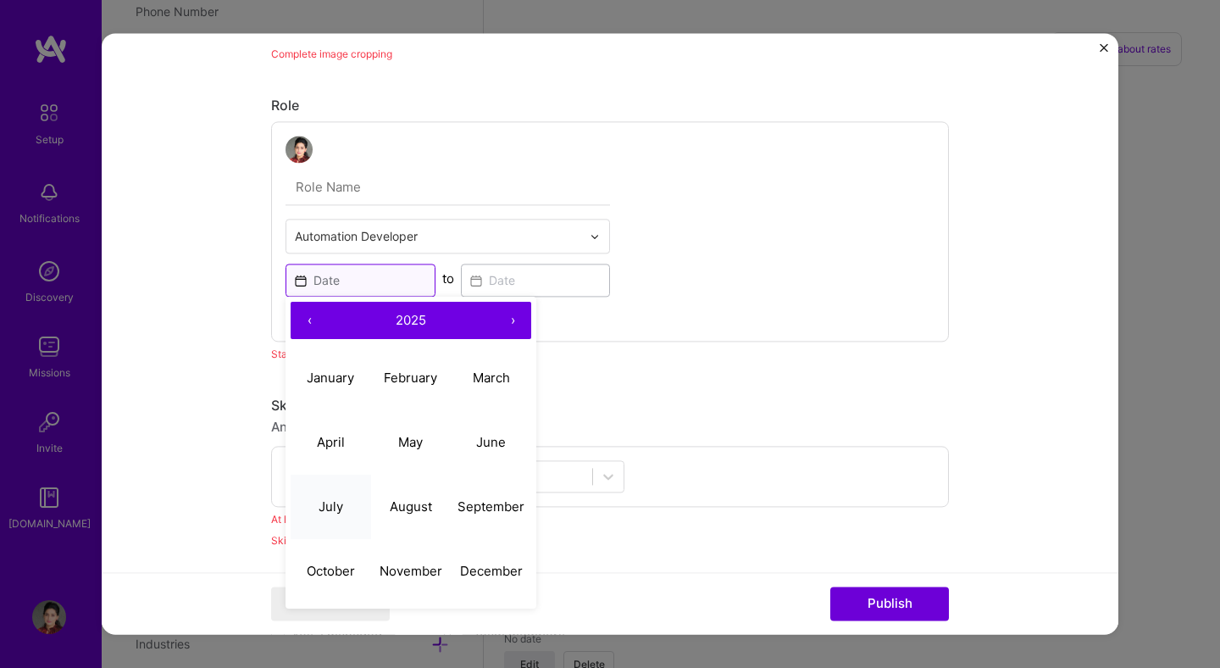
scroll to position [889, 0]
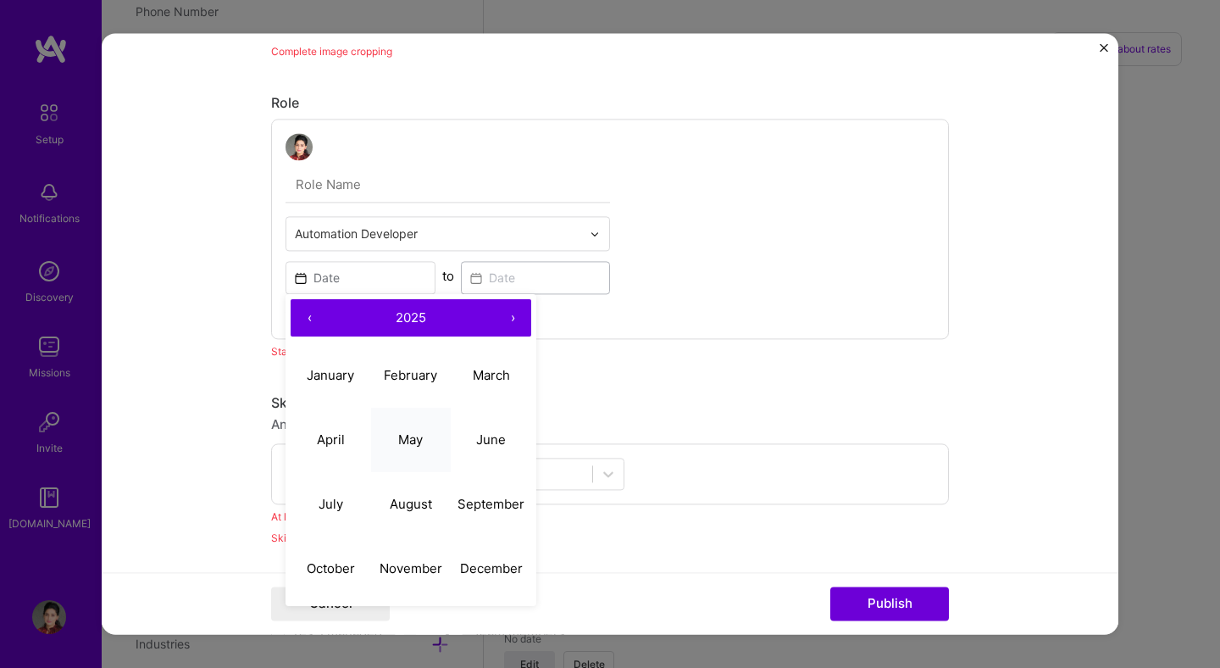
click at [421, 447] on button "May" at bounding box center [411, 440] width 80 height 64
type input "[DATE]"
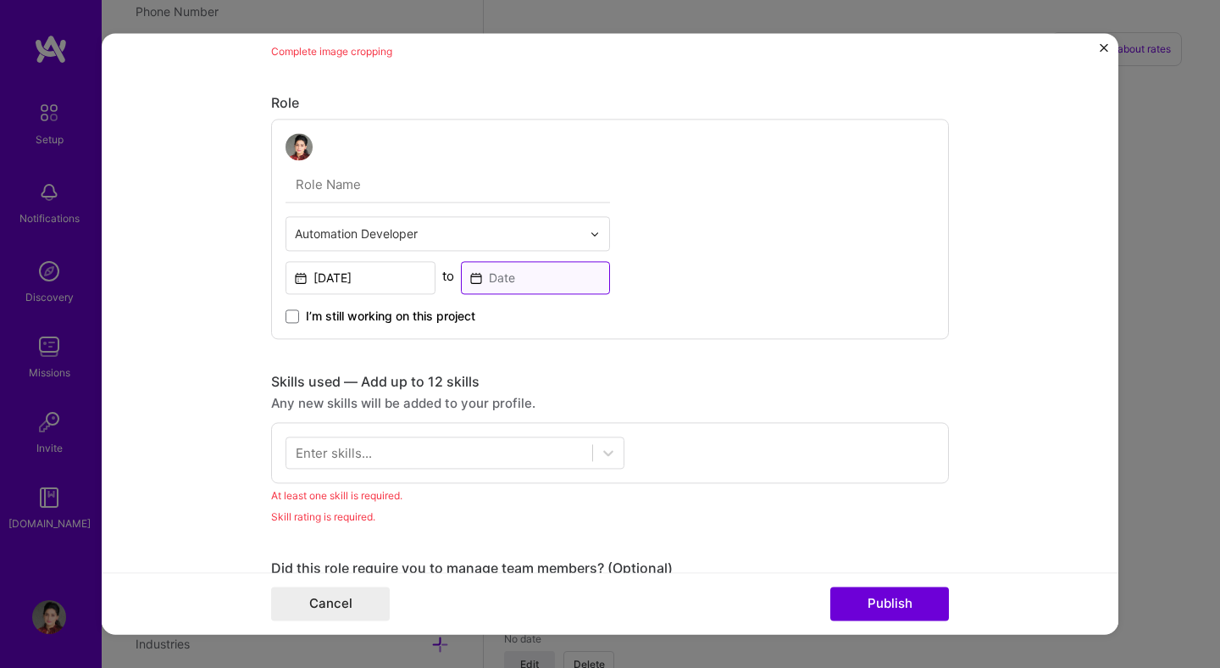
click at [503, 278] on input at bounding box center [536, 277] width 150 height 33
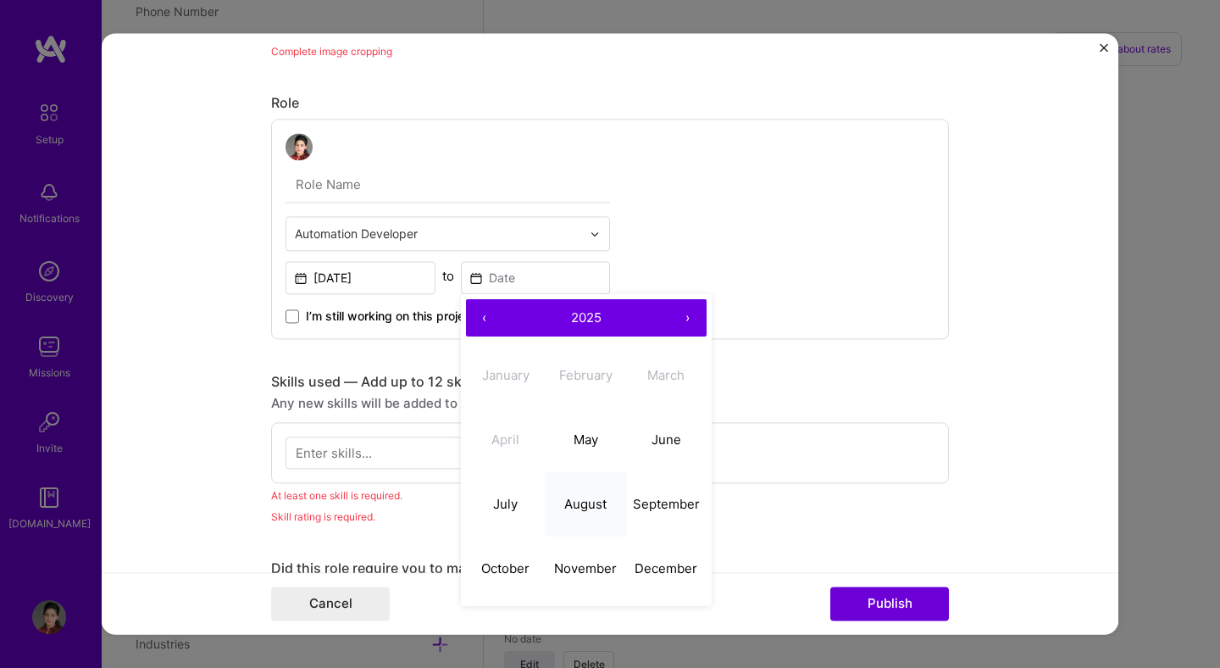
click at [581, 504] on abbr "August" at bounding box center [585, 504] width 42 height 16
type input "[DATE]"
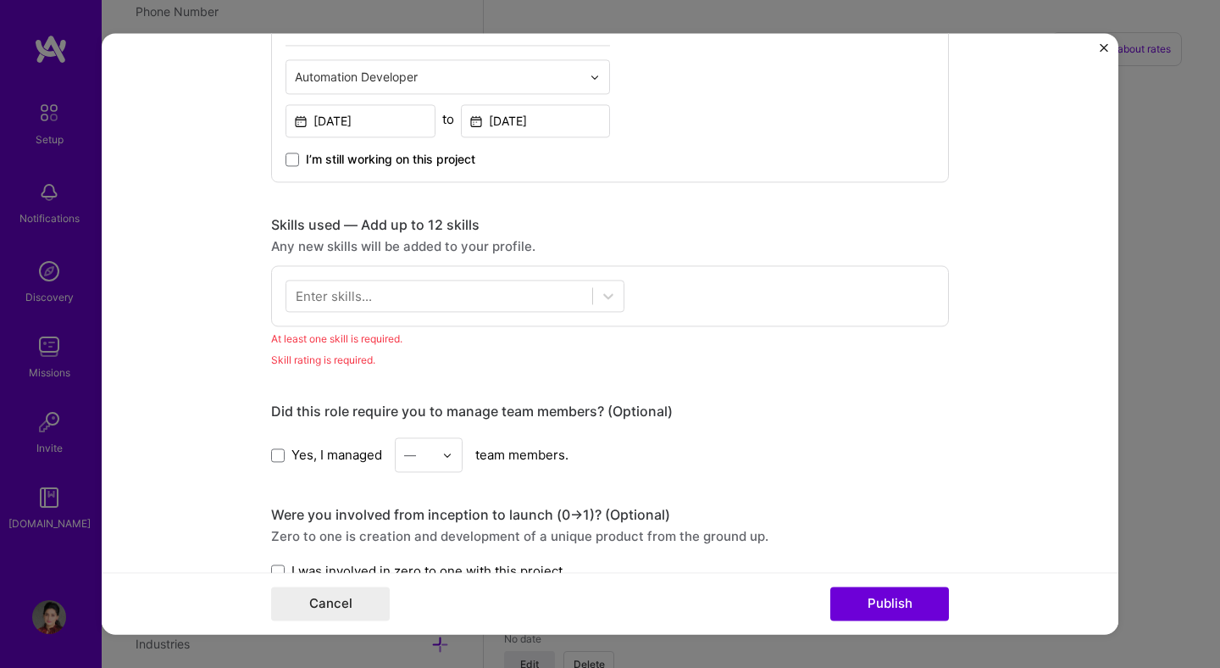
scroll to position [1046, 0]
click at [423, 295] on div at bounding box center [439, 295] width 306 height 28
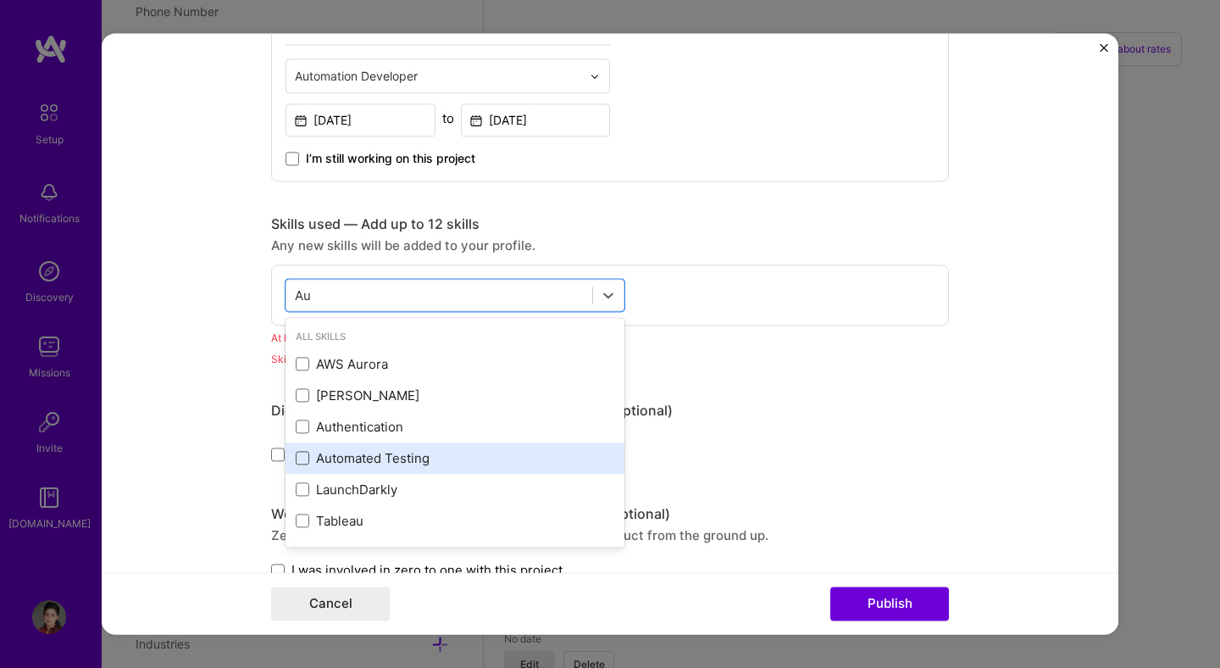
type input "A"
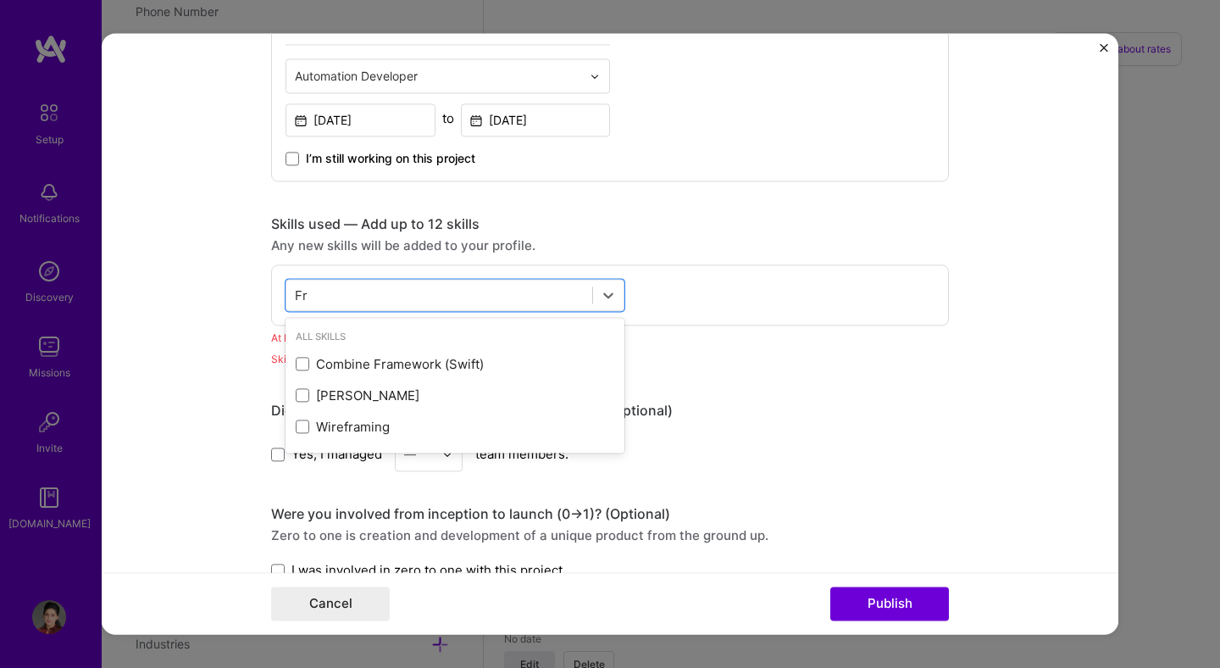
type input "F"
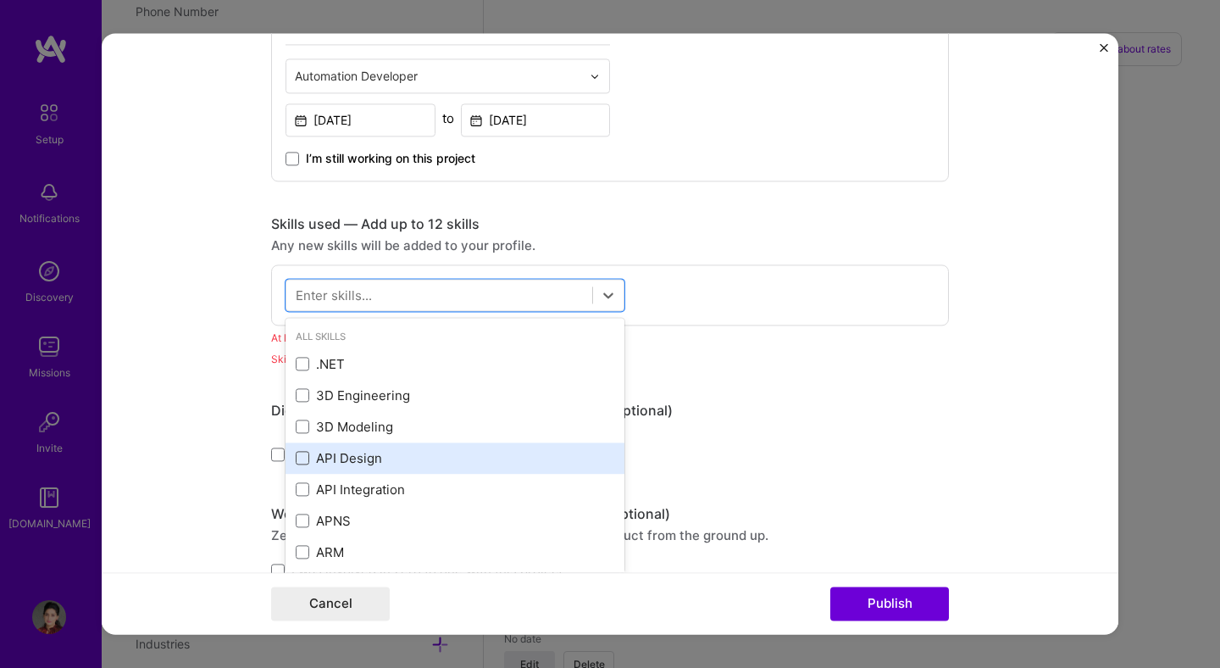
type input "A"
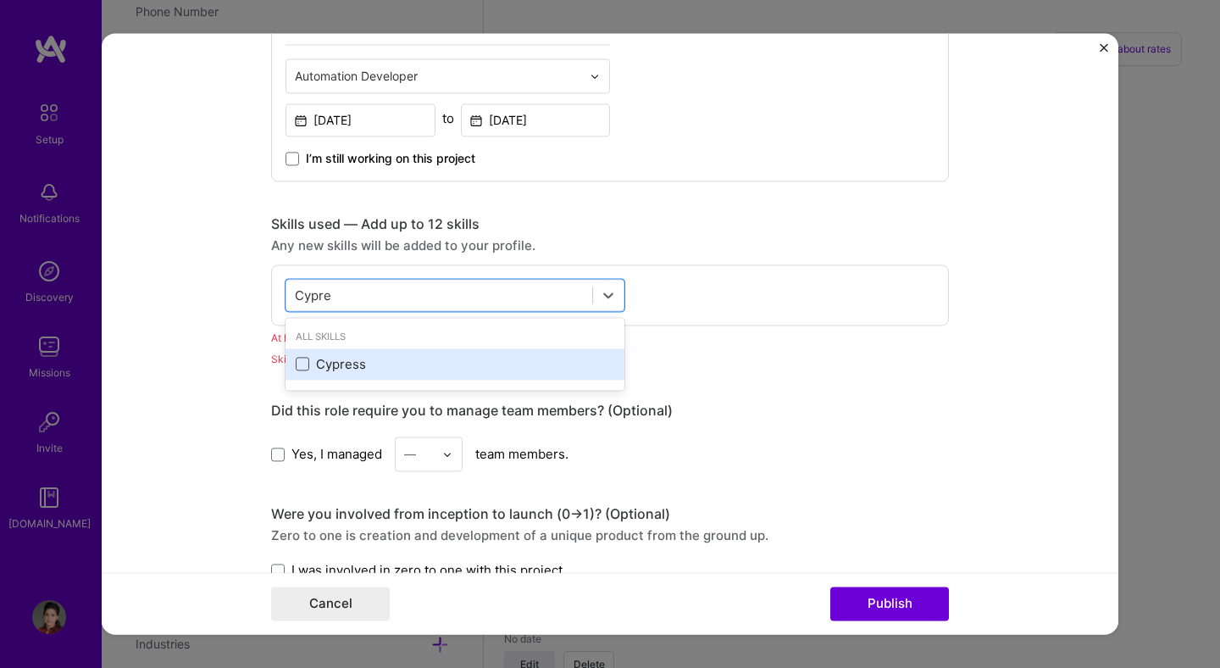
click at [299, 367] on span at bounding box center [303, 365] width 14 height 14
click at [0, 0] on input "checkbox" at bounding box center [0, 0] width 0 height 0
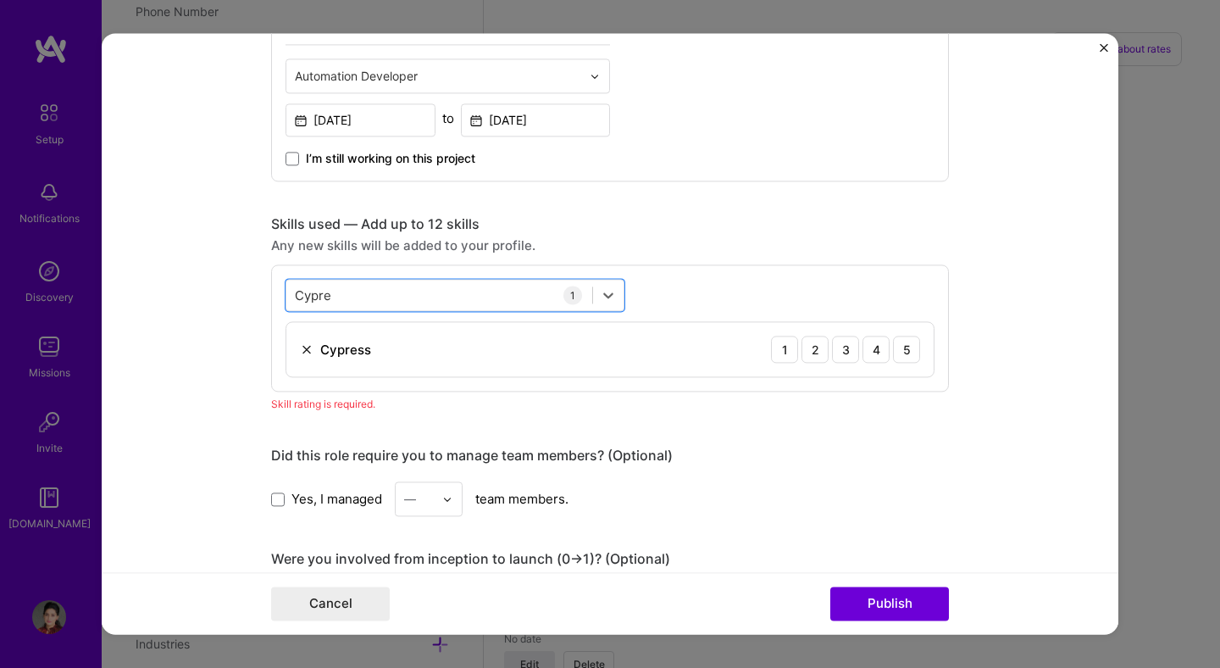
drag, startPoint x: 327, startPoint y: 296, endPoint x: 256, endPoint y: 291, distance: 71.4
click at [257, 291] on form "Project title Vopay-Payments as a Service Company VoPay Project industry Indust…" at bounding box center [610, 333] width 1017 height 601
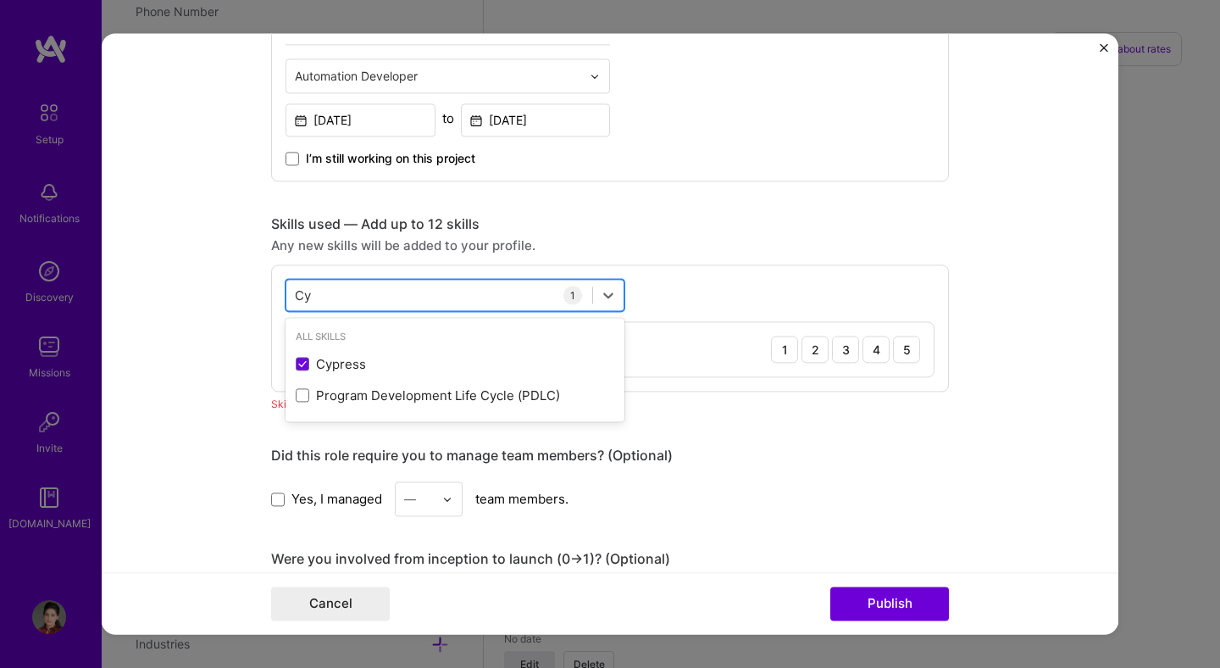
type input "C"
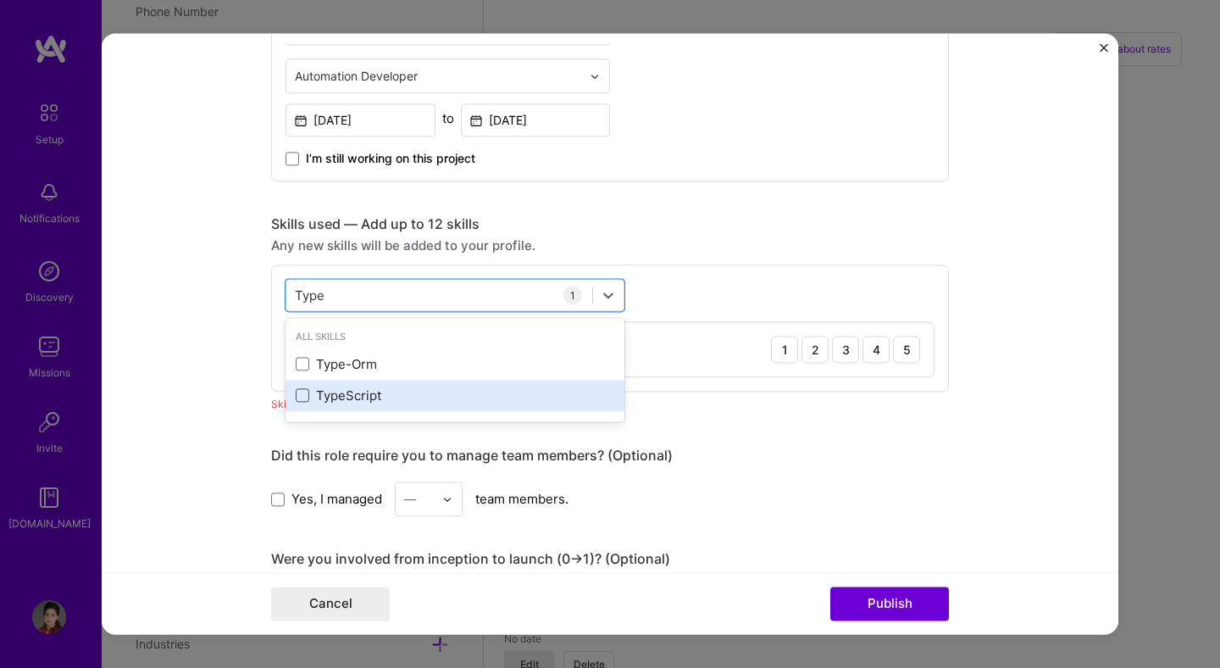
click at [298, 397] on span at bounding box center [303, 396] width 14 height 14
click at [0, 0] on input "checkbox" at bounding box center [0, 0] width 0 height 0
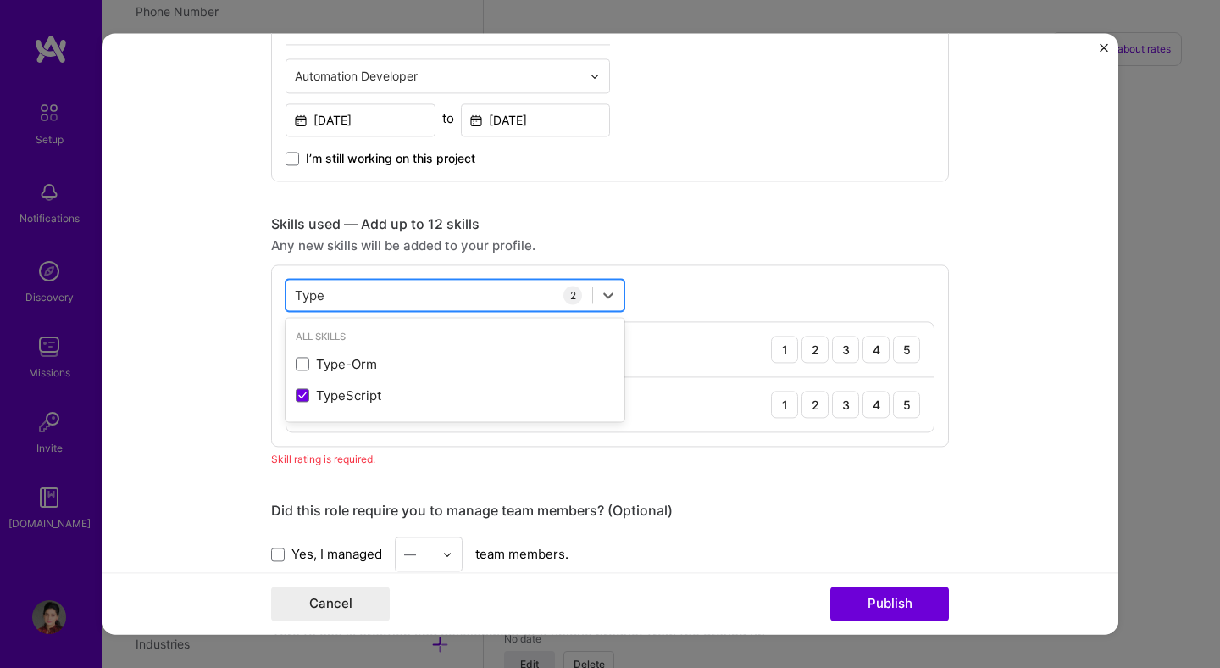
click at [391, 294] on div "Type Type" at bounding box center [439, 295] width 306 height 28
drag, startPoint x: 345, startPoint y: 298, endPoint x: 205, endPoint y: 261, distance: 144.7
click at [206, 263] on form "Project title Vopay-Payments as a Service Company VoPay Project industry Indust…" at bounding box center [610, 333] width 1017 height 601
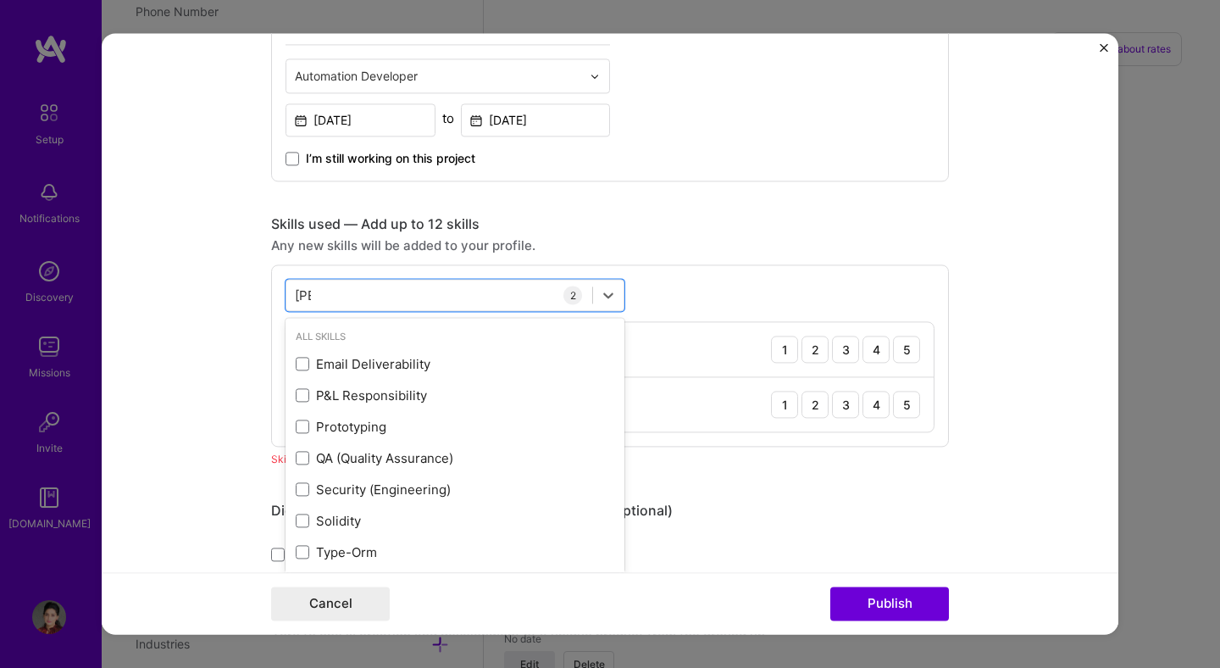
type input "T"
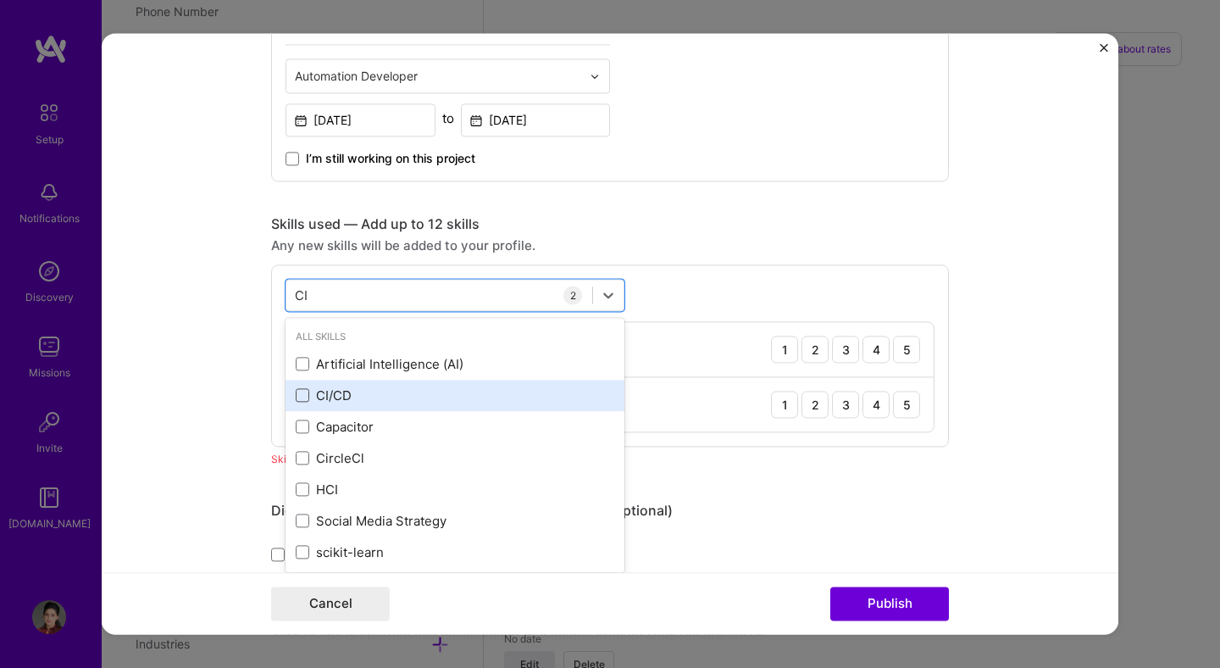
click at [298, 399] on span at bounding box center [303, 396] width 14 height 14
click at [0, 0] on input "checkbox" at bounding box center [0, 0] width 0 height 0
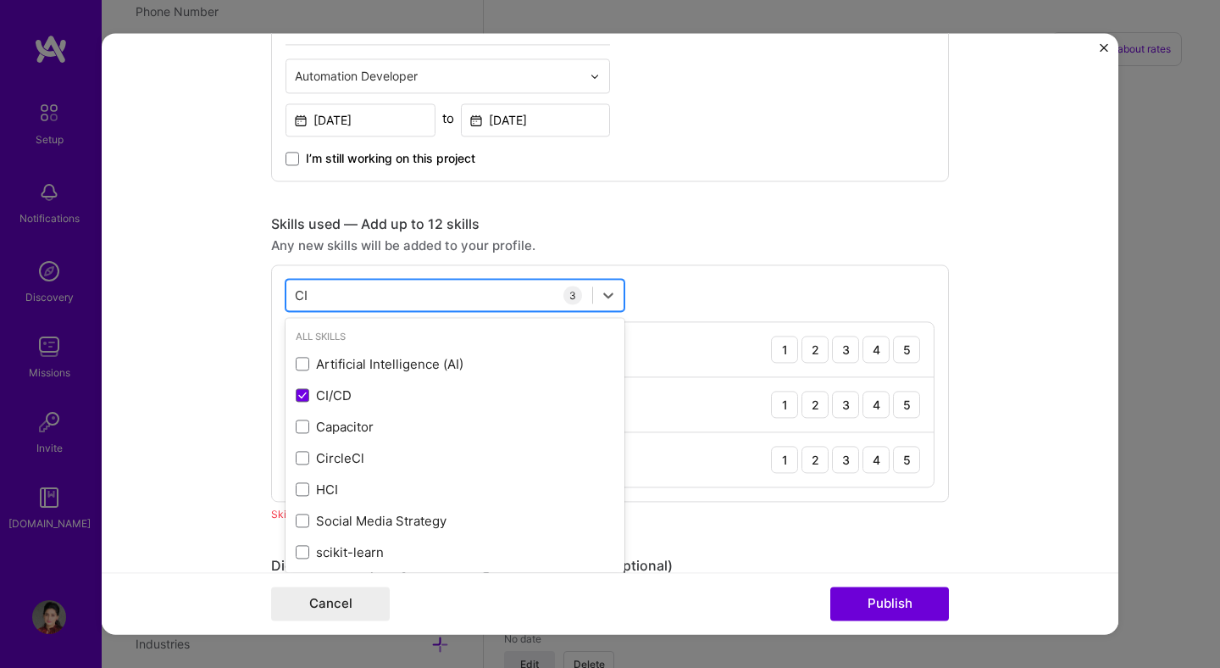
type input "C"
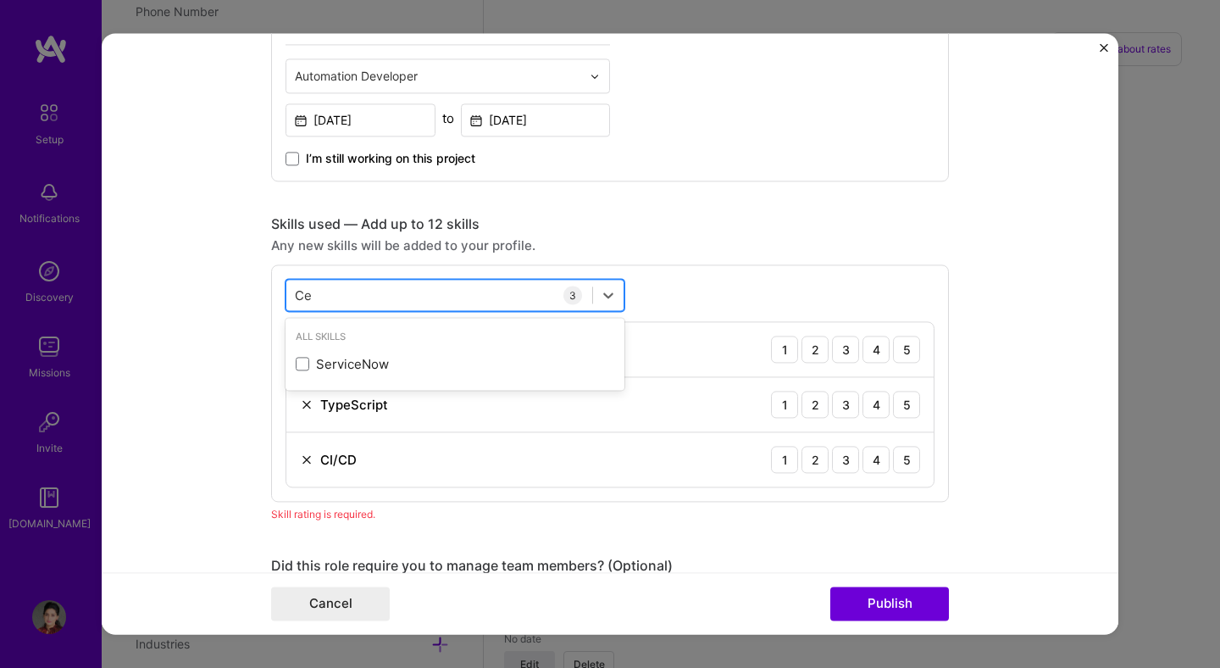
type input "C"
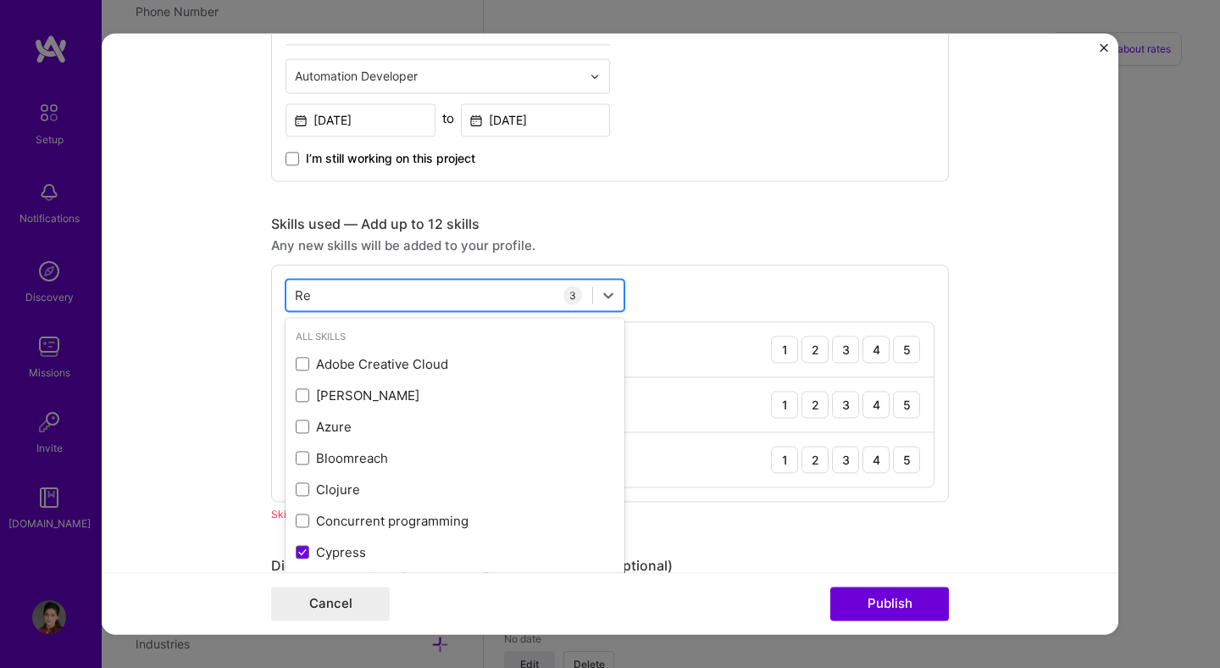
type input "R"
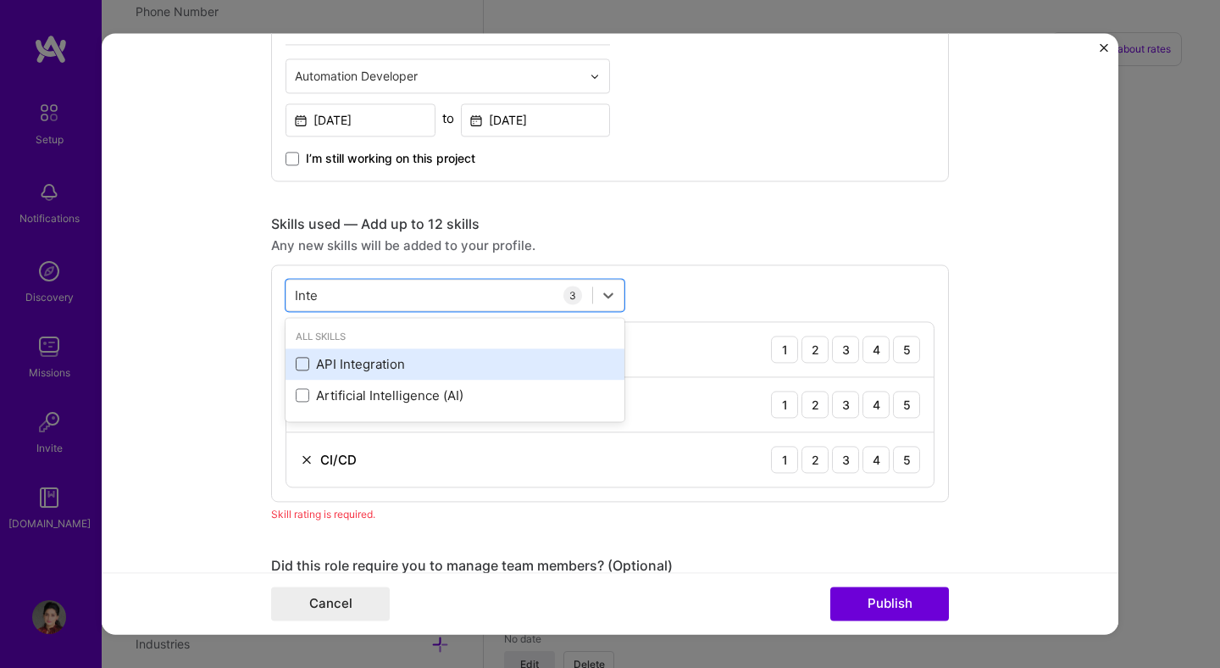
click at [301, 366] on span at bounding box center [303, 365] width 14 height 14
click at [0, 0] on input "checkbox" at bounding box center [0, 0] width 0 height 0
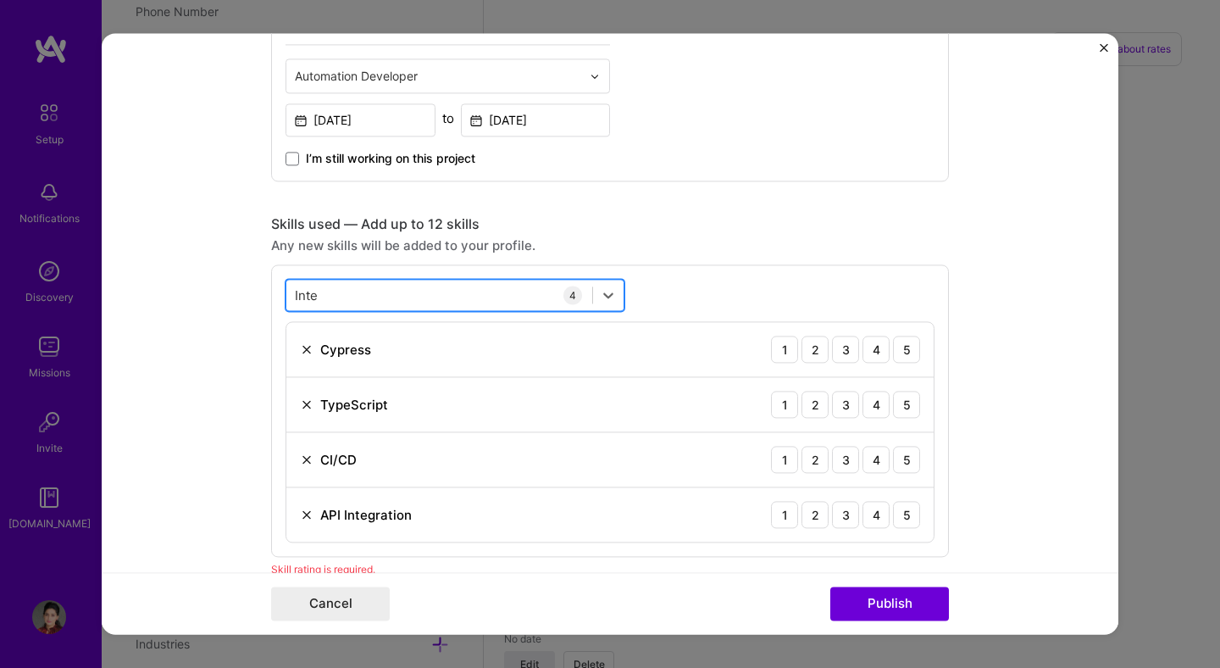
click at [327, 298] on div "Inte Inte" at bounding box center [439, 295] width 306 height 28
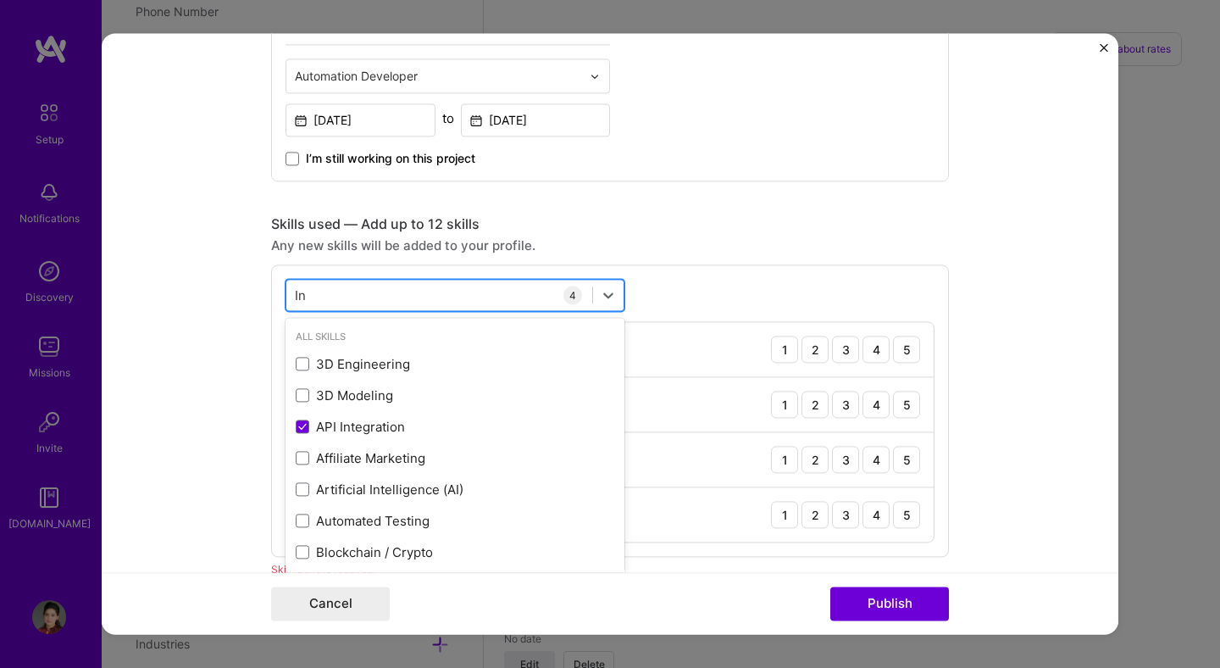
type input "I"
type input "E"
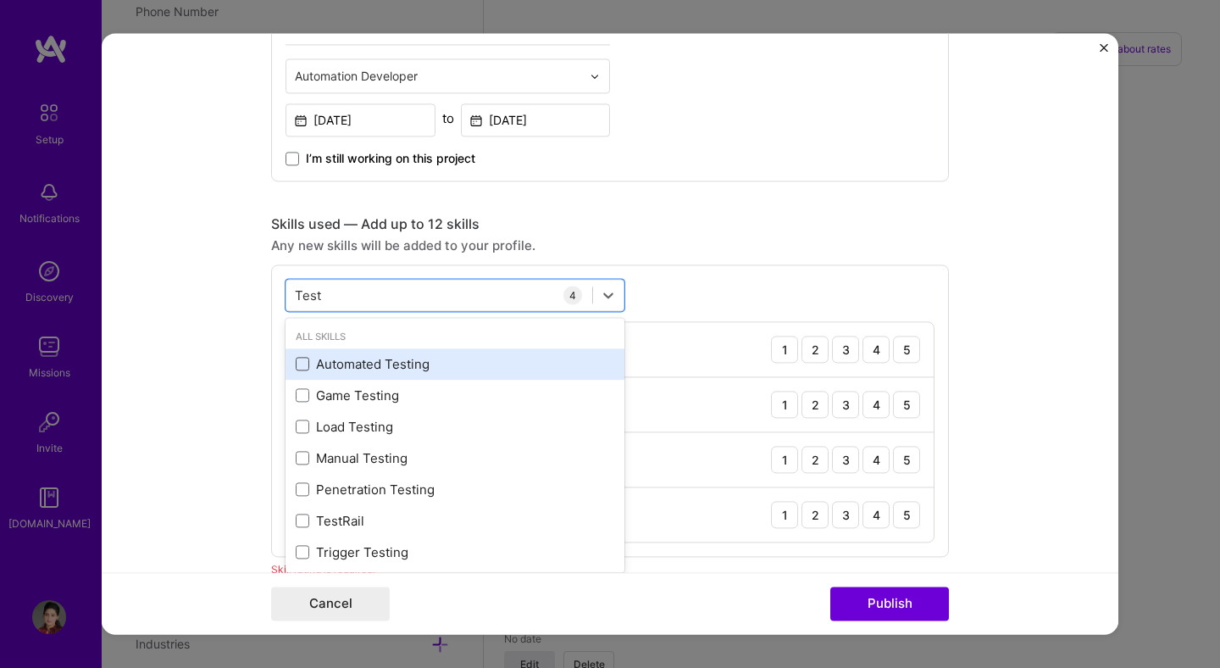
click at [298, 362] on span at bounding box center [303, 365] width 14 height 14
click at [0, 0] on input "checkbox" at bounding box center [0, 0] width 0 height 0
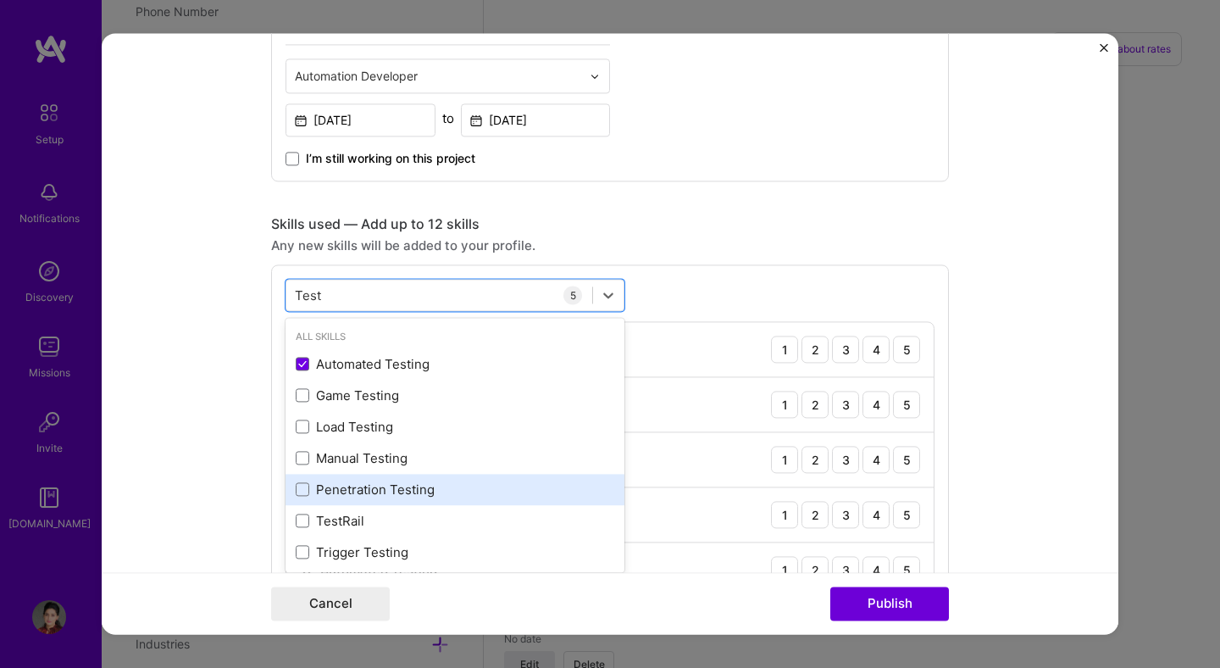
scroll to position [6, 0]
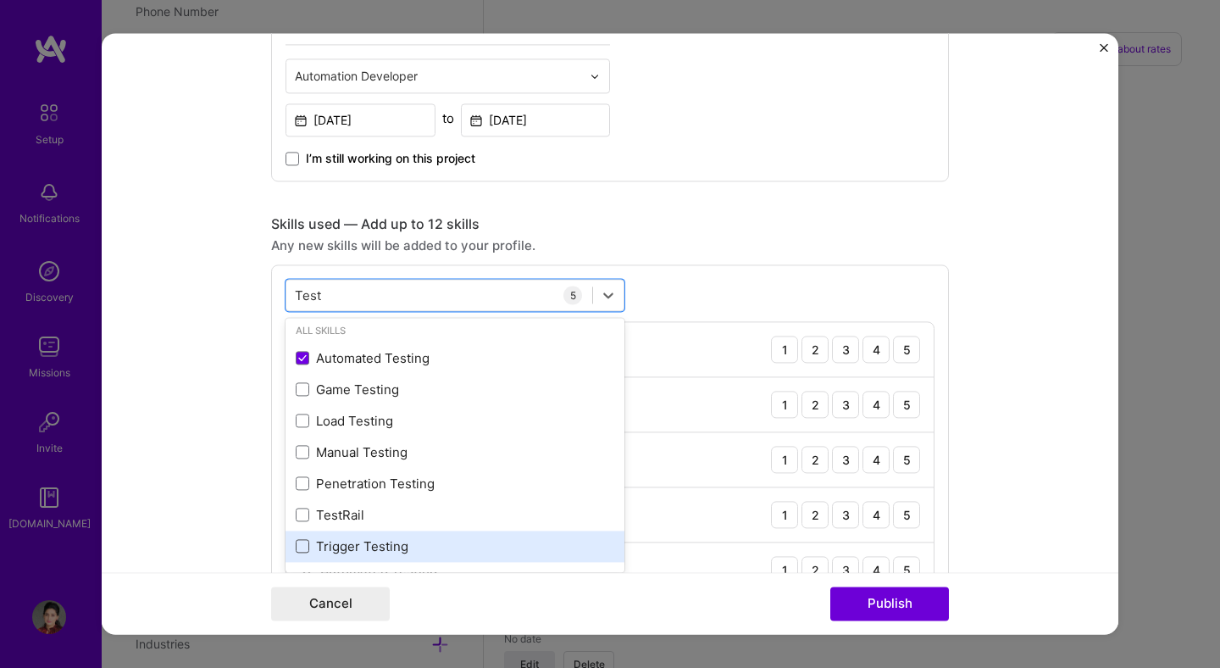
click at [298, 550] on span at bounding box center [303, 547] width 14 height 14
click at [0, 0] on input "checkbox" at bounding box center [0, 0] width 0 height 0
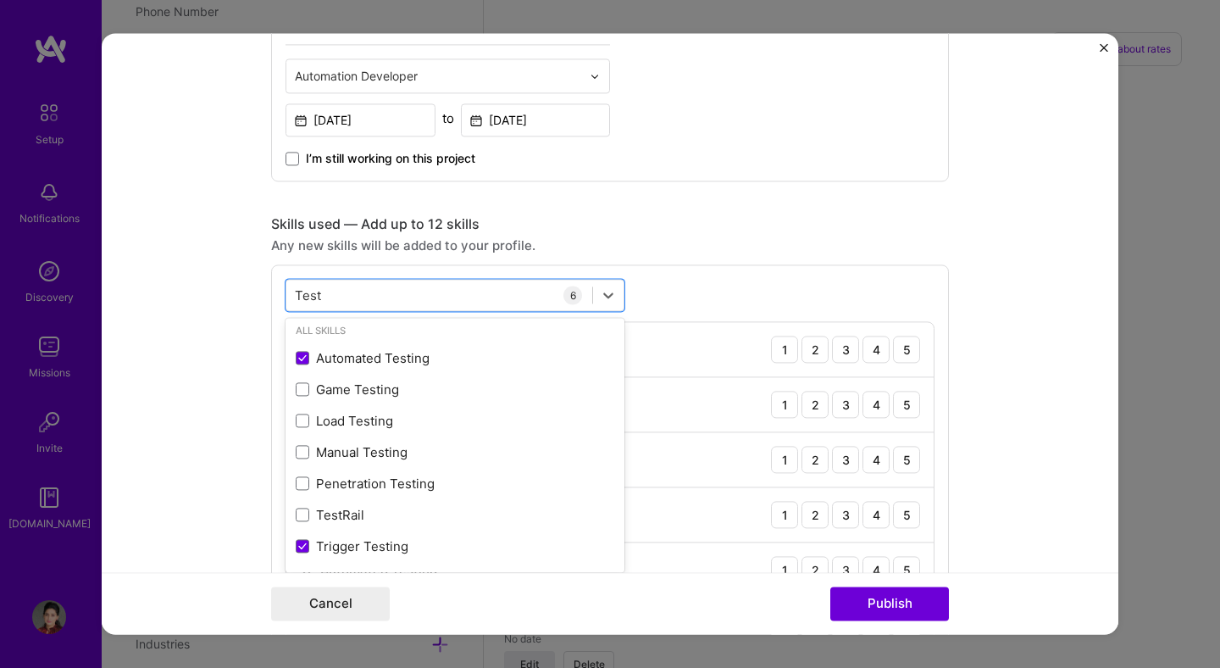
type input "Test"
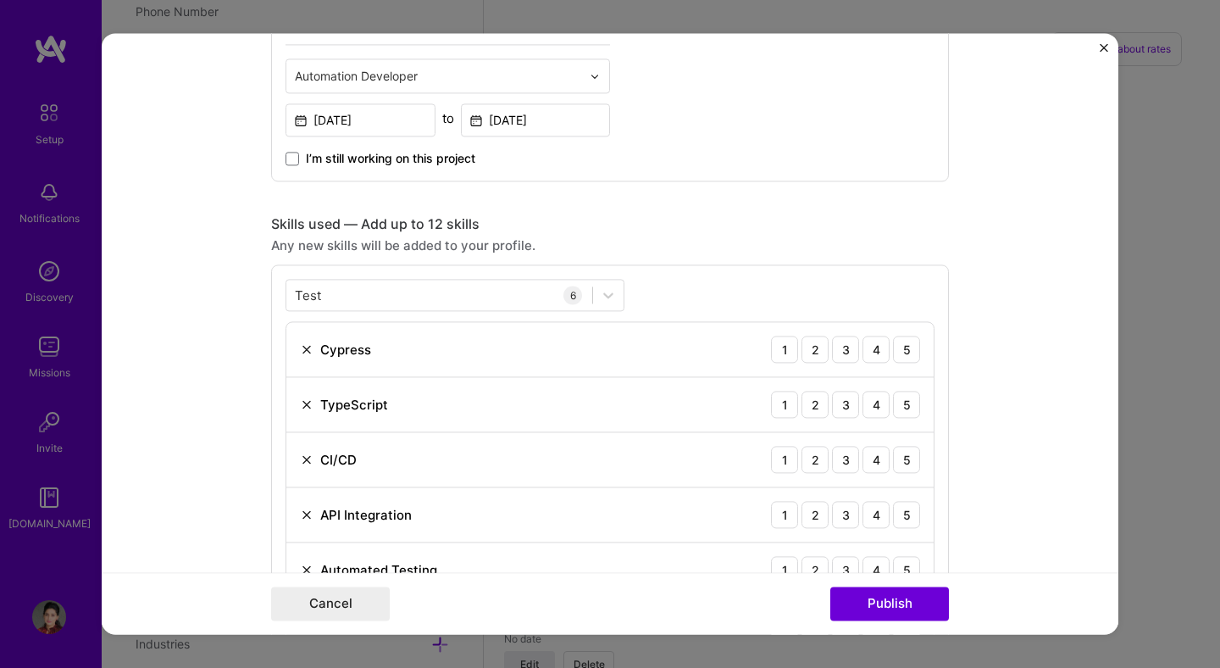
click at [992, 549] on form "Project title Vopay-Payments as a Service Company VoPay Project industry Indust…" at bounding box center [610, 333] width 1017 height 601
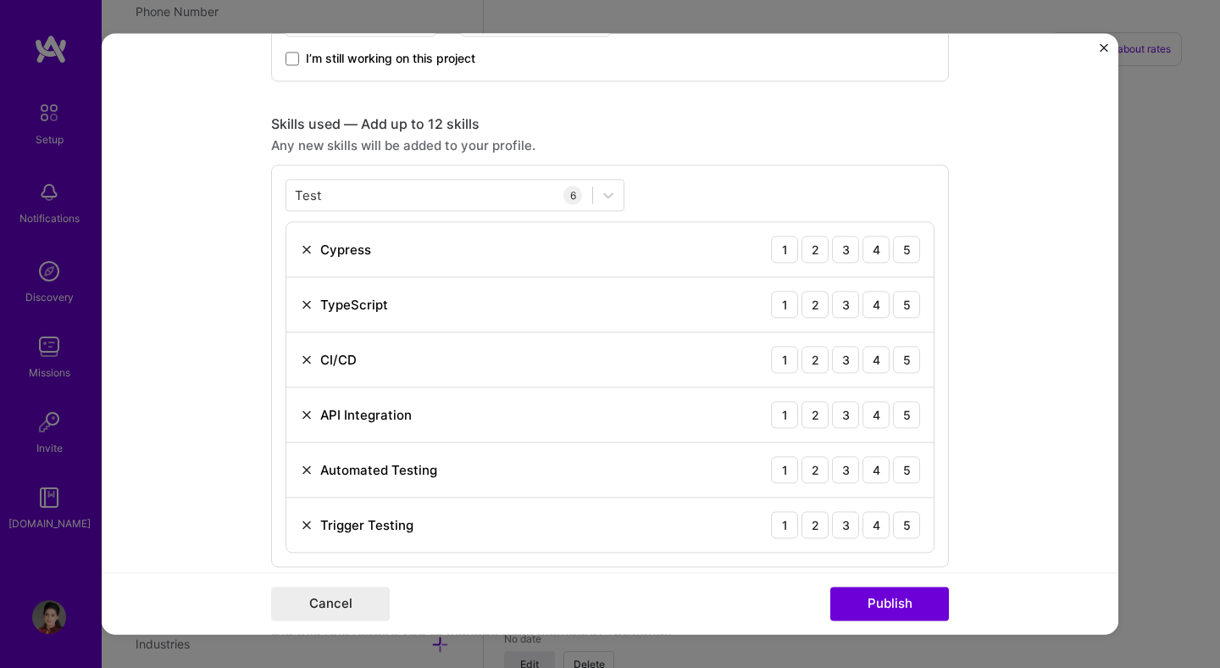
scroll to position [1184, 0]
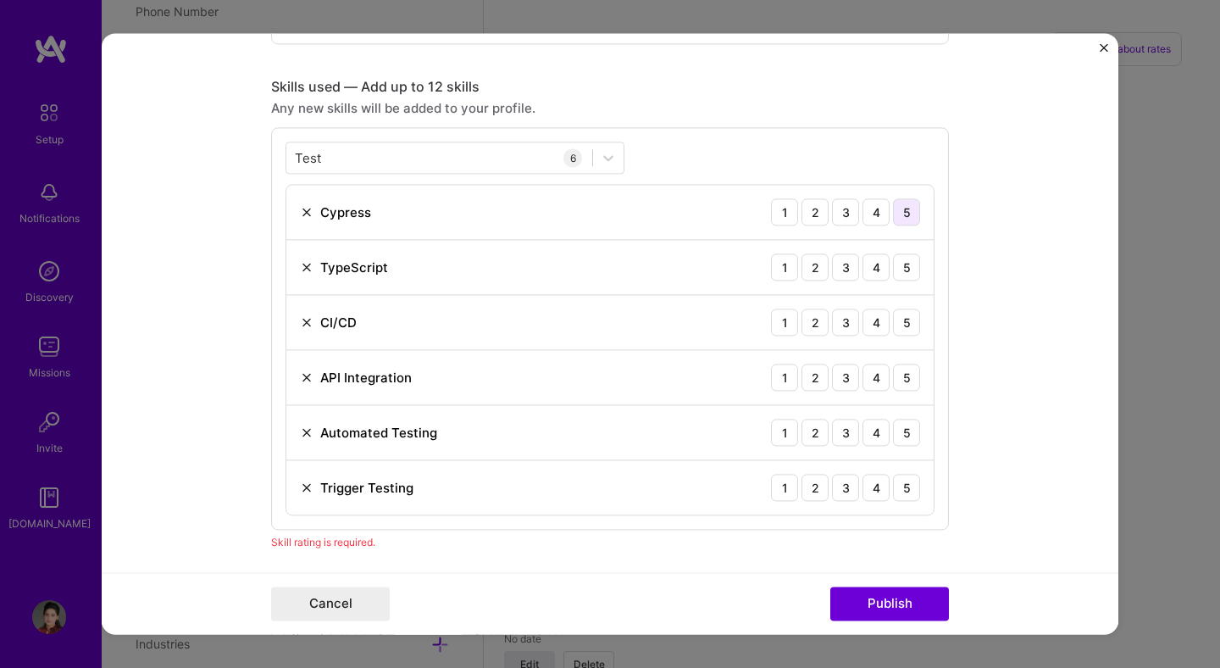
click at [899, 215] on div "5" at bounding box center [906, 211] width 27 height 27
click at [901, 262] on div "5" at bounding box center [906, 266] width 27 height 27
click at [897, 325] on div "5" at bounding box center [906, 321] width 27 height 27
click at [902, 378] on div "5" at bounding box center [906, 376] width 27 height 27
click at [898, 430] on div "5" at bounding box center [906, 432] width 27 height 27
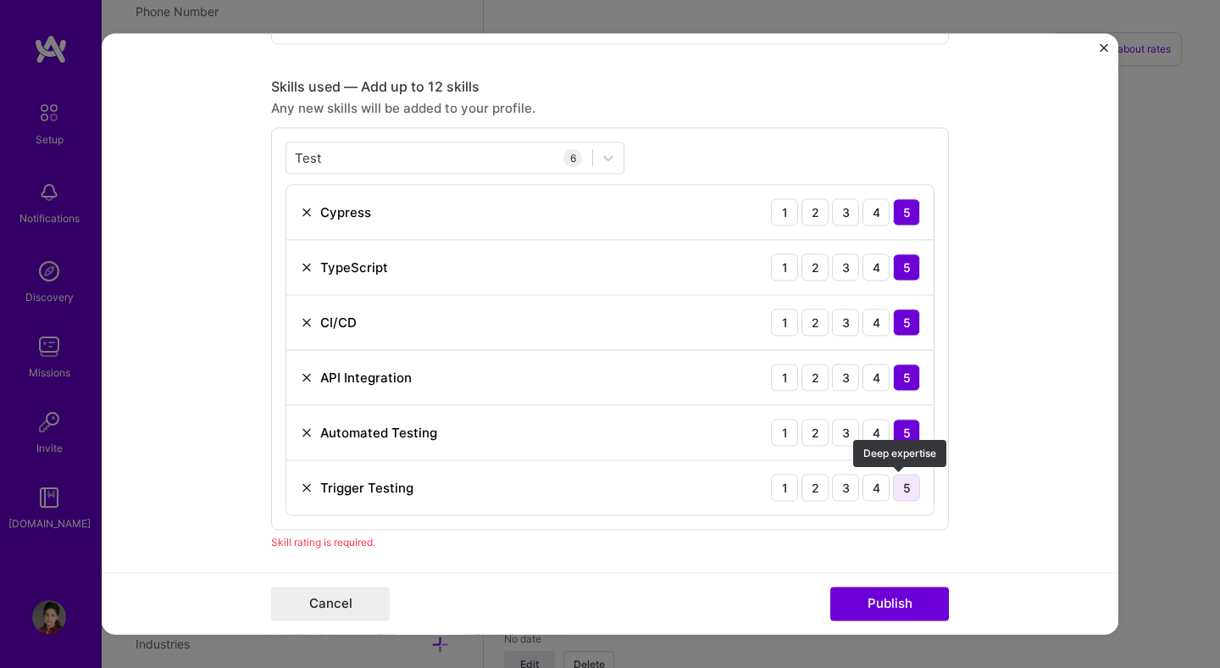
click at [895, 490] on div "5" at bounding box center [906, 487] width 27 height 27
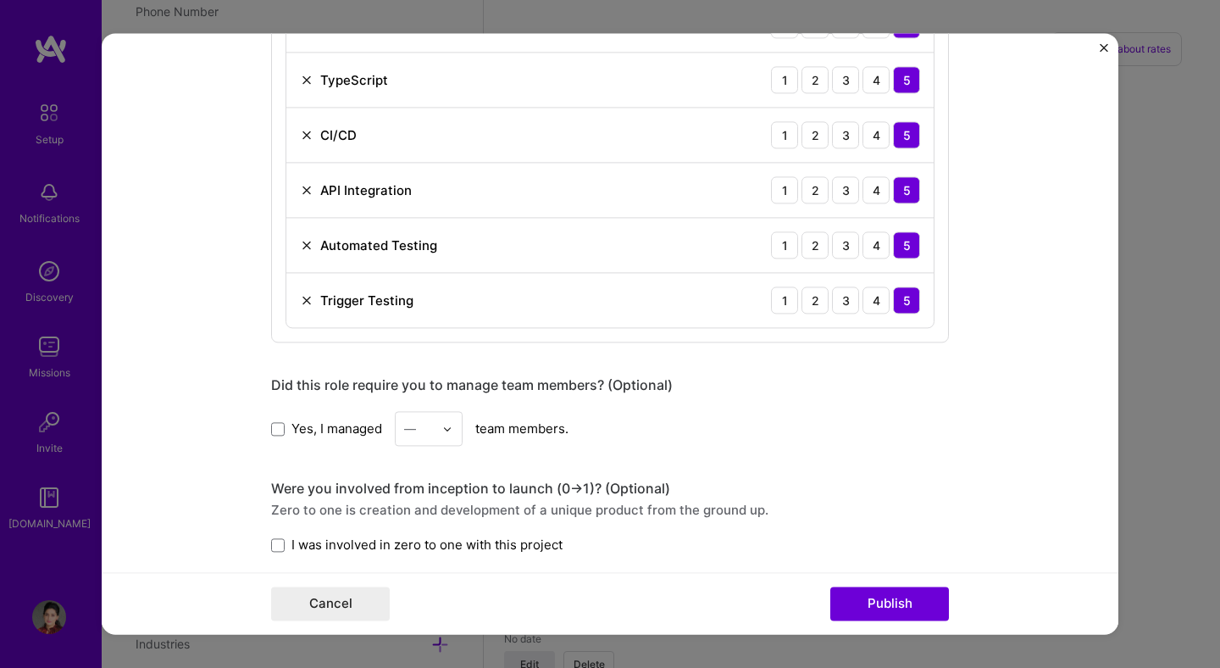
scroll to position [1406, 0]
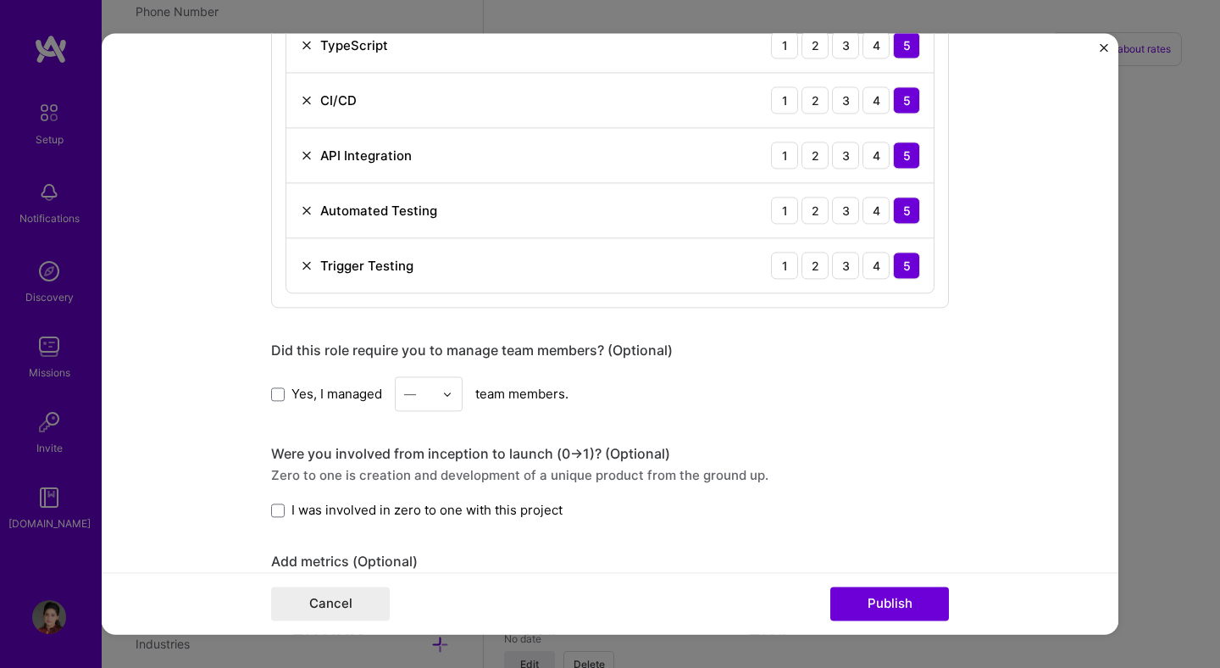
click at [443, 395] on img at bounding box center [447, 394] width 10 height 10
click at [651, 407] on div "Yes, I managed option 1 focused, 1 of 25. 25 results available. Use Up and Down…" at bounding box center [610, 393] width 678 height 35
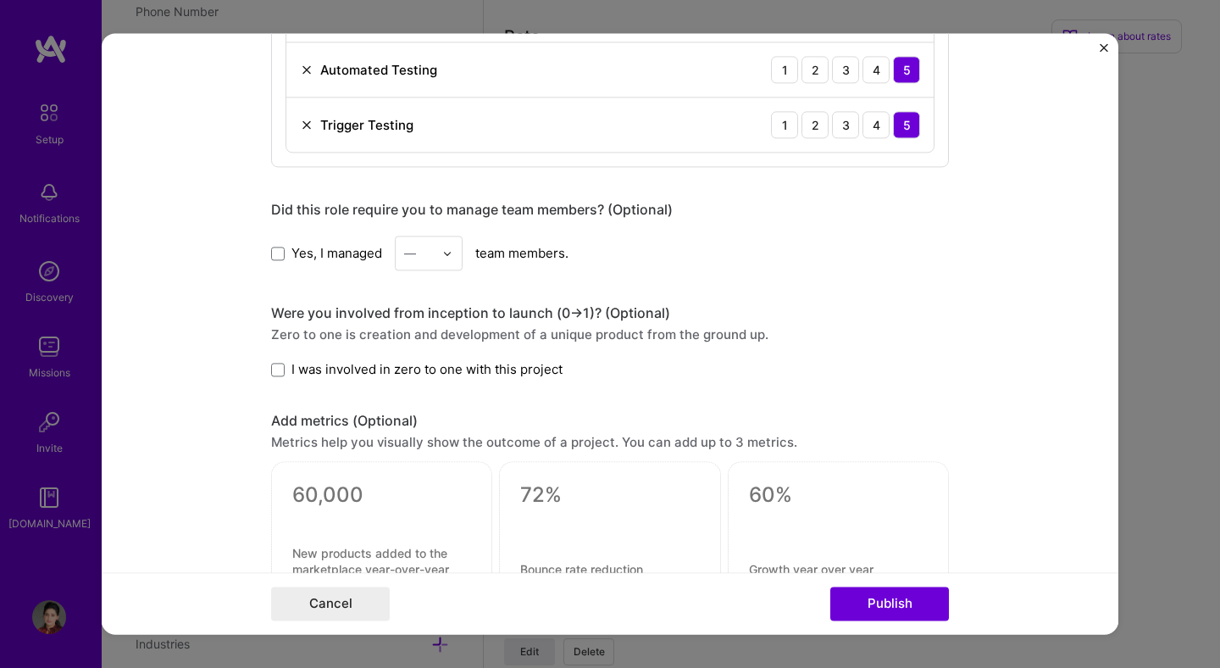
scroll to position [1585, 0]
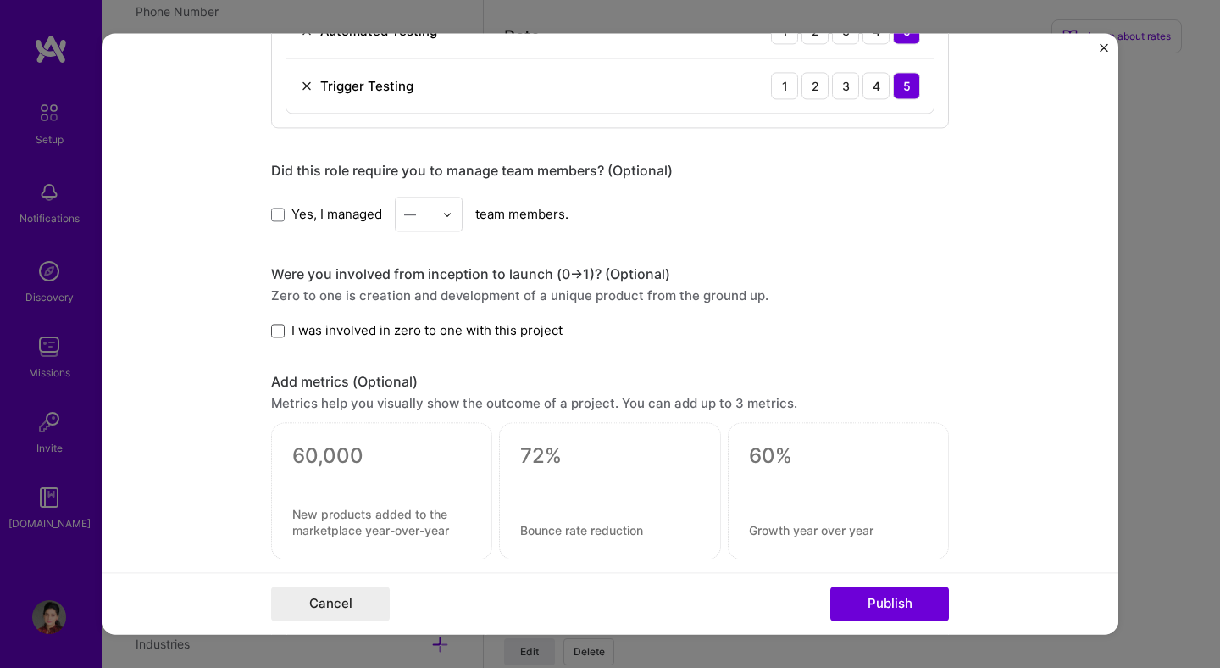
click at [271, 331] on span at bounding box center [278, 331] width 14 height 14
click at [0, 0] on input "I was involved in zero to one with this project" at bounding box center [0, 0] width 0 height 0
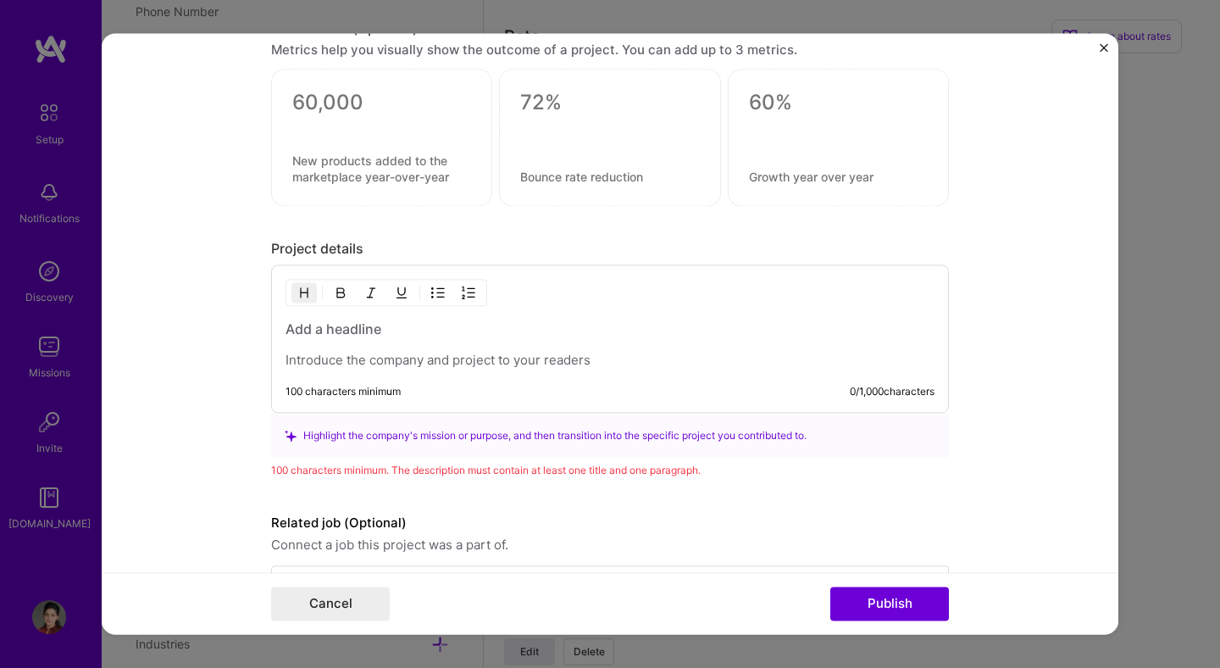
scroll to position [1999, 0]
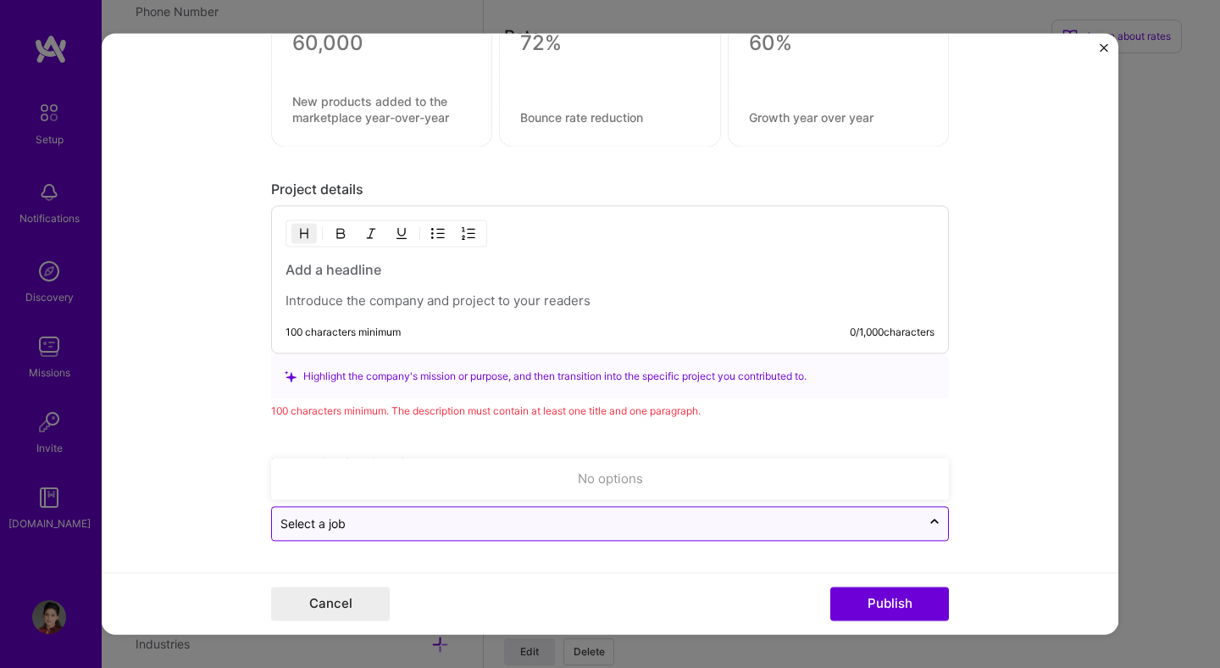
click at [424, 525] on input "text" at bounding box center [596, 524] width 632 height 18
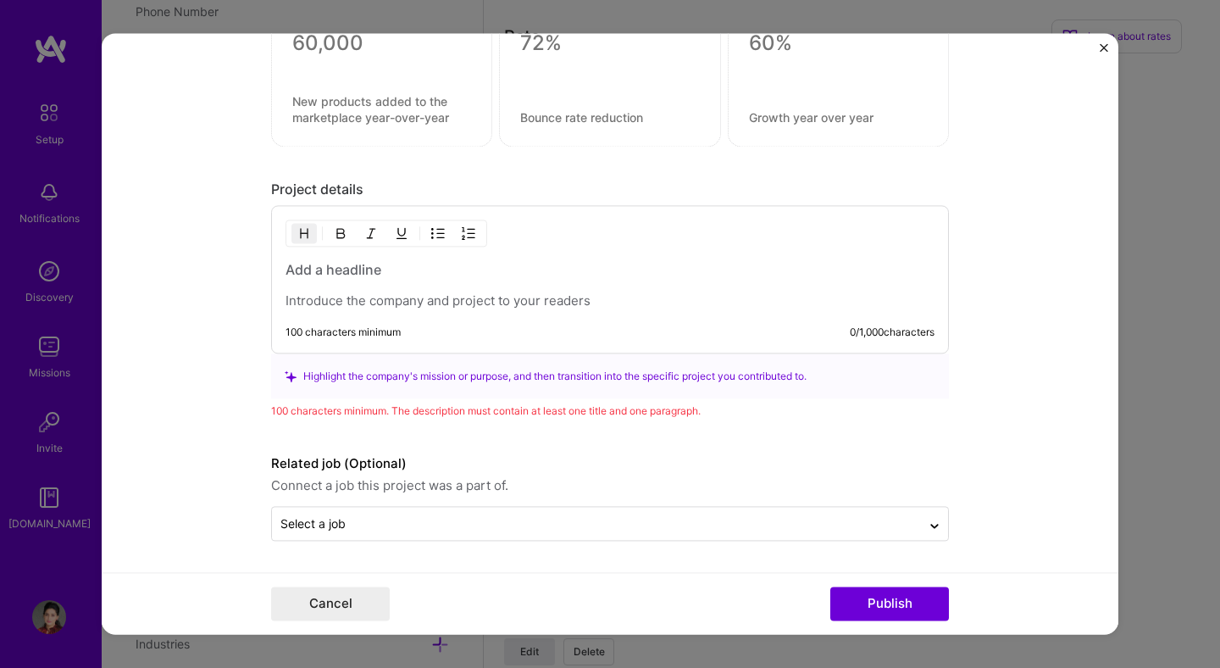
click at [974, 503] on form "Project title Vopay-Payments as a Service Company VoPay Project industry Indust…" at bounding box center [610, 333] width 1017 height 601
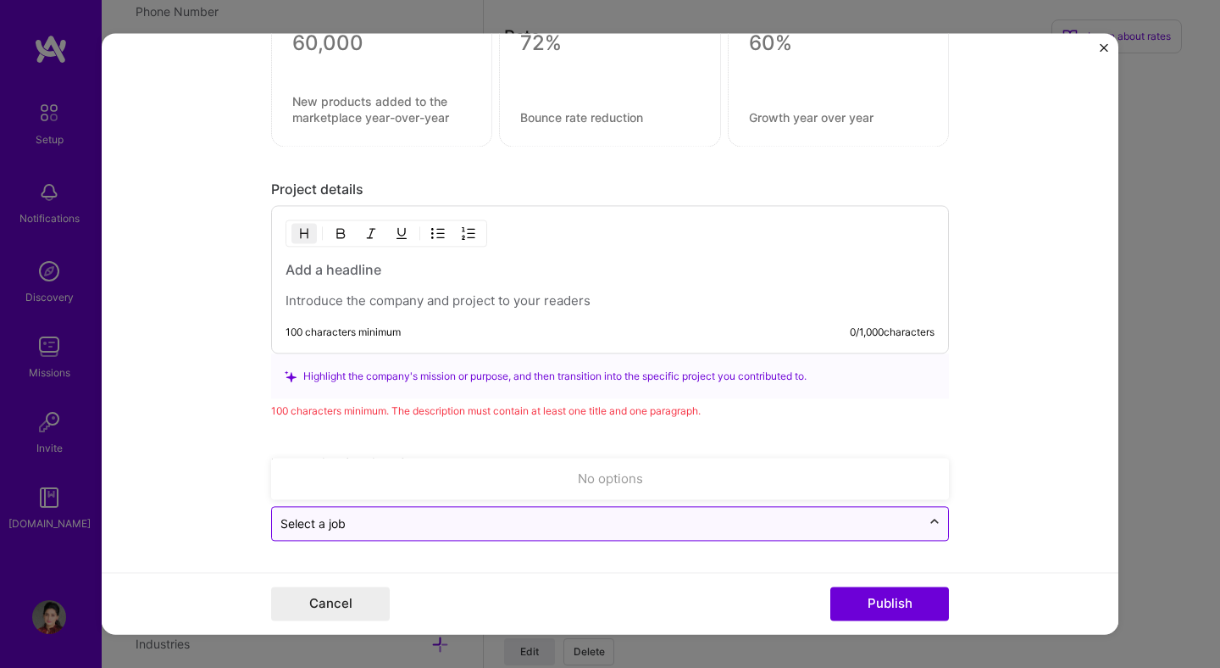
click at [921, 525] on div at bounding box center [934, 523] width 27 height 27
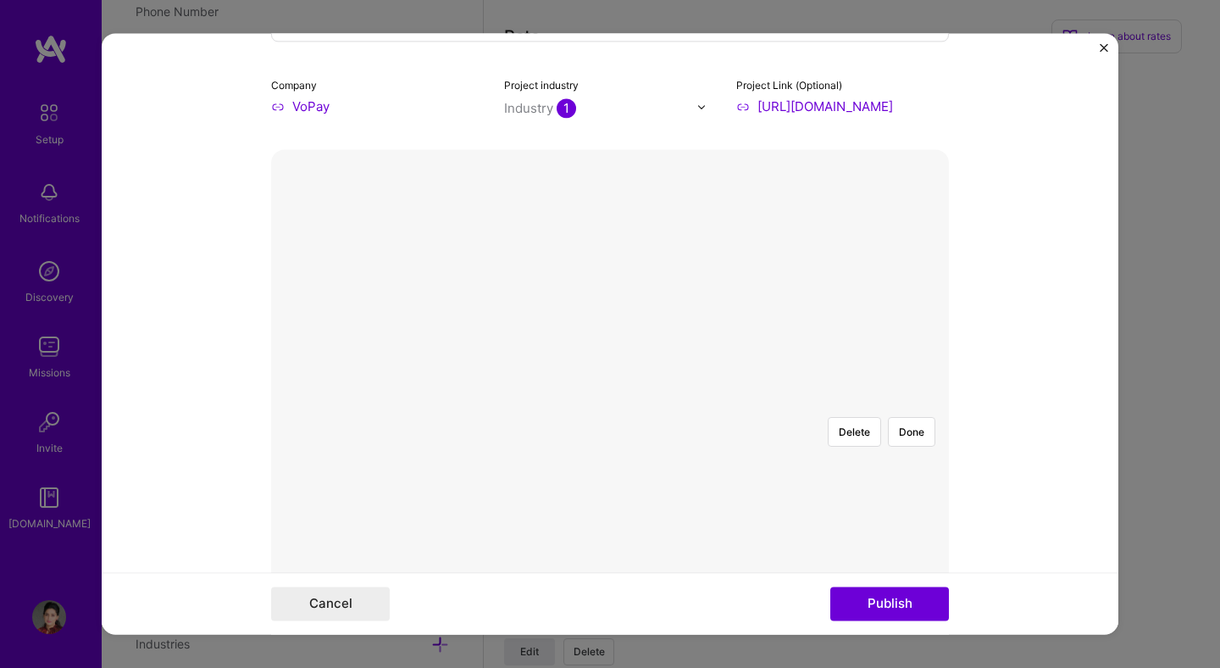
scroll to position [277, 0]
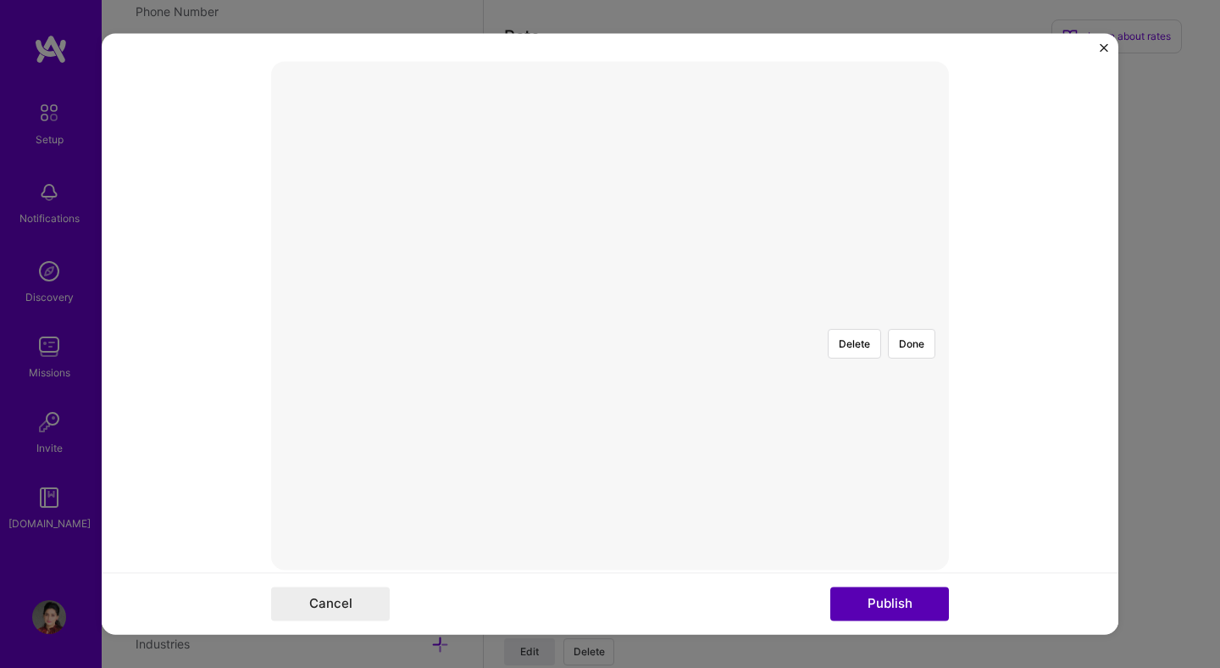
click at [893, 610] on button "Publish" at bounding box center [889, 604] width 119 height 34
click at [889, 611] on button "Publish" at bounding box center [889, 604] width 119 height 34
click at [1105, 46] on img "Close" at bounding box center [1104, 47] width 8 height 8
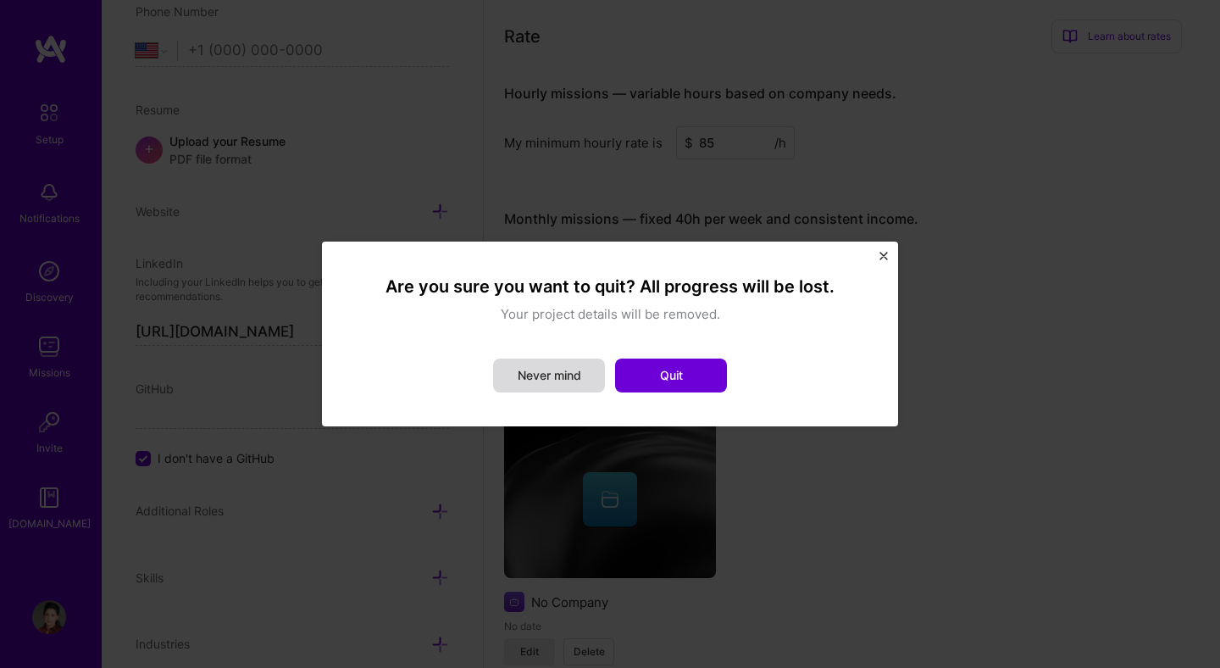
click at [550, 372] on button "Never mind" at bounding box center [549, 375] width 112 height 34
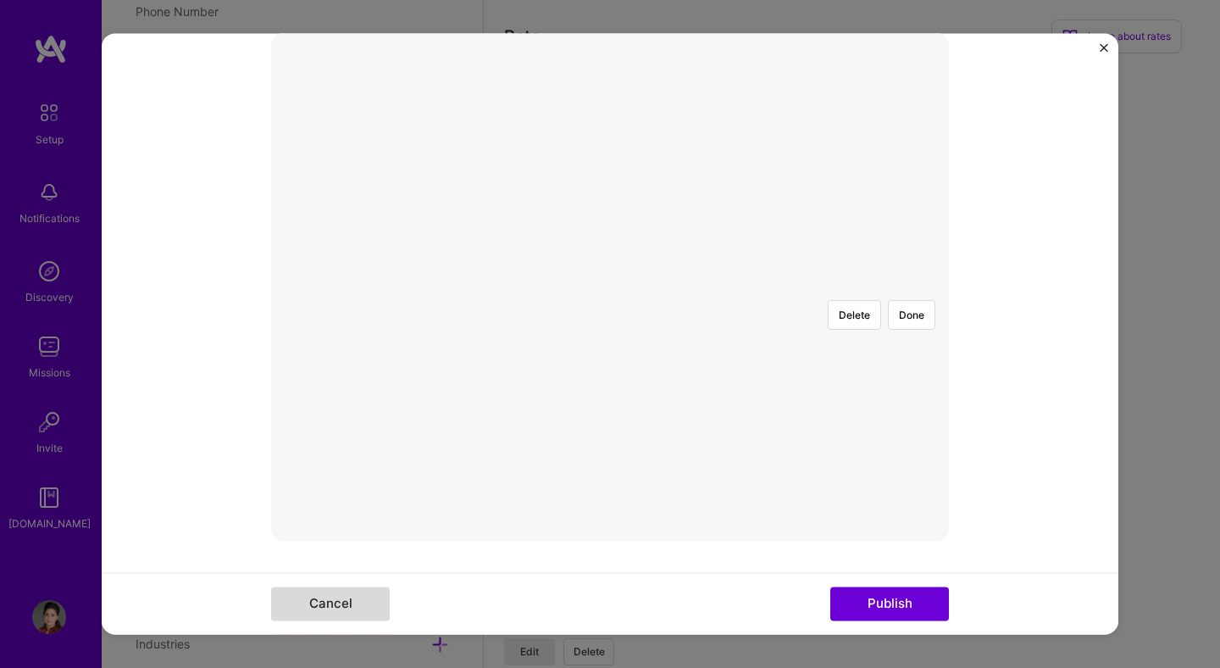
click at [344, 609] on button "Cancel" at bounding box center [330, 604] width 119 height 34
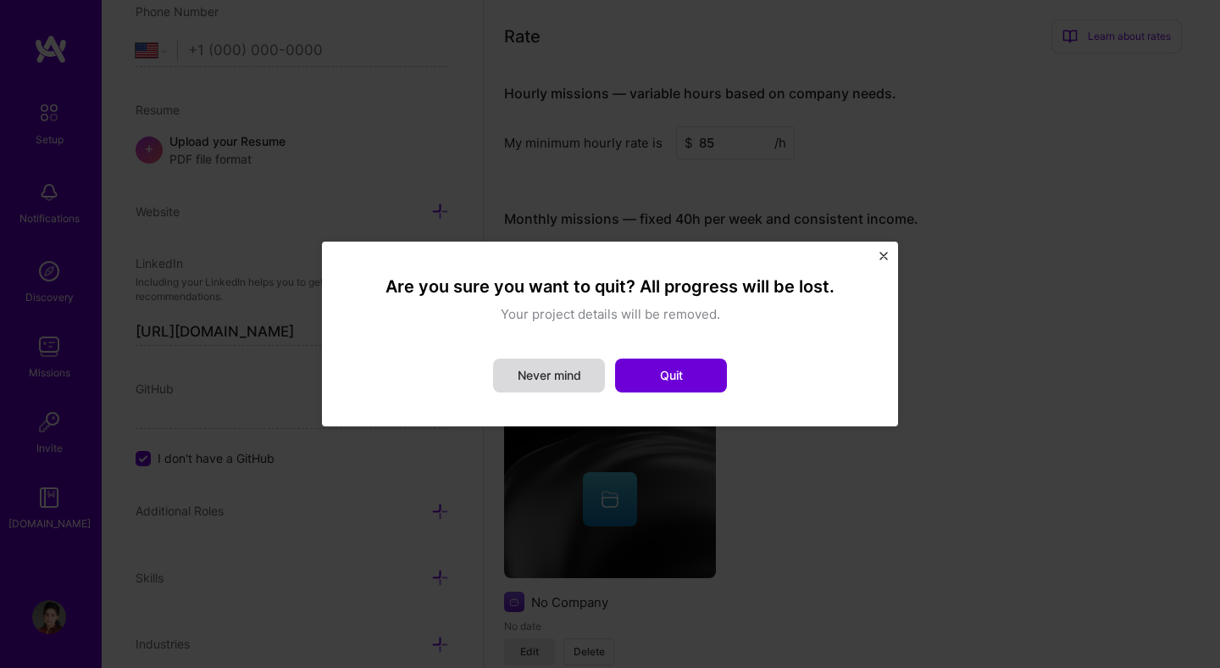
click at [570, 373] on button "Never mind" at bounding box center [549, 375] width 112 height 34
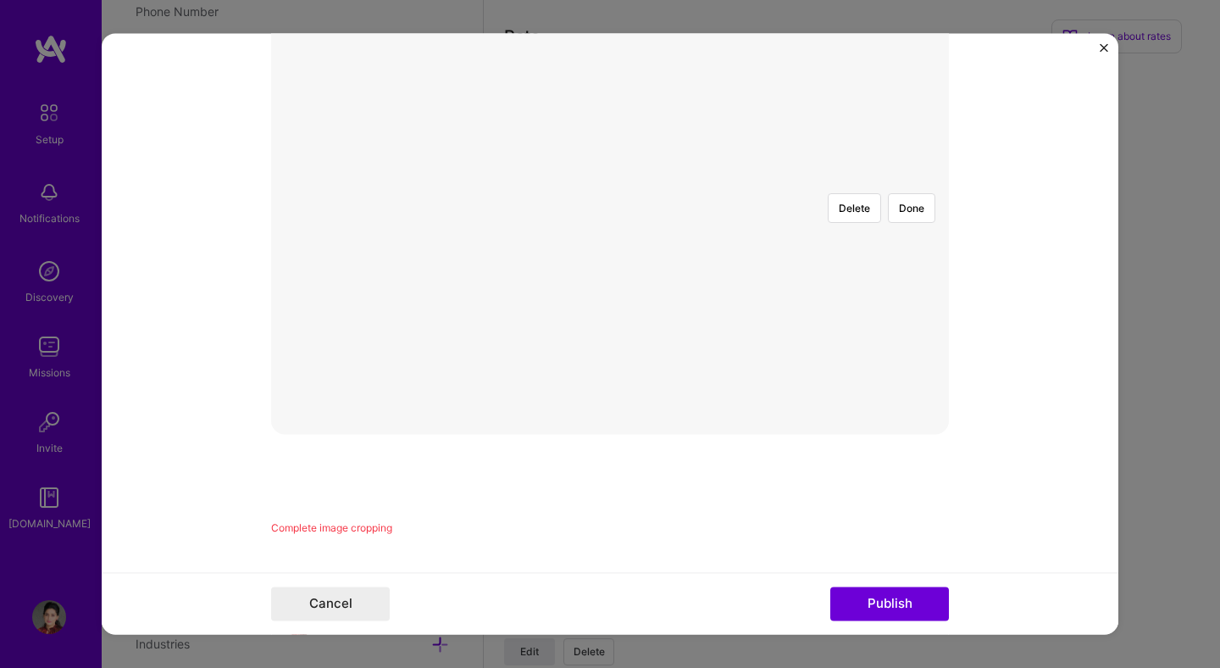
scroll to position [318, 0]
click at [604, 441] on div "Delete Done" at bounding box center [610, 274] width 678 height 508
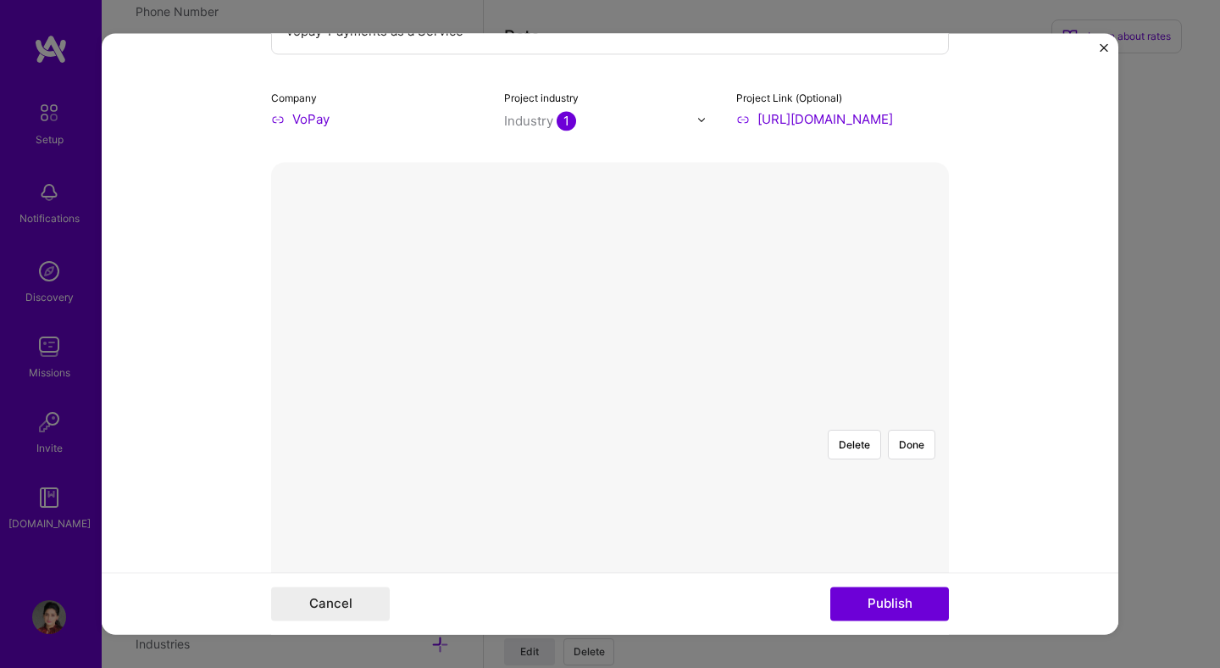
click at [951, 416] on div at bounding box center [1119, 543] width 337 height 254
click at [907, 430] on button "Done" at bounding box center [911, 445] width 47 height 30
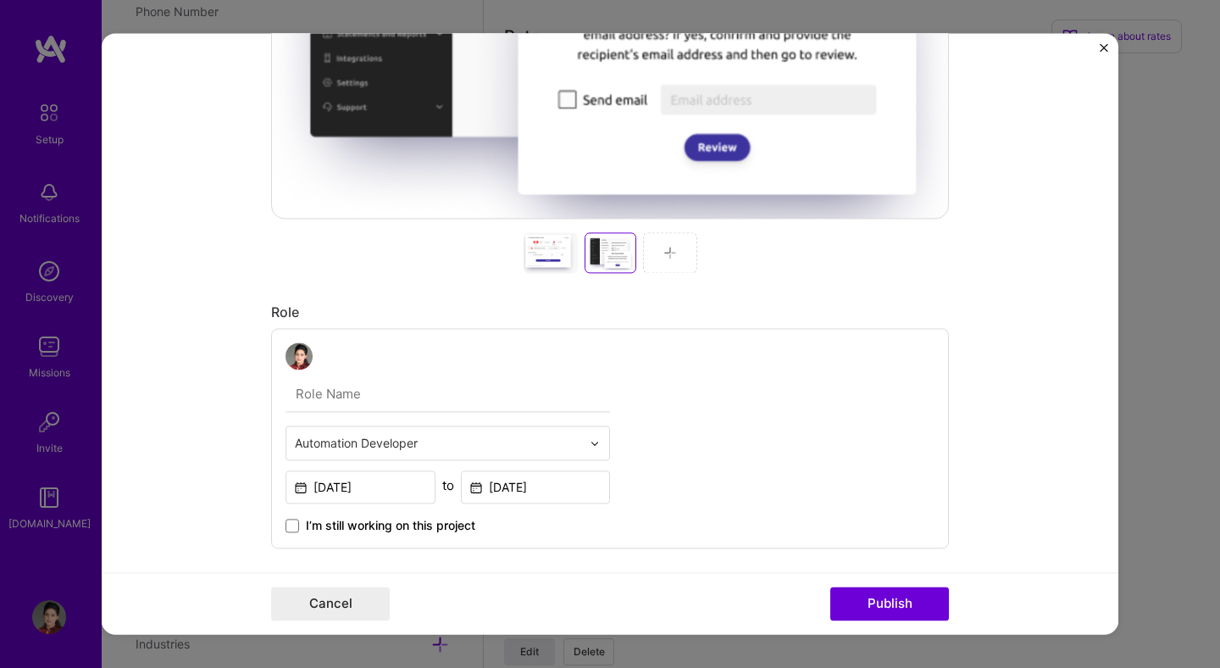
scroll to position [656, 0]
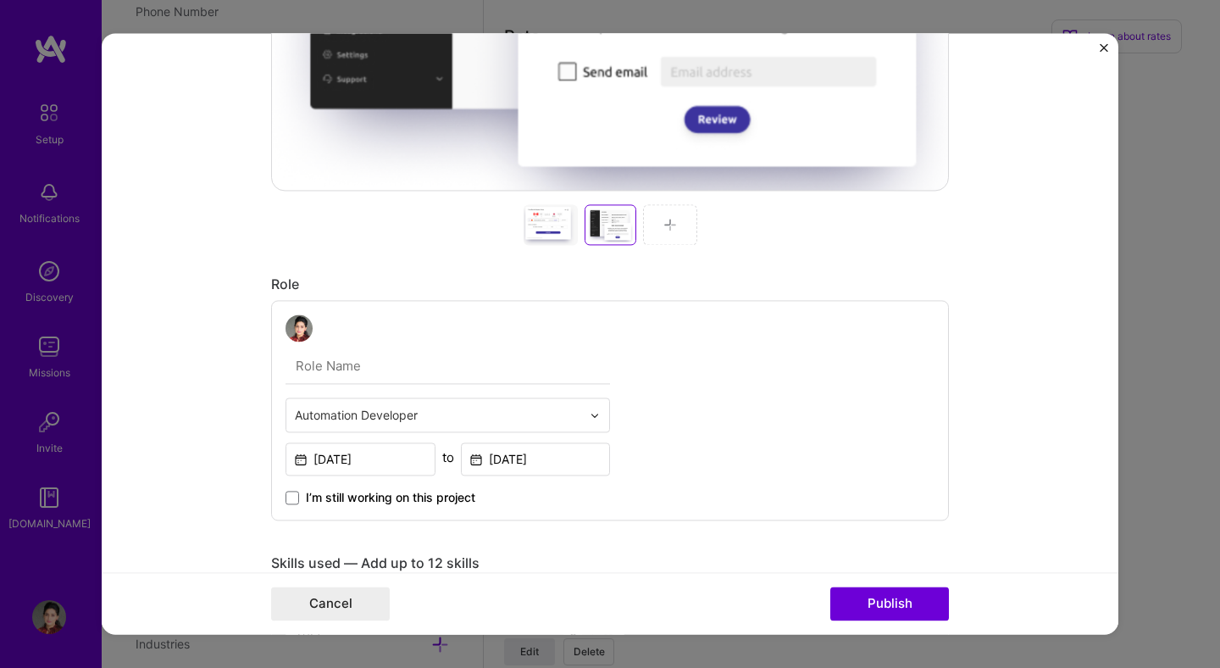
click at [657, 234] on div at bounding box center [670, 224] width 54 height 41
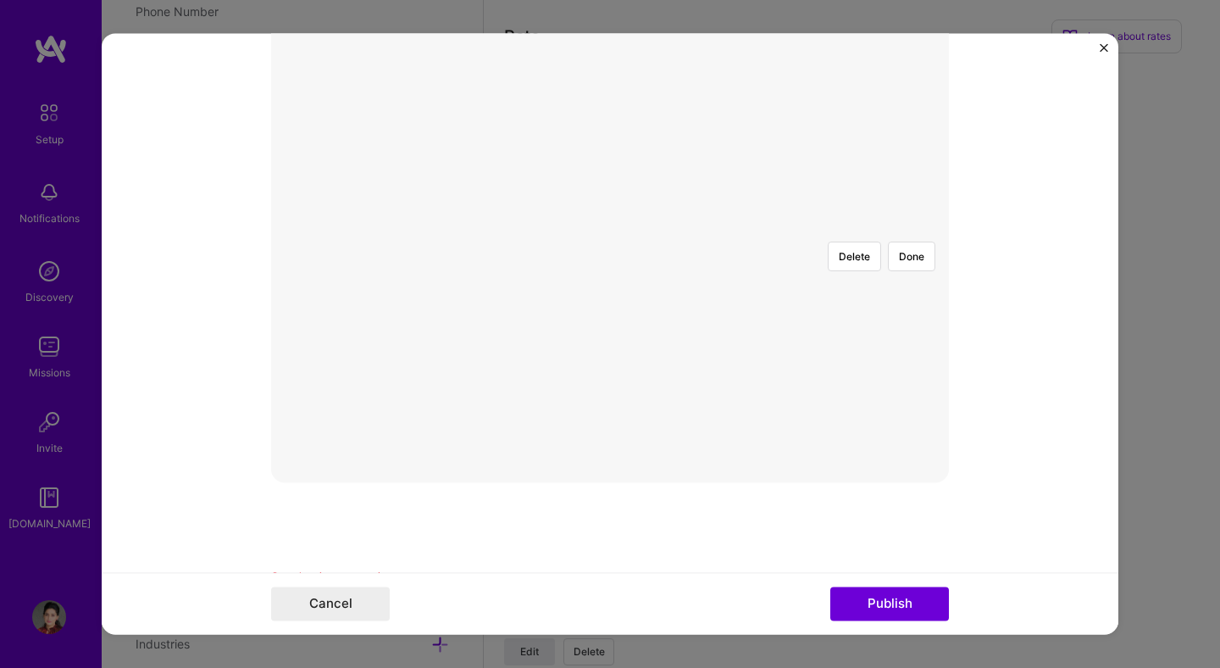
scroll to position [344, 0]
click at [944, 290] on form "Project title Vopay-Payments as a Service Company VoPay Project industry Indust…" at bounding box center [610, 333] width 1017 height 601
click at [728, 406] on div at bounding box center [852, 429] width 484 height 363
click at [279, 453] on div "Delete Done" at bounding box center [610, 248] width 678 height 508
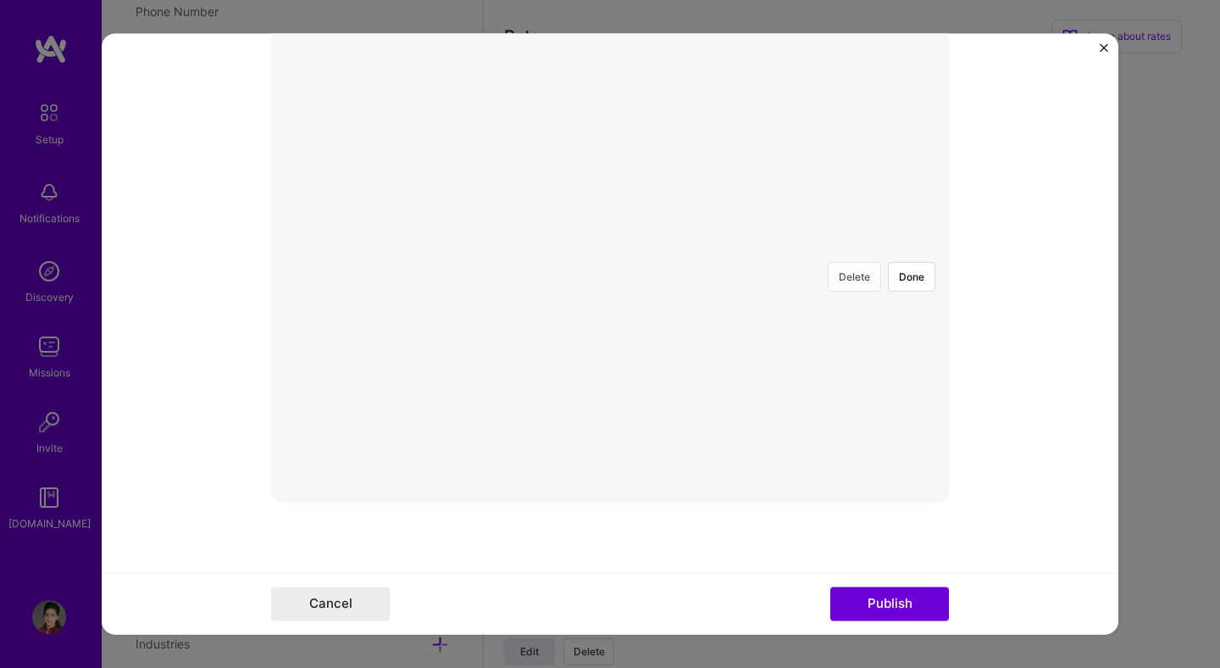
click at [857, 262] on button "Delete" at bounding box center [854, 277] width 53 height 30
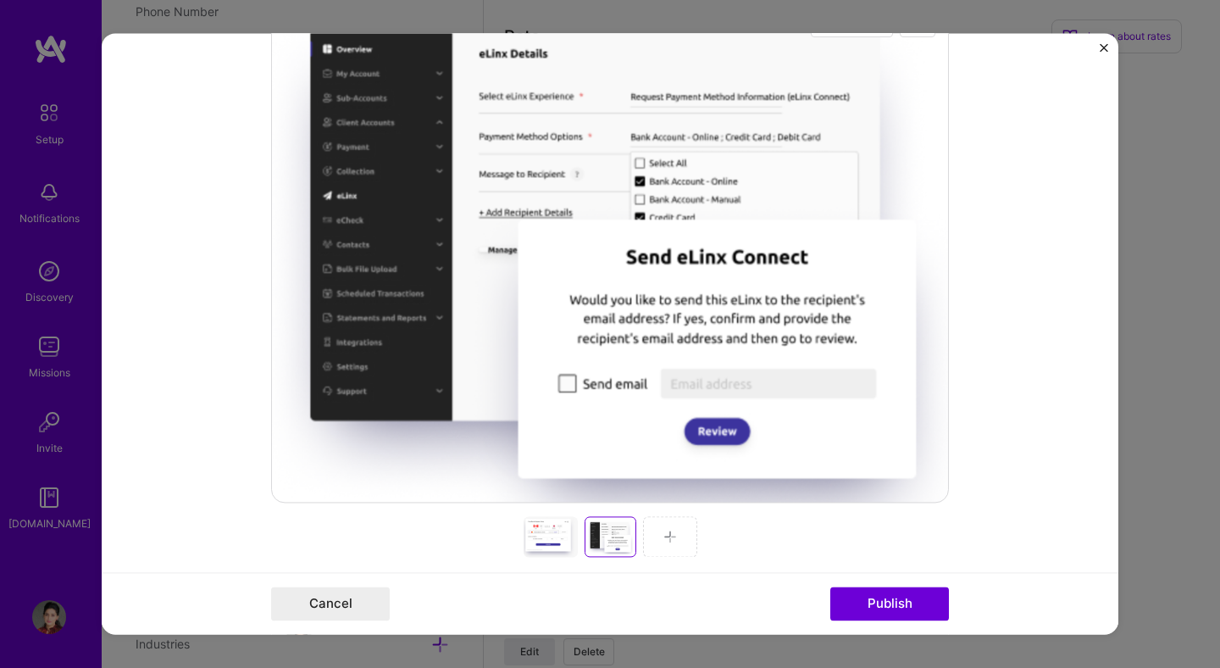
click at [668, 525] on div at bounding box center [670, 536] width 54 height 41
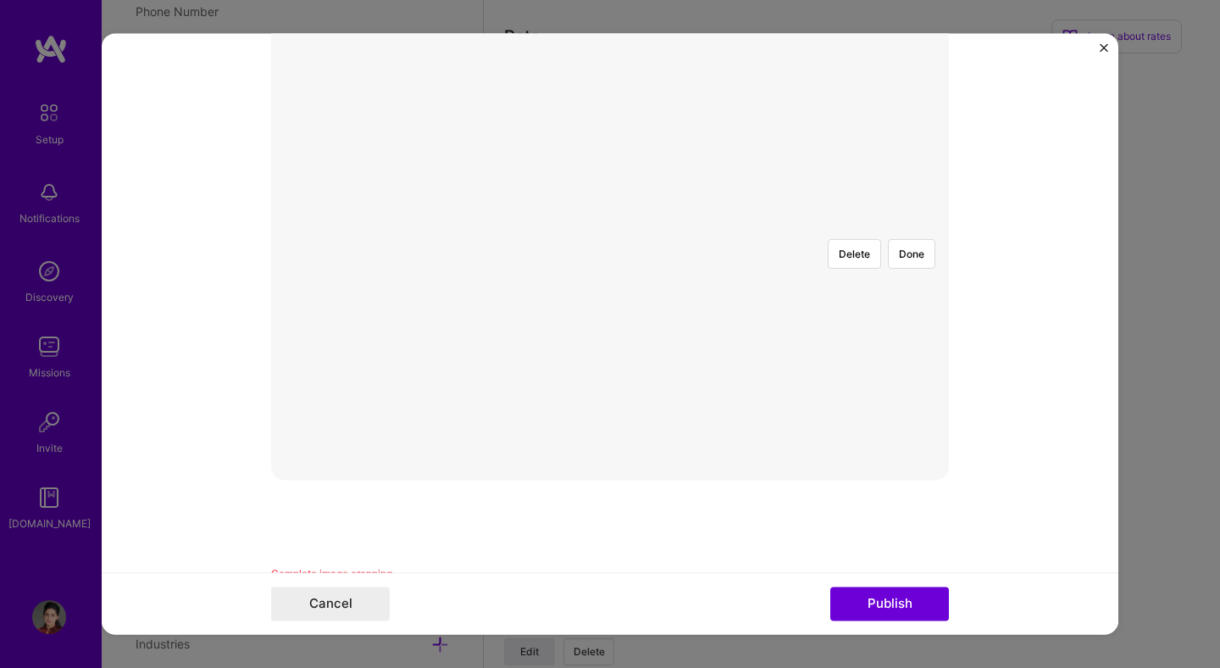
click at [610, 225] on div at bounding box center [610, 225] width 0 height 0
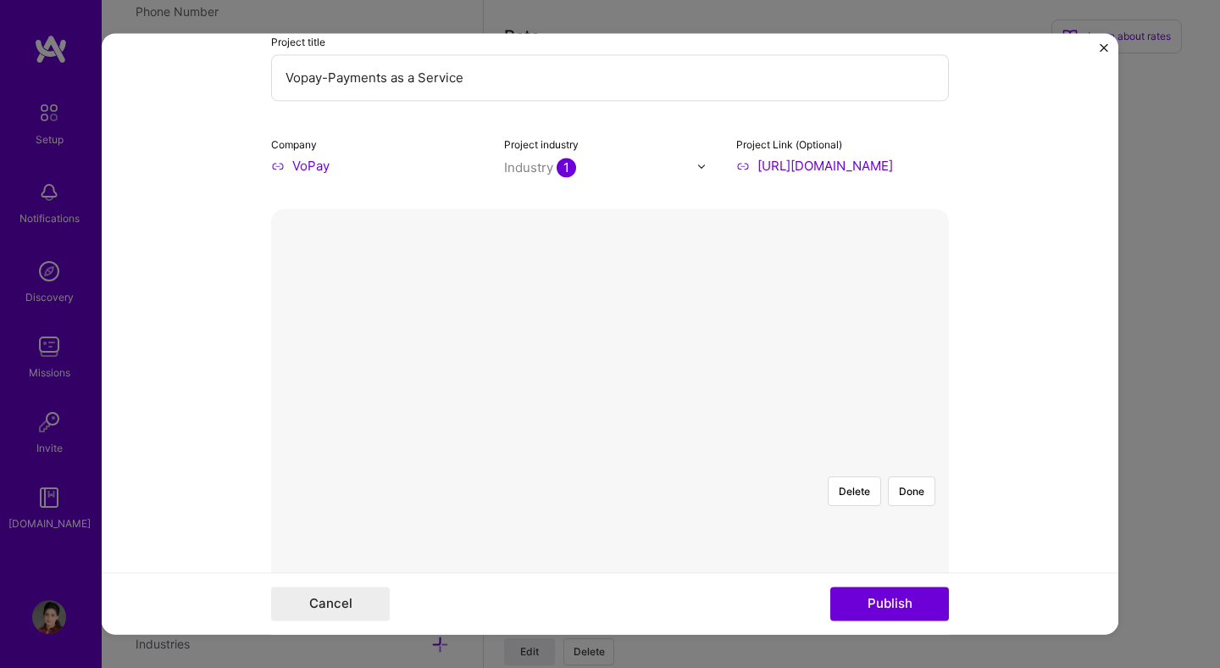
scroll to position [110, 0]
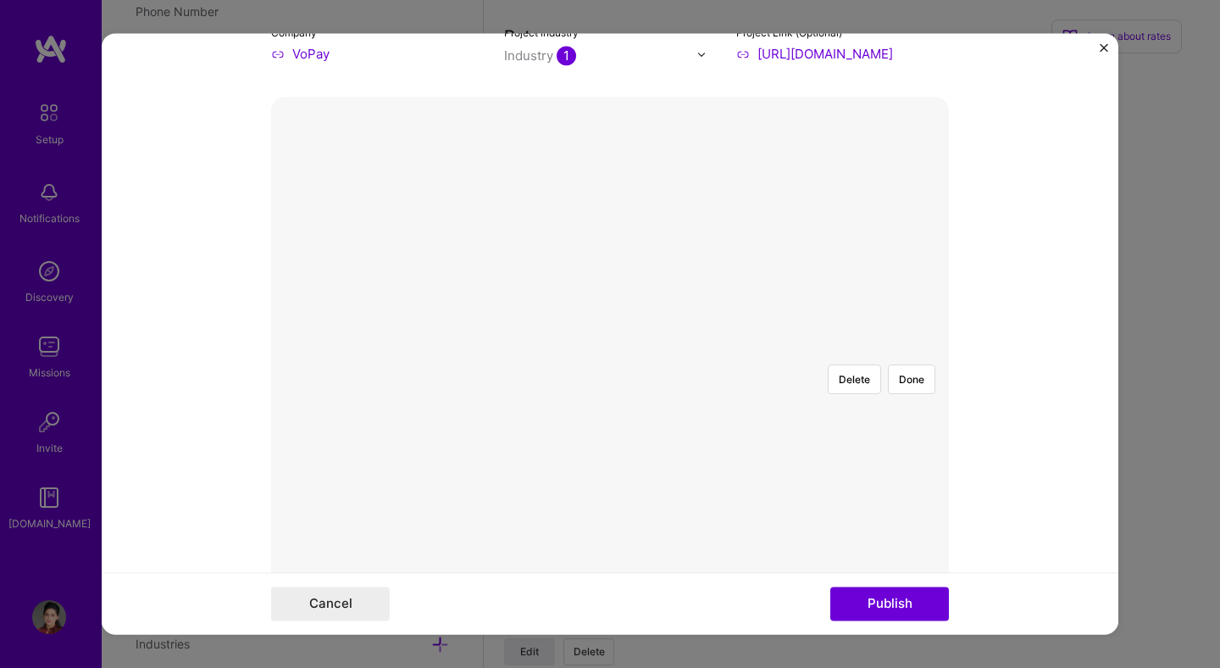
scroll to position [257, 0]
click at [659, 443] on div at bounding box center [805, 589] width 390 height 293
click at [801, 336] on div "Delete Done" at bounding box center [610, 336] width 678 height 0
click at [922, 349] on button "Done" at bounding box center [911, 364] width 47 height 30
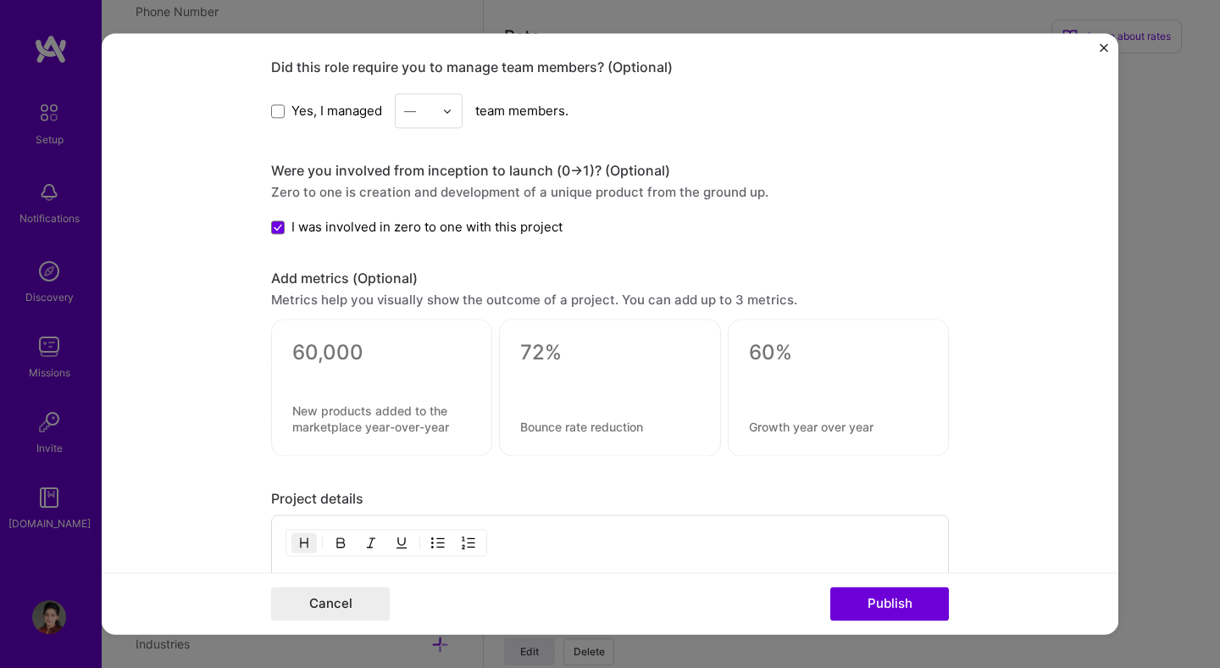
scroll to position [1947, 0]
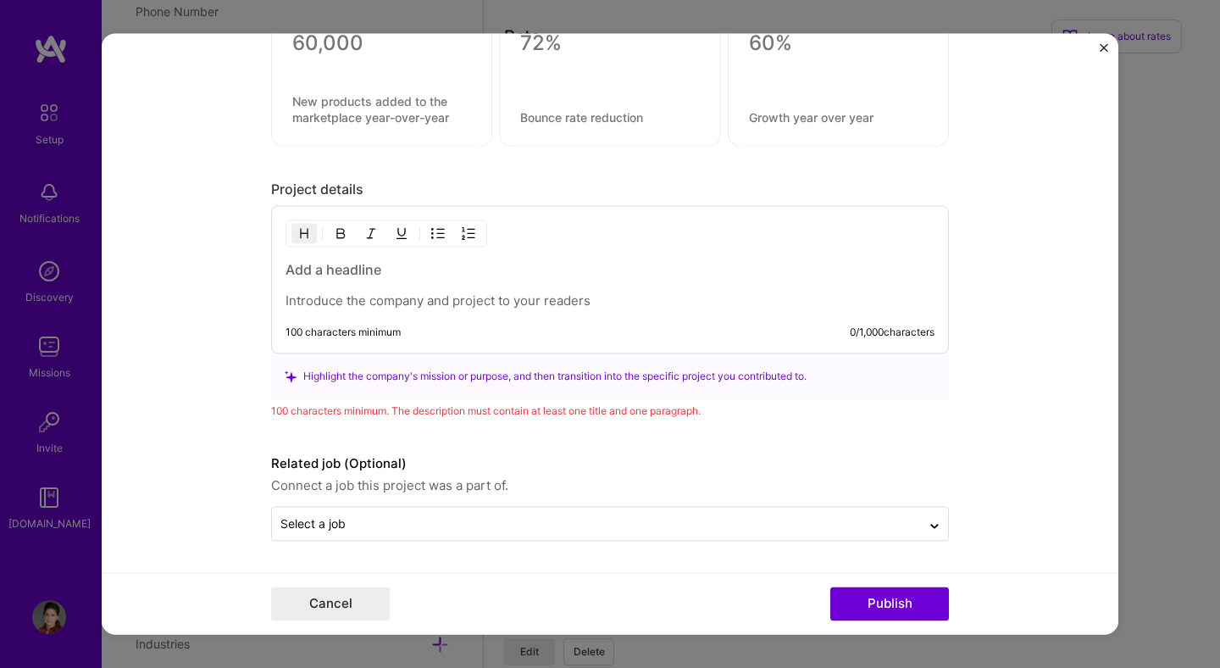
click at [339, 302] on p at bounding box center [610, 301] width 649 height 17
drag, startPoint x: 863, startPoint y: 381, endPoint x: 355, endPoint y: 218, distance: 533.2
click at [355, 218] on div "Project details 100 characters minimum 0 / 1,000 characters Highlight the compa…" at bounding box center [610, 300] width 678 height 239
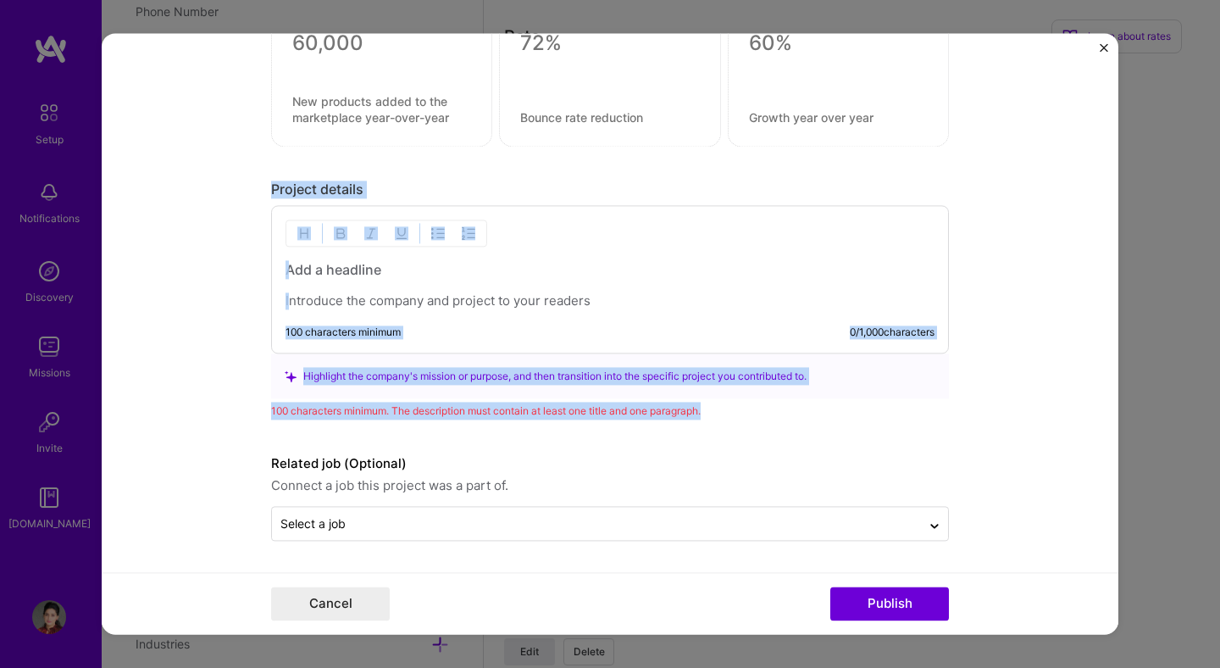
drag, startPoint x: 719, startPoint y: 419, endPoint x: 252, endPoint y: 191, distance: 520.6
click at [252, 191] on form "Project title Vopay-Payments as a Service Company VoPay Project industry Indust…" at bounding box center [610, 333] width 1017 height 601
copy div "Project details 100 characters minimum 0 / 1,000 characters Highlight the compa…"
